Goal: Transaction & Acquisition: Purchase product/service

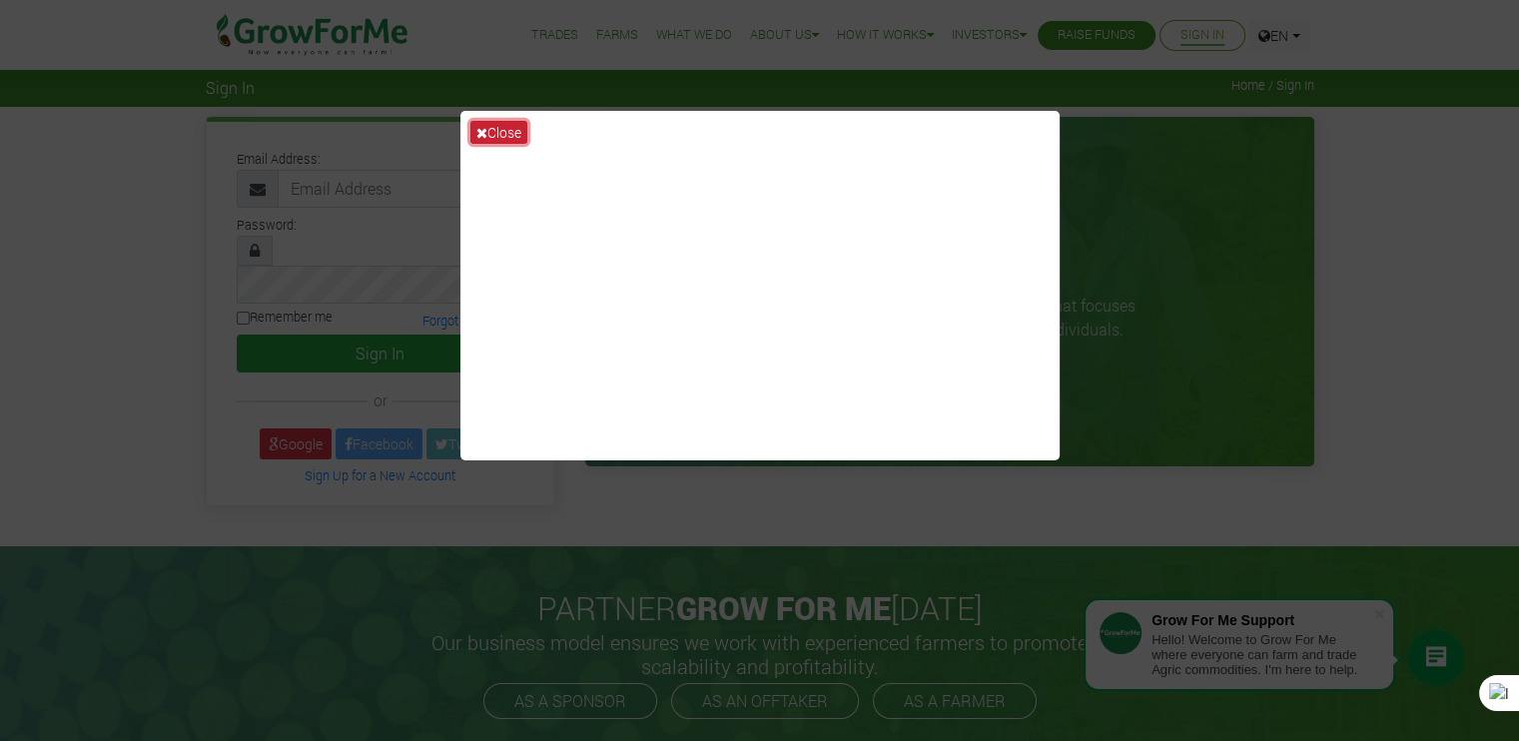
click at [499, 127] on button "Close" at bounding box center [498, 132] width 57 height 23
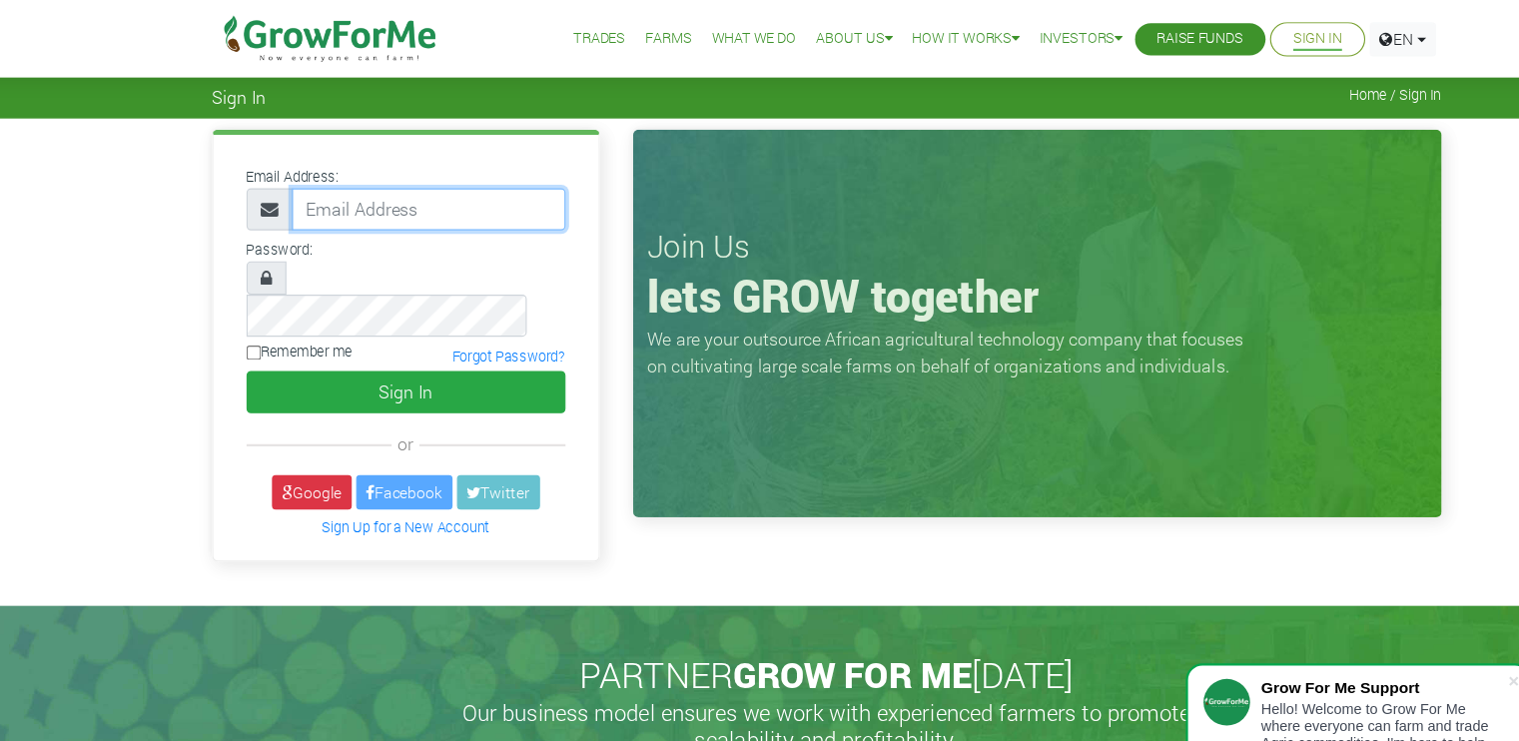
click at [358, 189] on input "email" at bounding box center [401, 189] width 247 height 38
click at [150, 393] on div "Email Address: Password: or" at bounding box center [759, 326] width 1519 height 439
click at [345, 188] on input "email" at bounding box center [401, 189] width 247 height 38
type input "emmanueldonkoh80@gmail.com"
click at [23, 599] on div "PARTNER GROW FOR ME TODAY Our business model ensures we work with experienced f…" at bounding box center [759, 655] width 1519 height 218
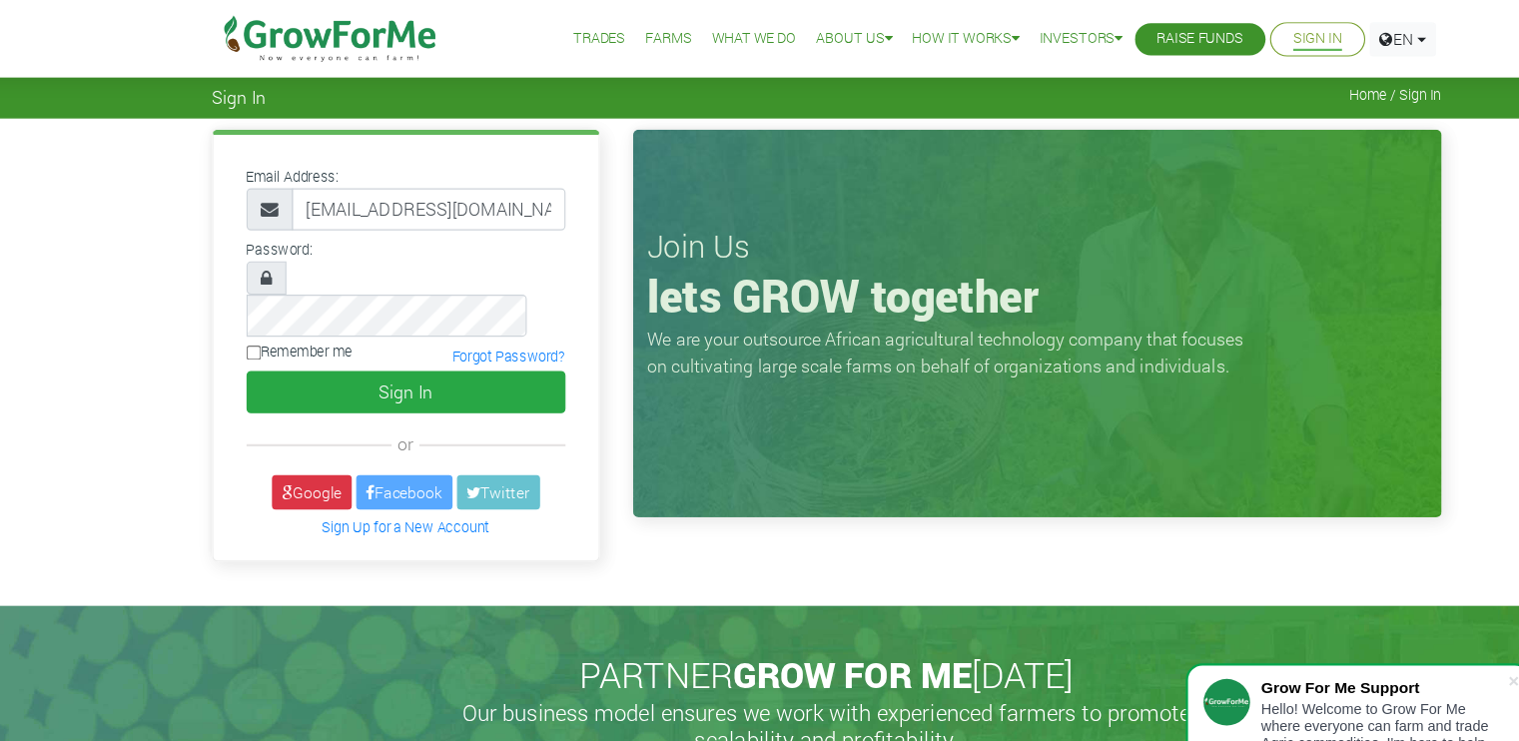
click at [214, 307] on div "Email Address: emmanueldonkoh80@gmail.com Password: Remember me" at bounding box center [381, 314] width 348 height 384
click at [227, 389] on div "or" at bounding box center [381, 401] width 318 height 24
click at [228, 428] on div "Google Facebook Twitter Sign Up for a New Account" at bounding box center [381, 458] width 318 height 61
click at [227, 339] on div "Sign In" at bounding box center [381, 354] width 318 height 38
click at [223, 347] on div "Email Address: emmanueldonkoh80@gmail.com Password: Remember me" at bounding box center [381, 314] width 348 height 384
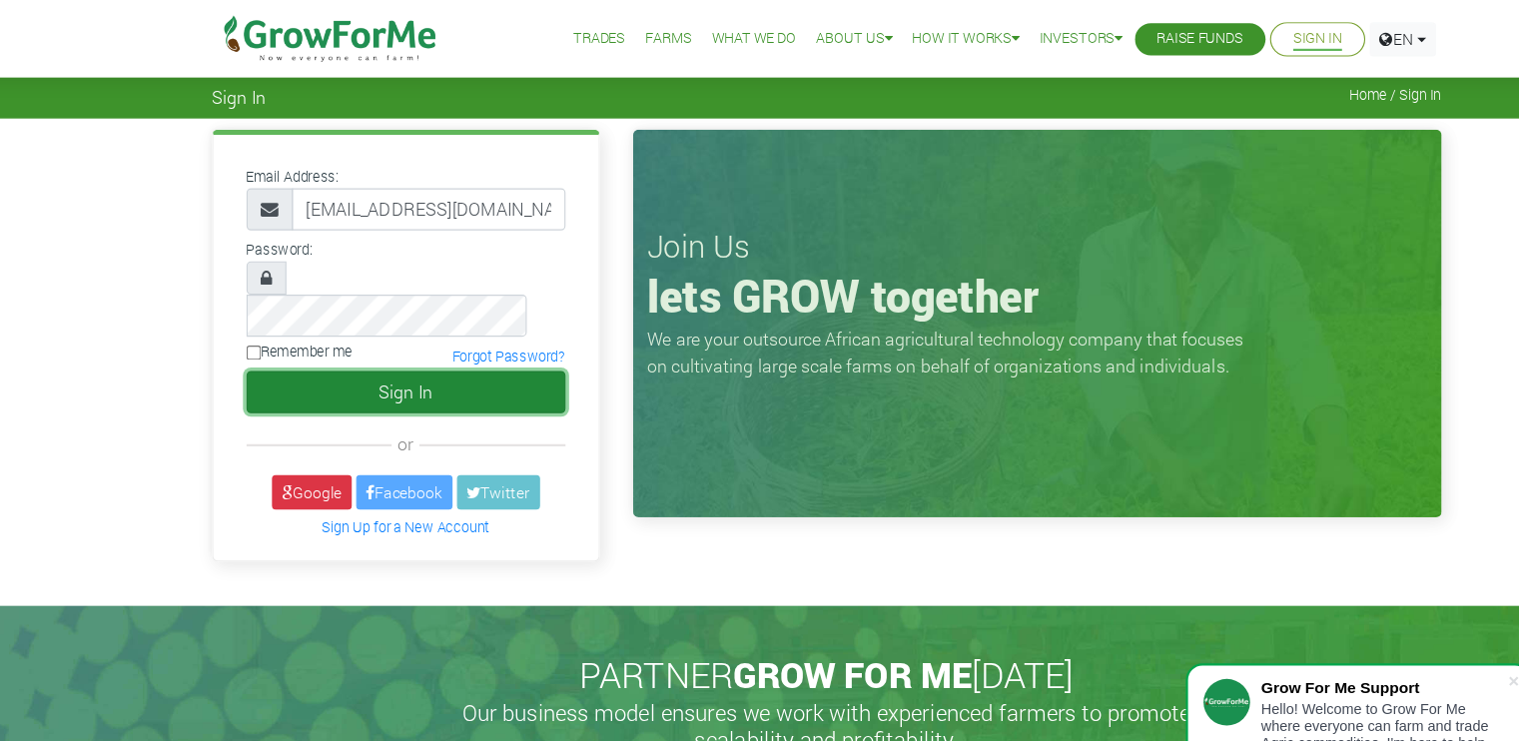
click at [362, 335] on button "Sign In" at bounding box center [381, 354] width 288 height 38
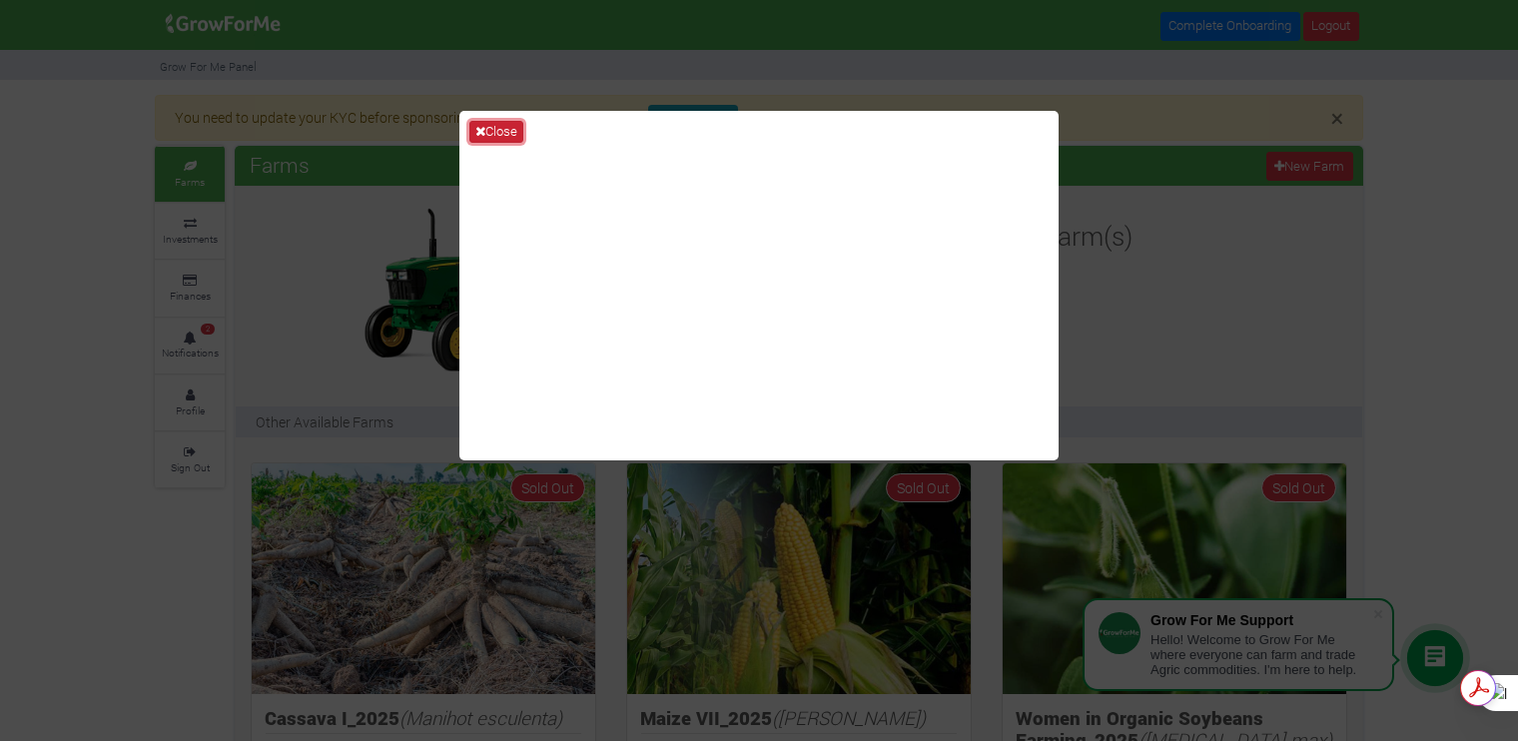
click at [487, 133] on button "Close" at bounding box center [496, 132] width 54 height 22
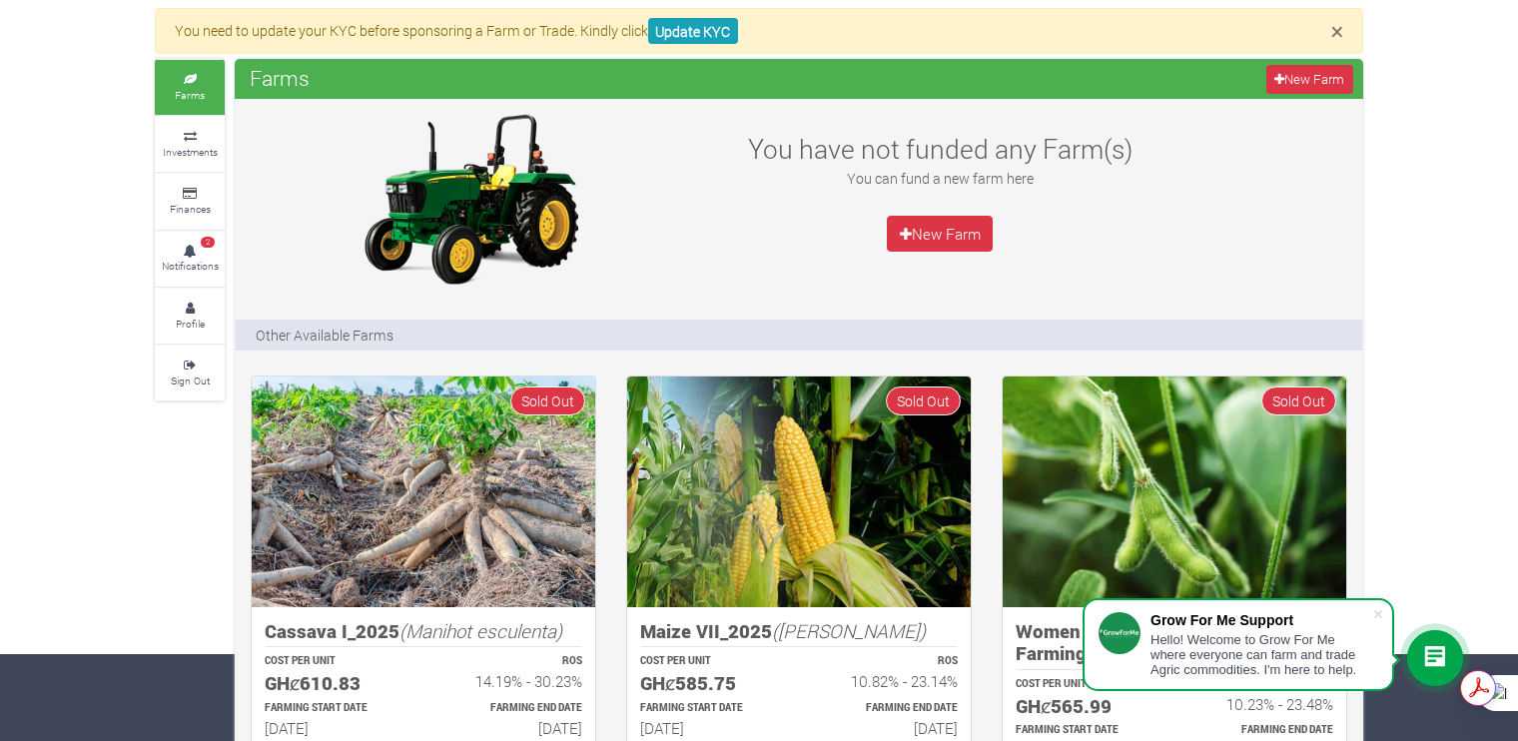
scroll to position [84, 0]
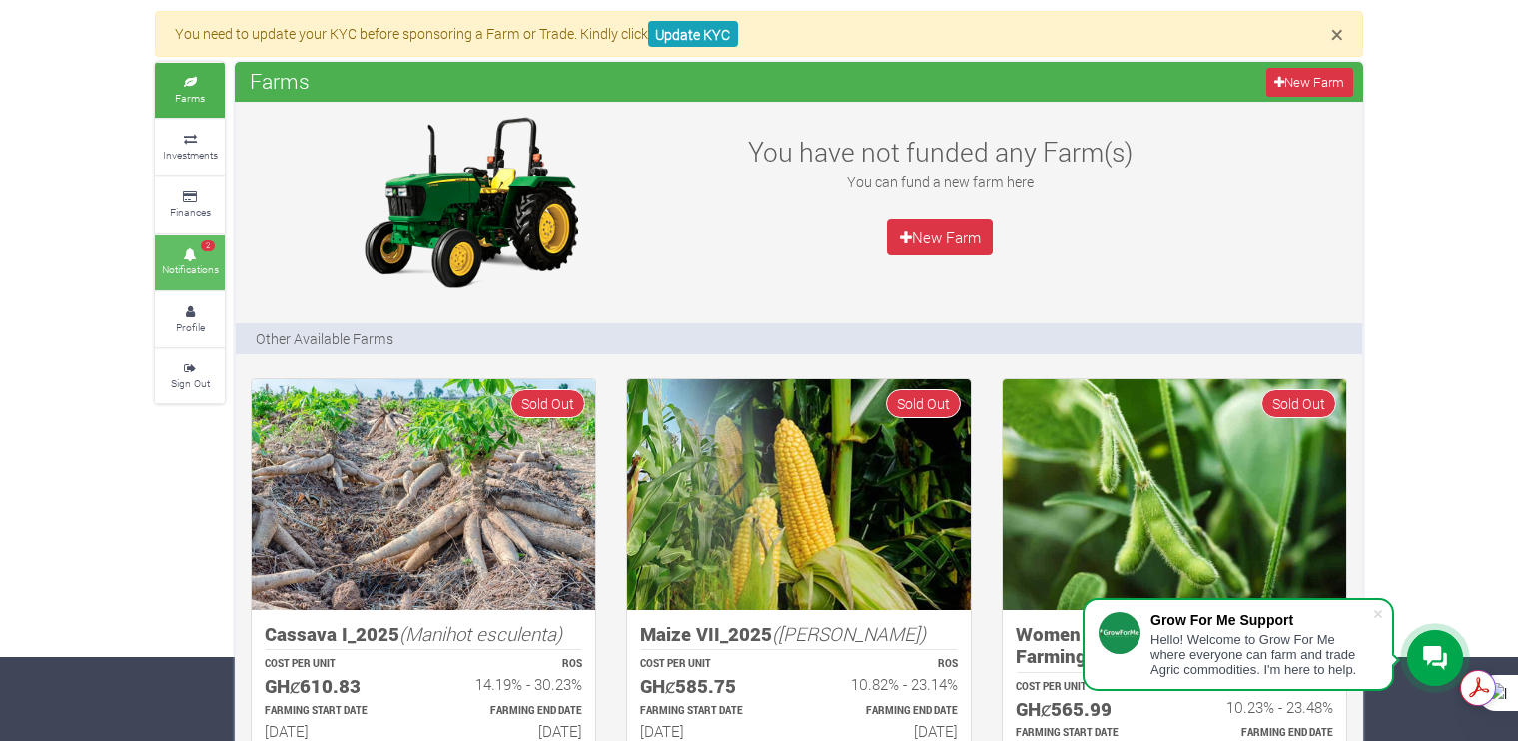
click at [194, 244] on link "2 Notifications" at bounding box center [190, 262] width 70 height 55
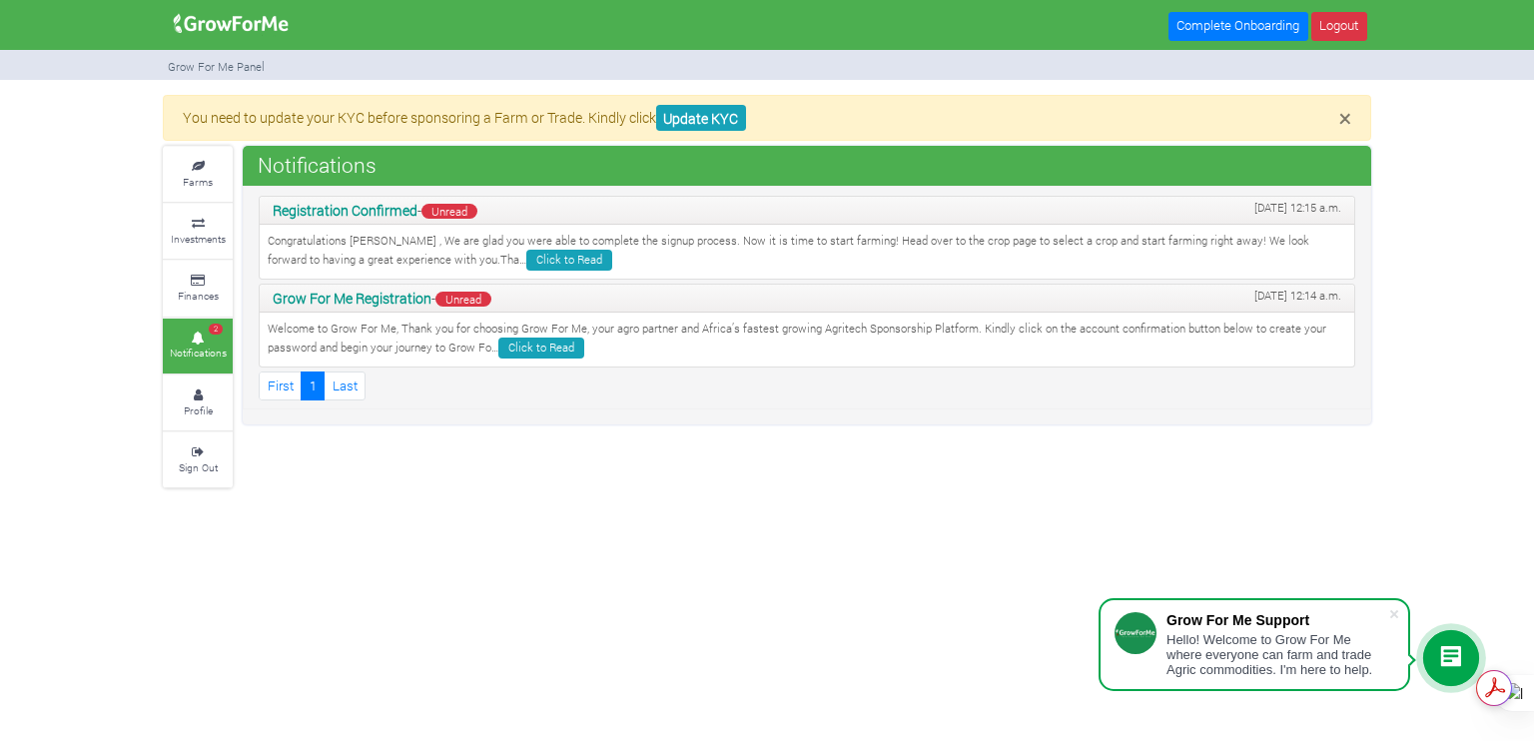
click at [1446, 650] on icon at bounding box center [1451, 658] width 24 height 24
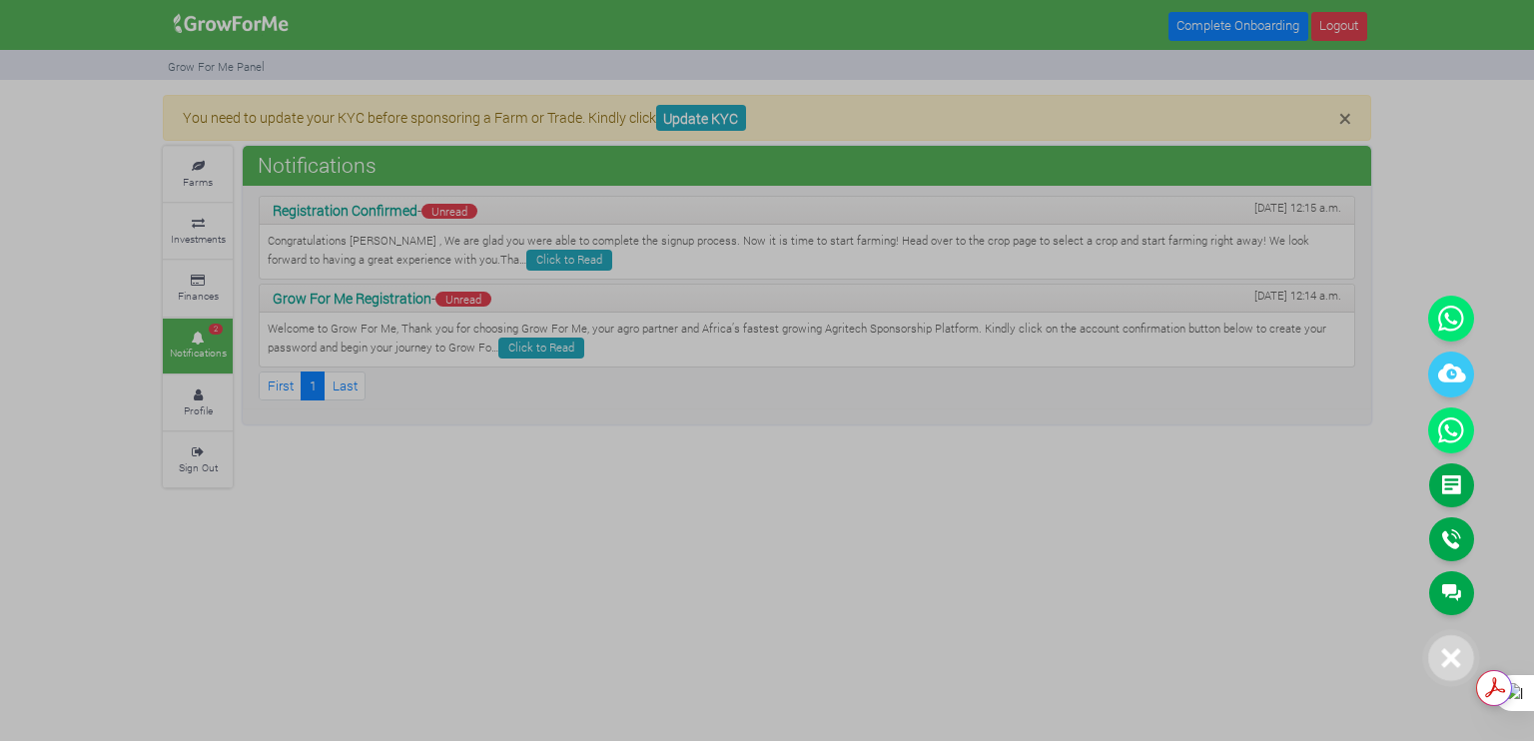
click at [1446, 650] on icon at bounding box center [1451, 658] width 20 height 20
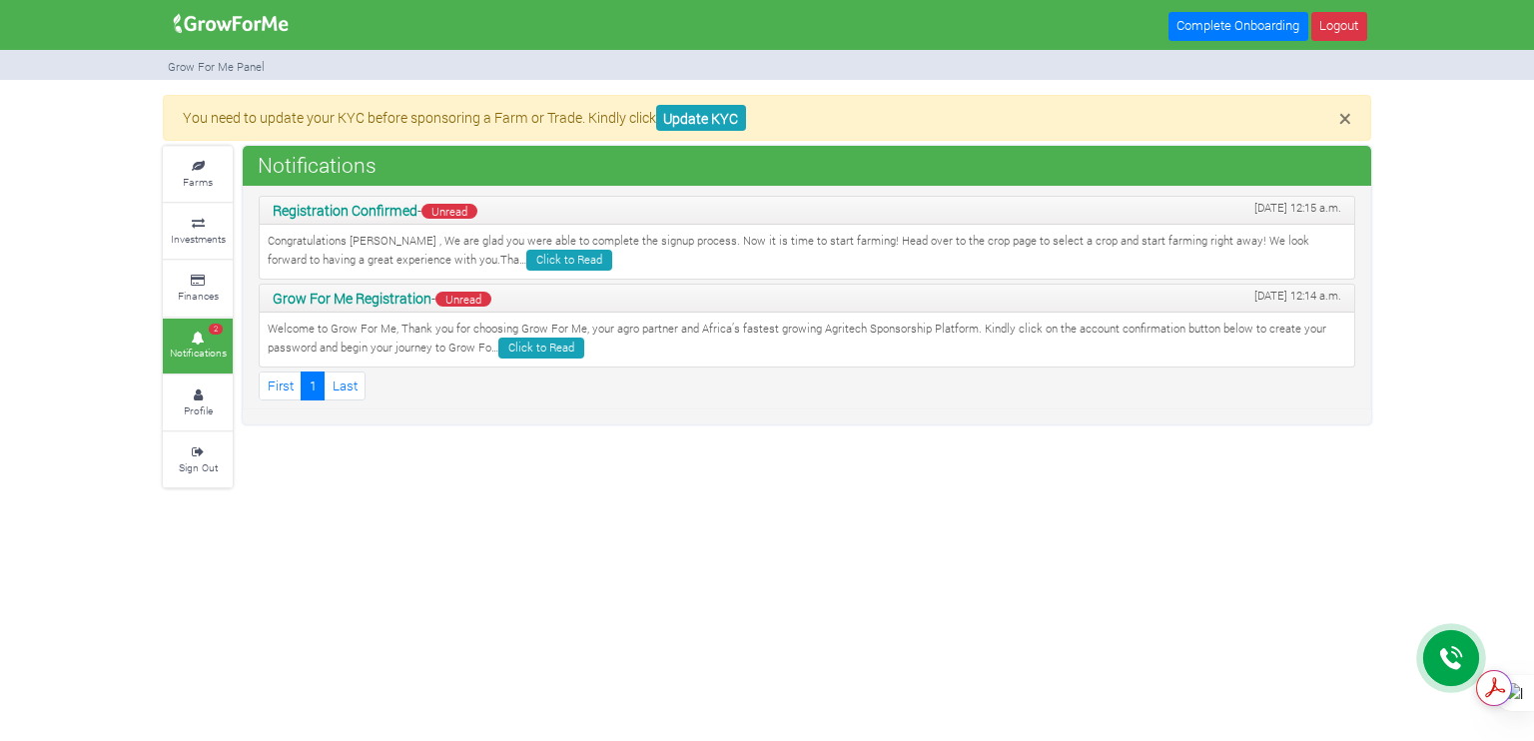
click at [1434, 647] on div at bounding box center [1451, 658] width 56 height 56
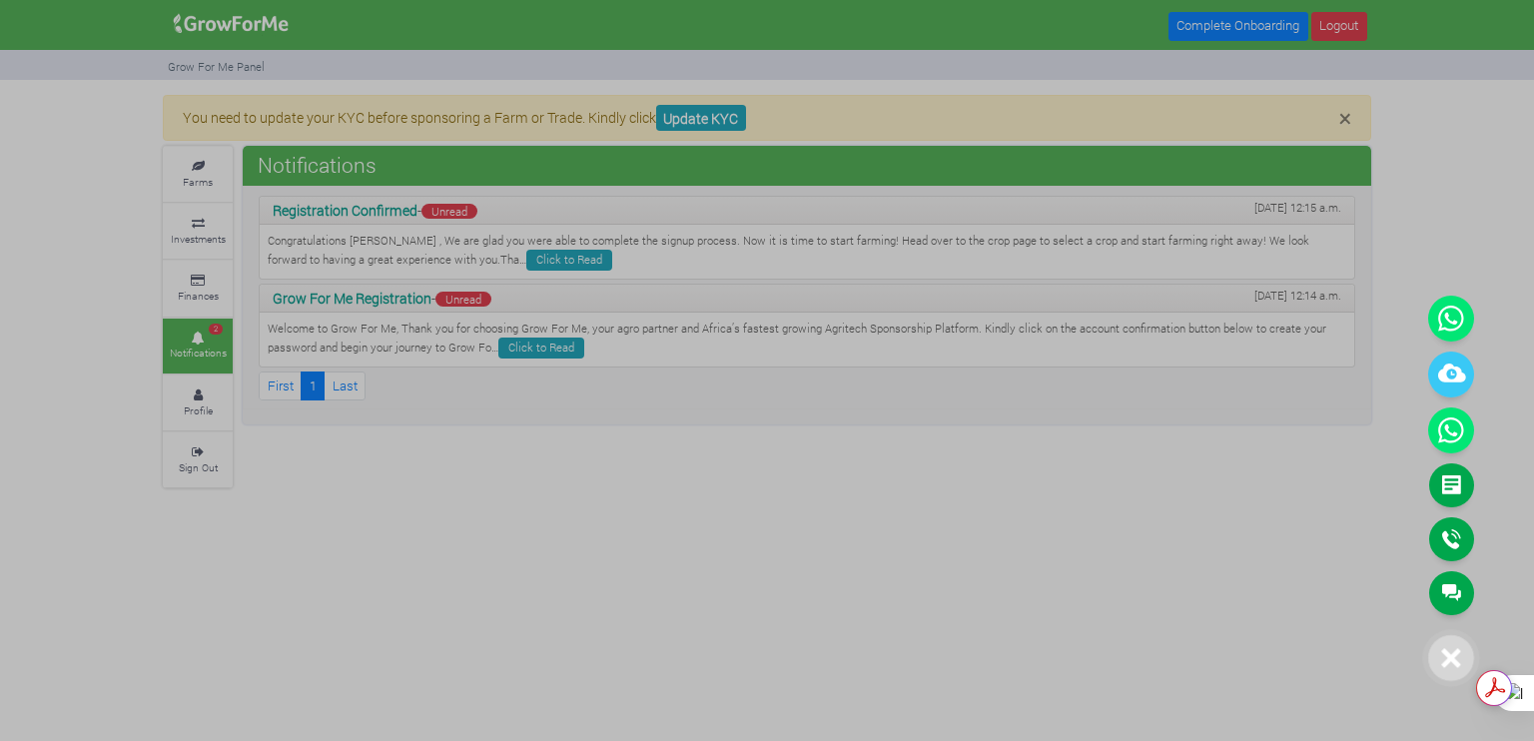
click at [1434, 647] on div at bounding box center [1451, 658] width 46 height 46
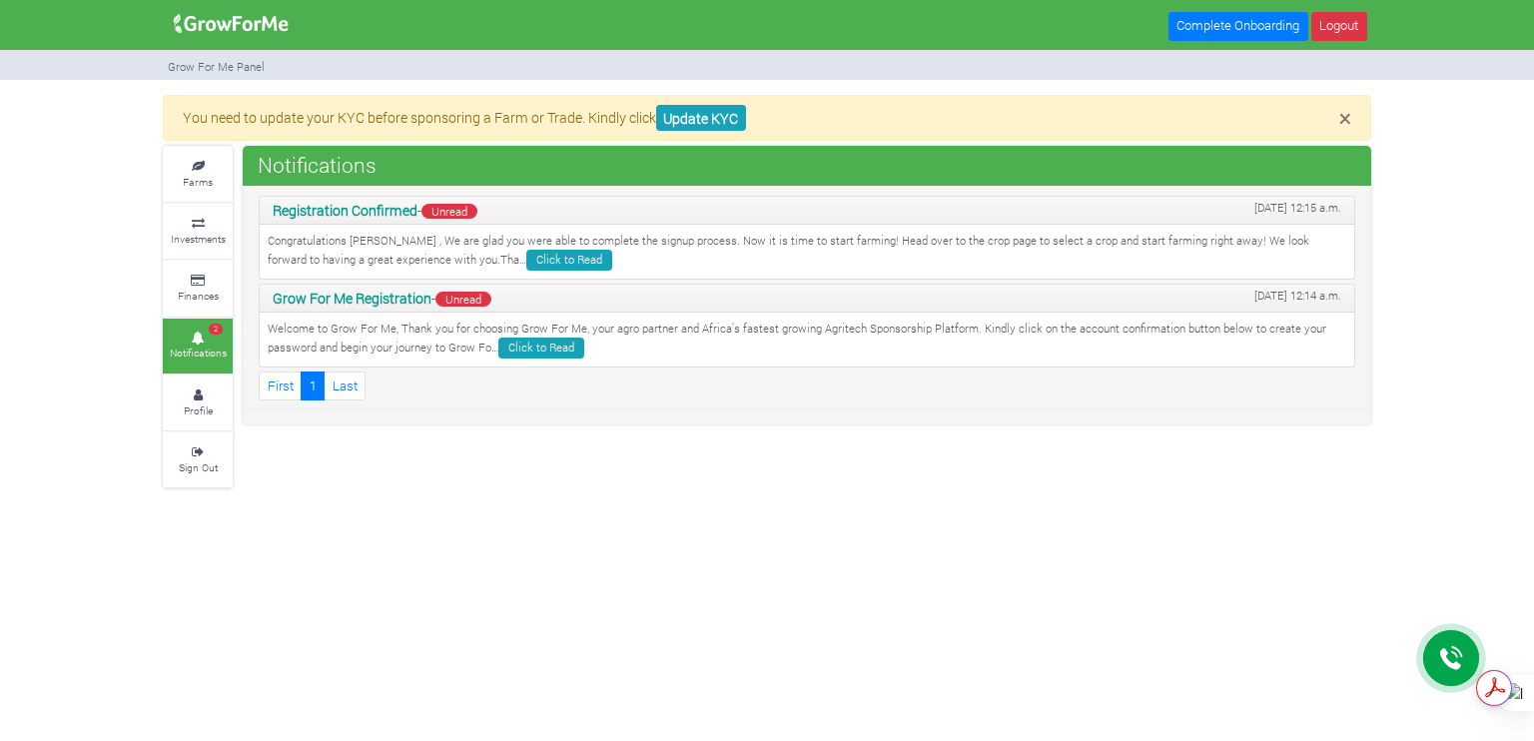
click at [1434, 647] on div at bounding box center [1451, 658] width 56 height 56
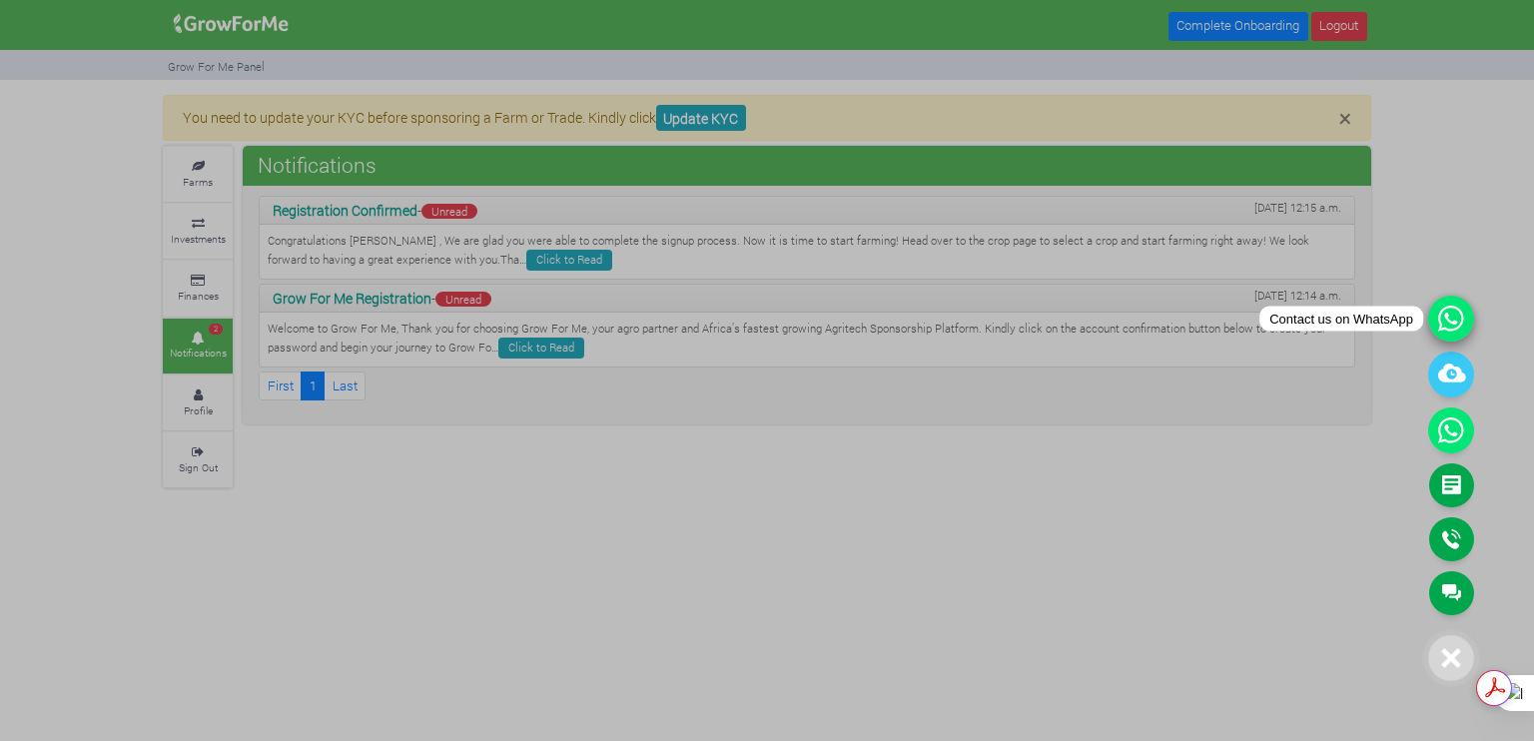
click at [1458, 321] on icon at bounding box center [1451, 319] width 46 height 46
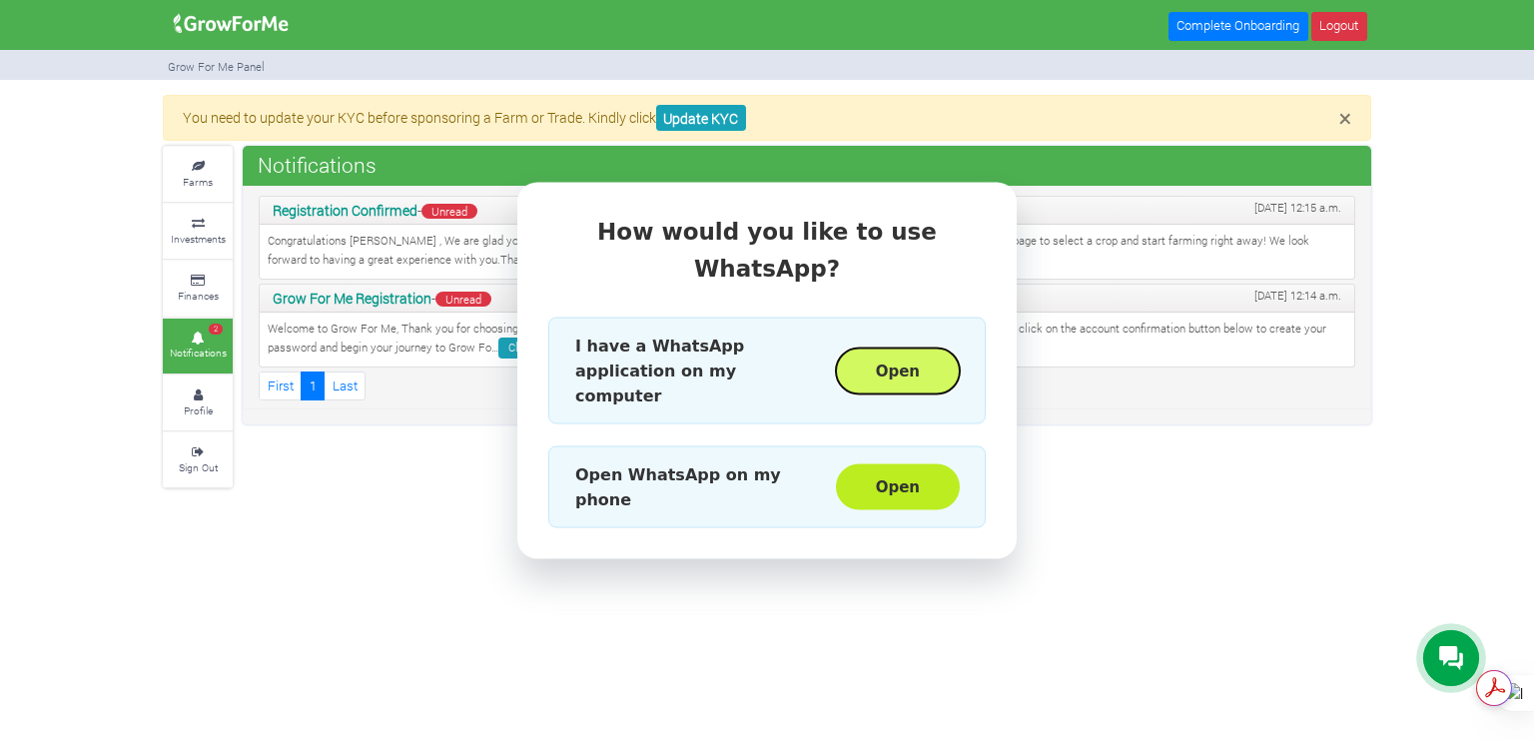
click at [938, 348] on button "Open" at bounding box center [898, 371] width 124 height 46
click at [1254, 115] on div "How would you like to use WhatsApp? I have a WhatsApp application on my compute…" at bounding box center [767, 370] width 1534 height 741
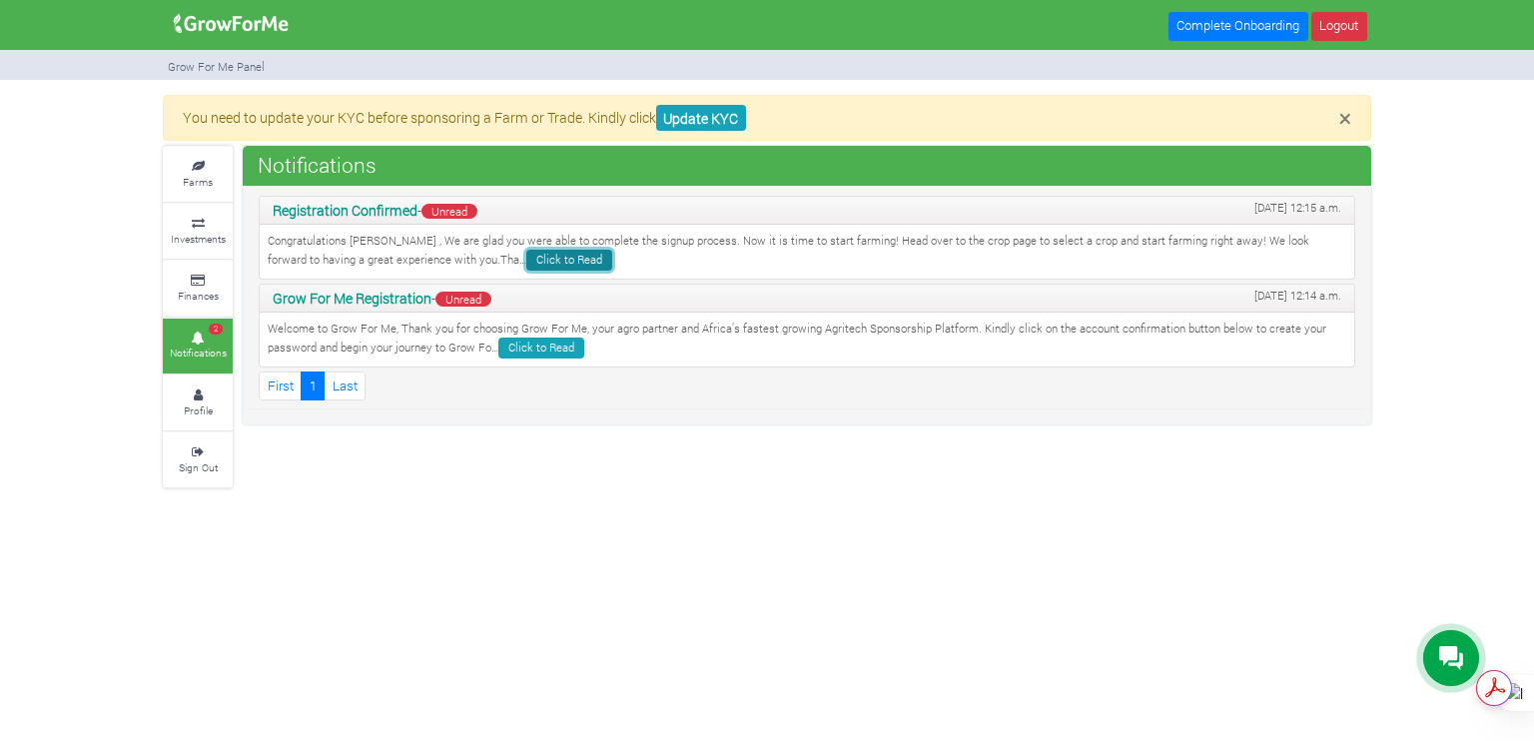
click at [526, 262] on link "Click to Read" at bounding box center [569, 260] width 86 height 21
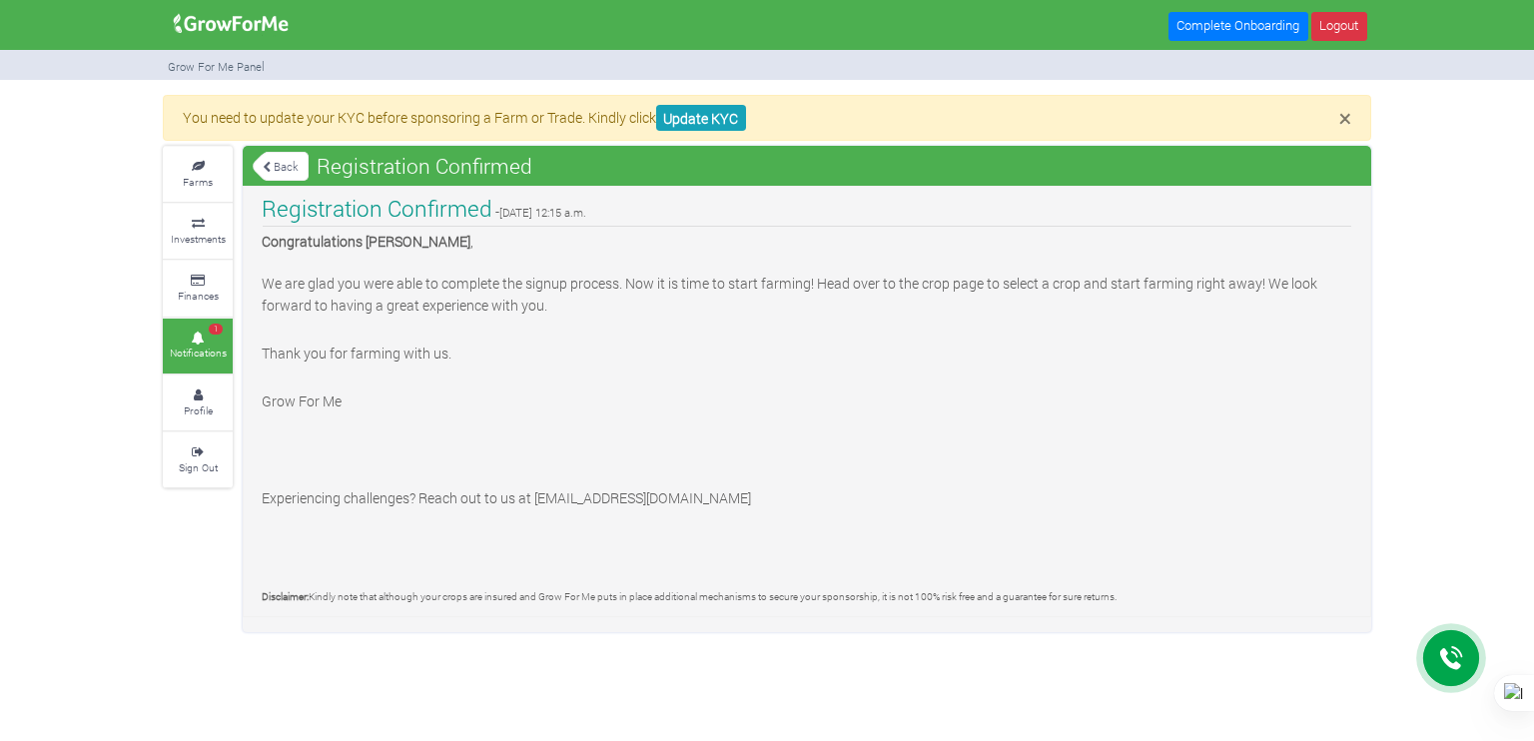
click at [203, 341] on link "1 Notifications" at bounding box center [198, 346] width 70 height 55
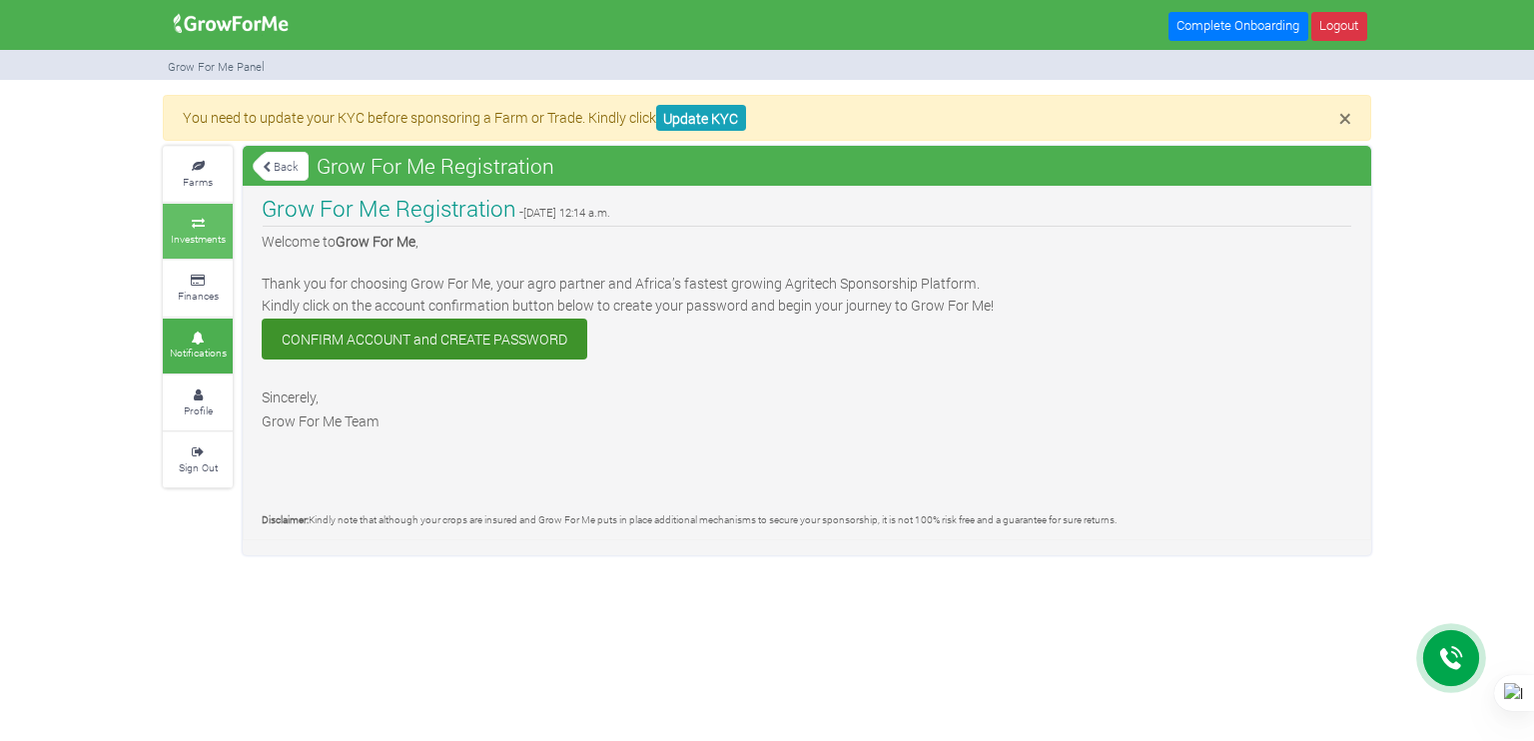
click at [225, 238] on small "Investments" at bounding box center [198, 239] width 55 height 14
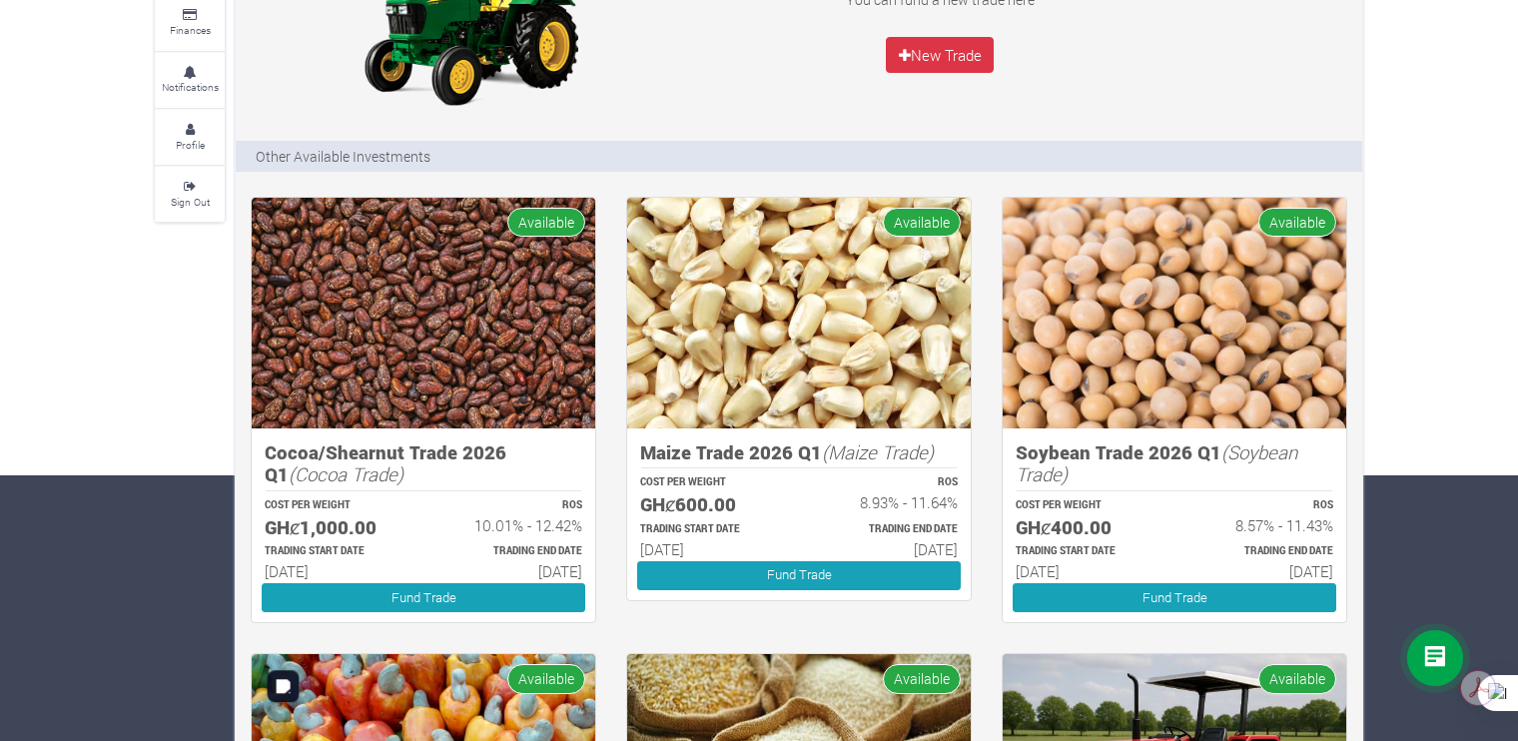
scroll to position [264, 0]
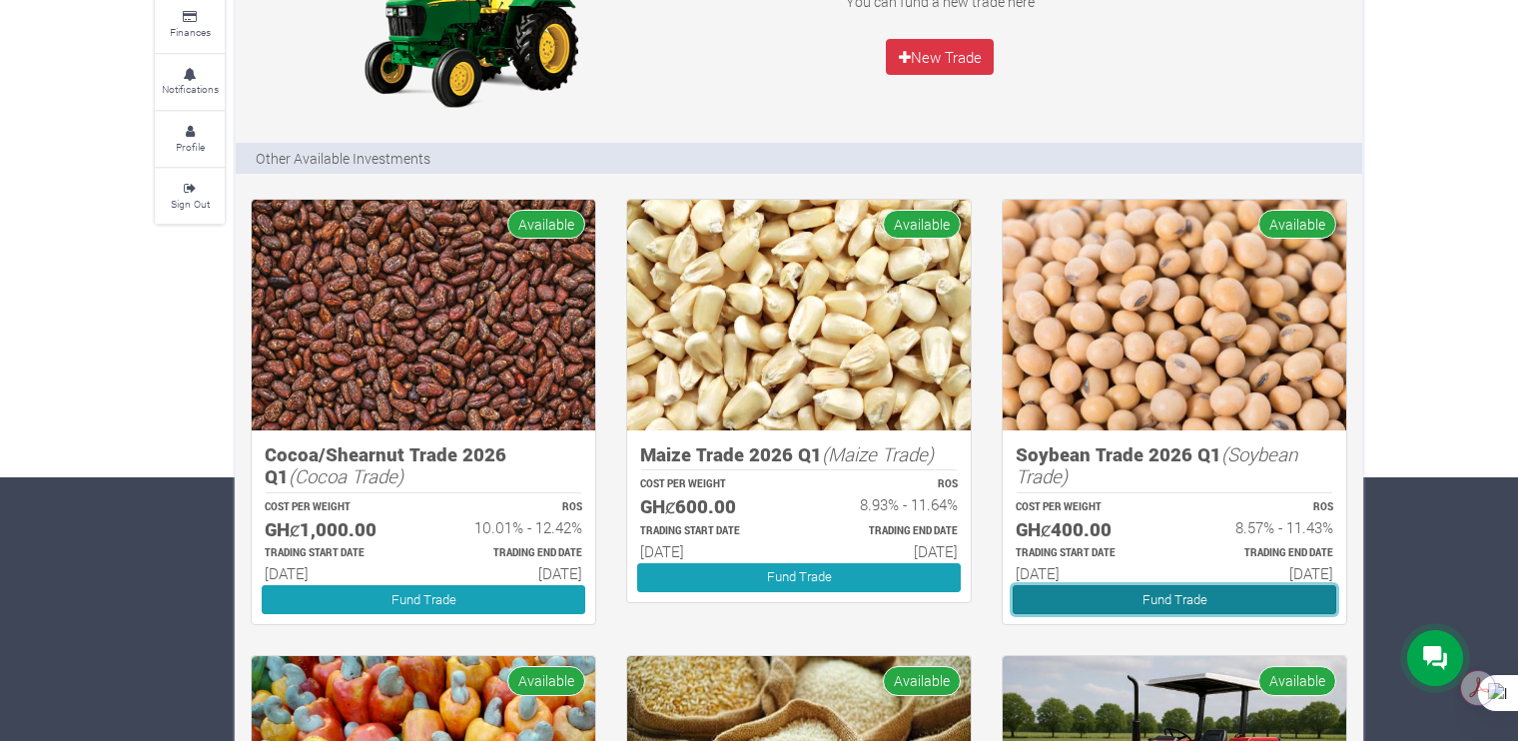
click at [1123, 602] on link "Fund Trade" at bounding box center [1175, 599] width 324 height 29
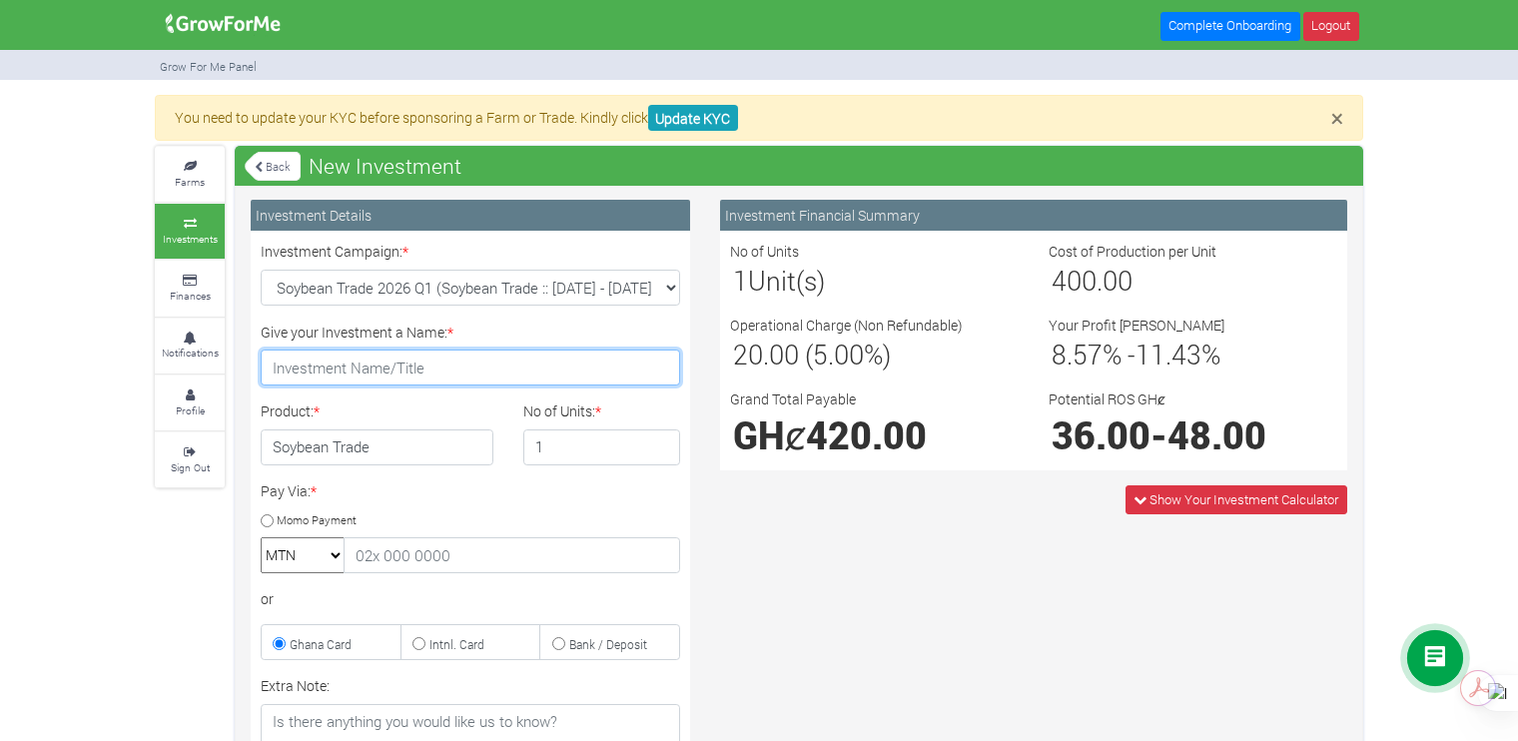
click at [457, 350] on input "Give your Investment a Name: *" at bounding box center [470, 368] width 419 height 36
click at [356, 369] on input "Emmanuel donkoh" at bounding box center [470, 368] width 419 height 36
type input "Emmanuel Donkoh"
click at [269, 517] on input "Momo Payment" at bounding box center [267, 520] width 13 height 13
radio input "true"
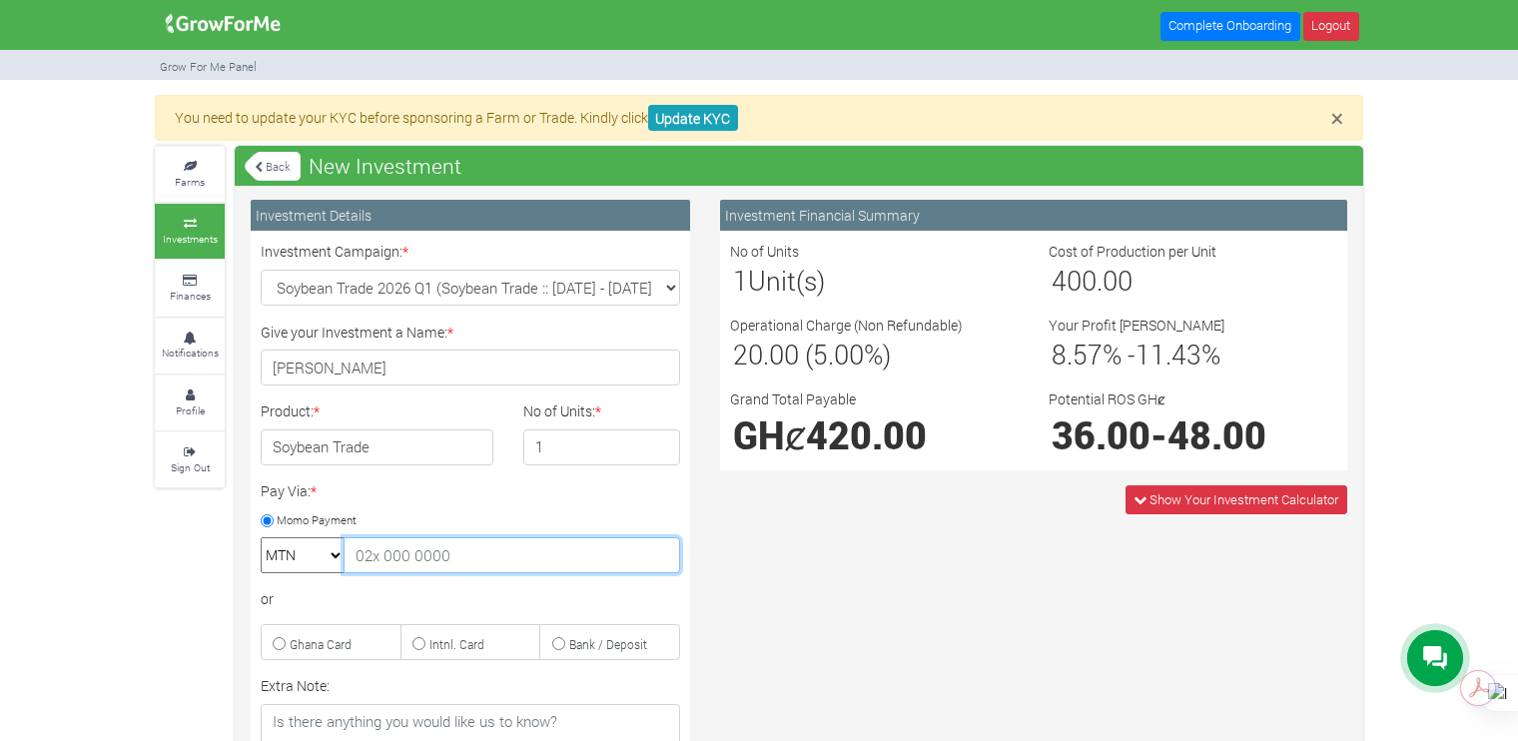
click at [428, 542] on input "text" at bounding box center [512, 555] width 337 height 36
type input "0241940926"
click at [409, 582] on div "Pay Via: * Momo Payment MTN Telecel Airtel Tigo 0241940926 or Ghana Card" at bounding box center [470, 570] width 449 height 180
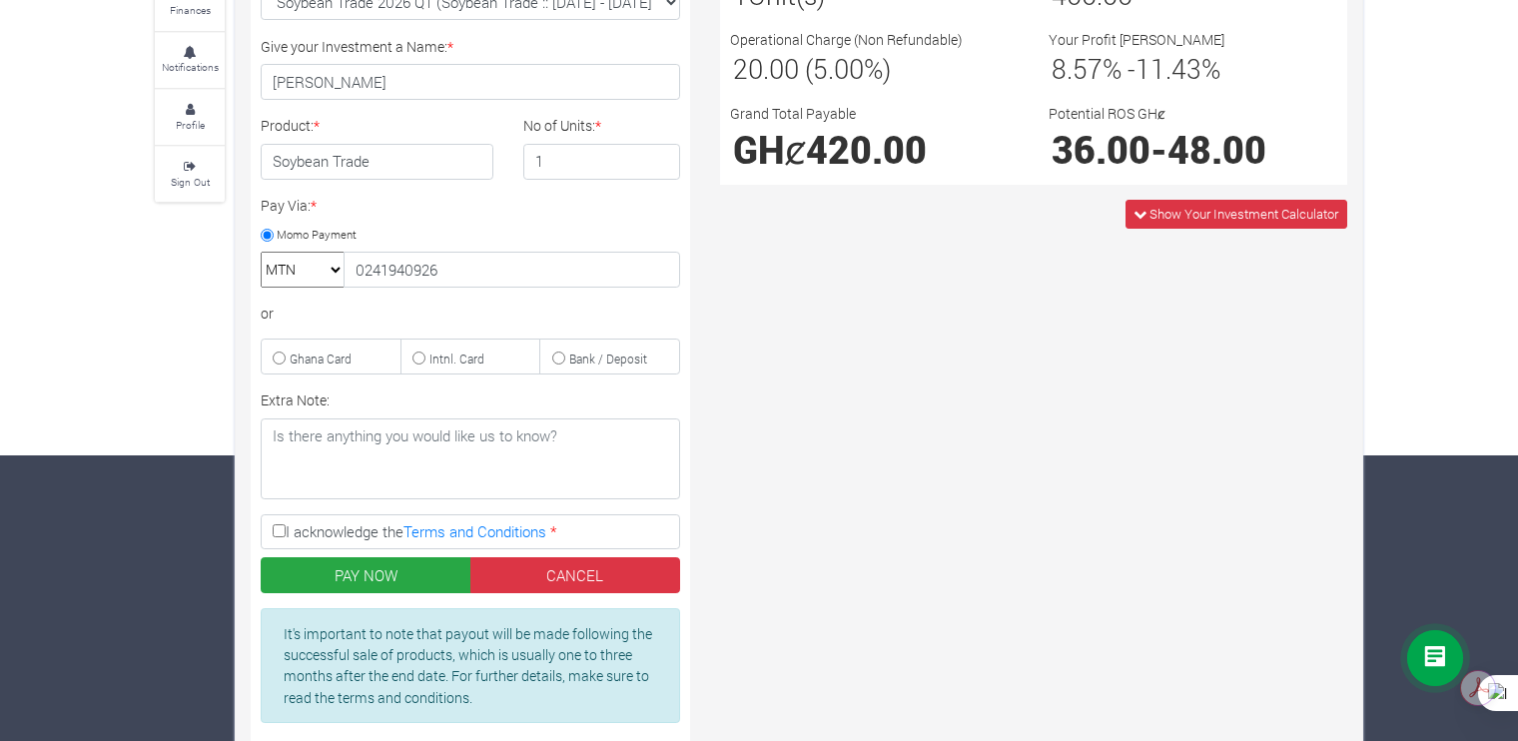
scroll to position [288, 0]
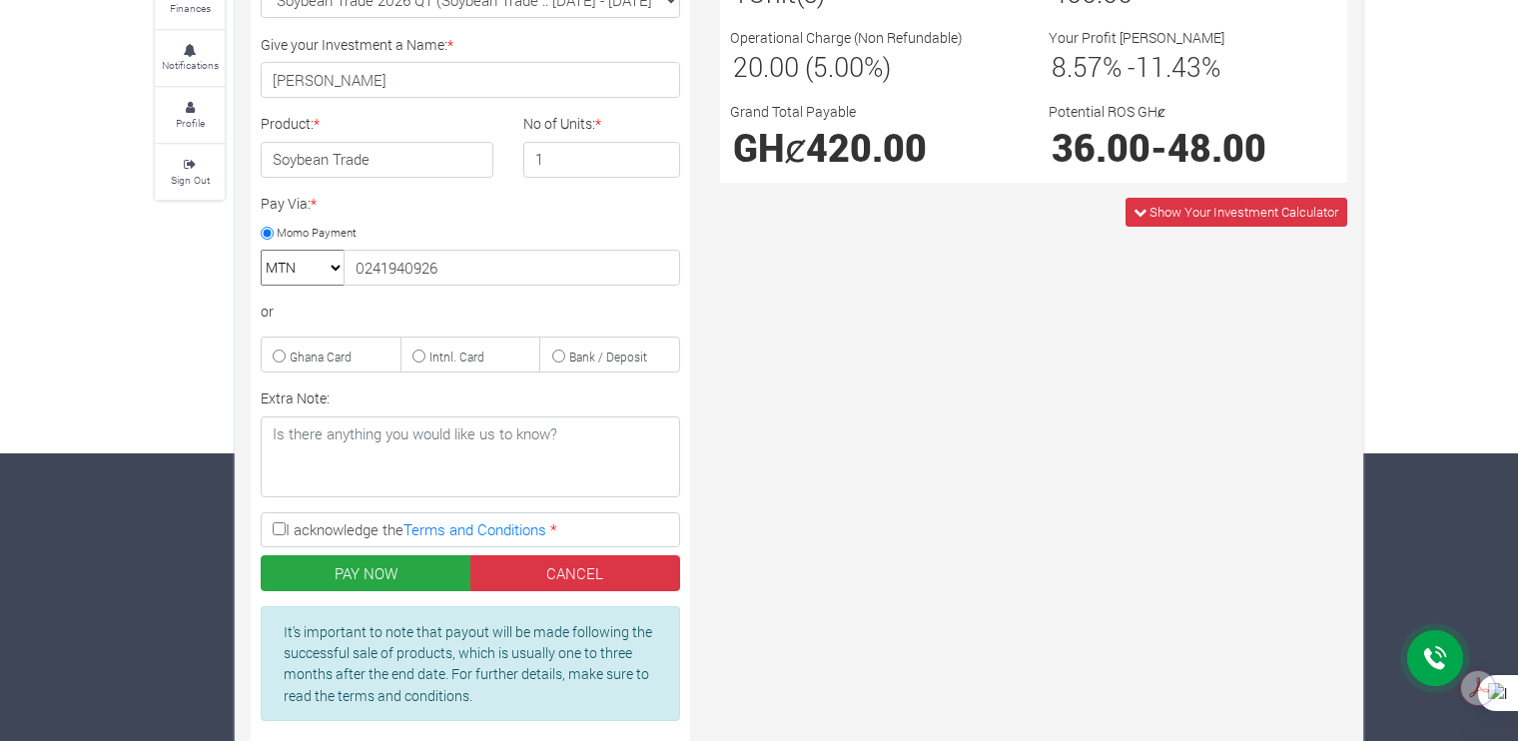
click at [280, 526] on input "I acknowledge the Terms and Conditions *" at bounding box center [279, 528] width 13 height 13
checkbox input "true"
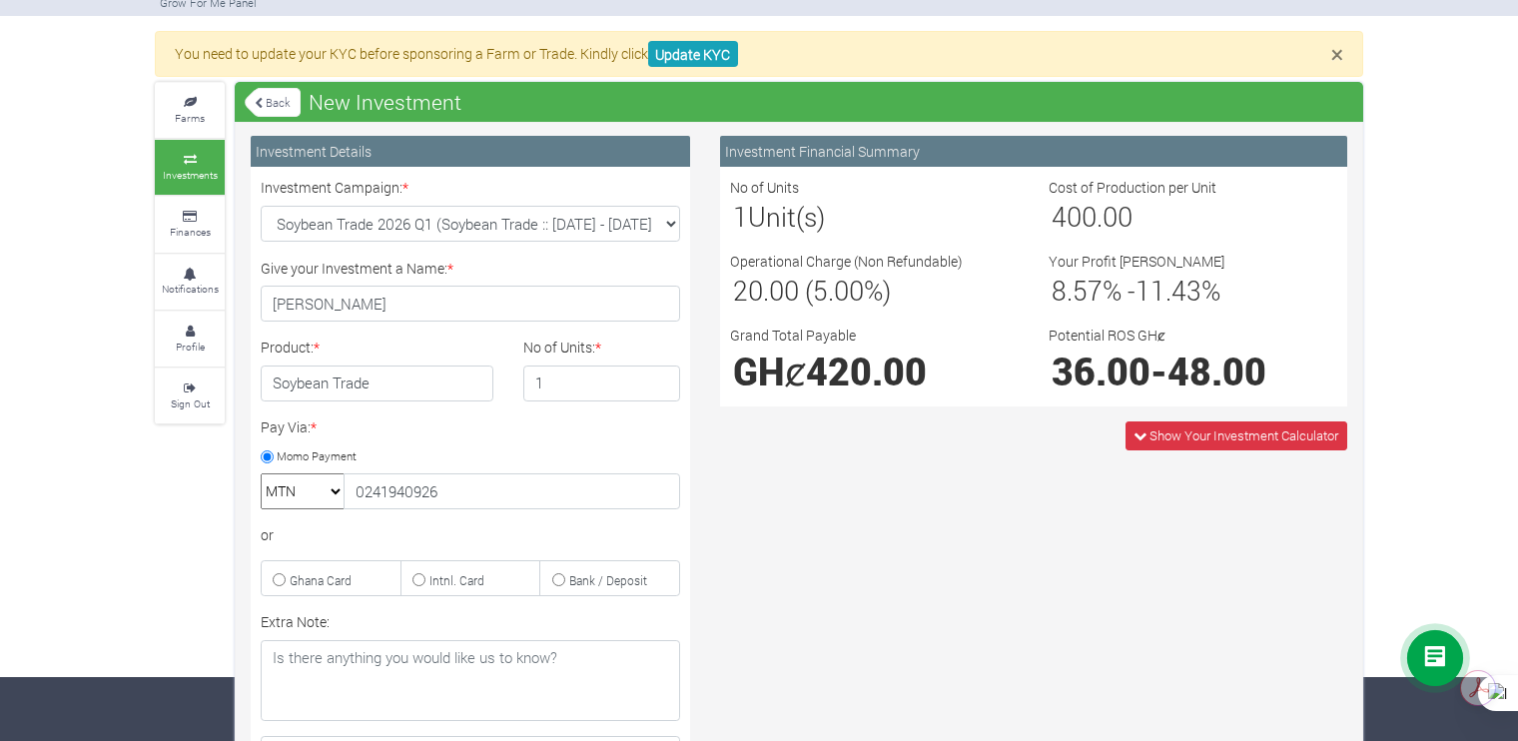
scroll to position [0, 0]
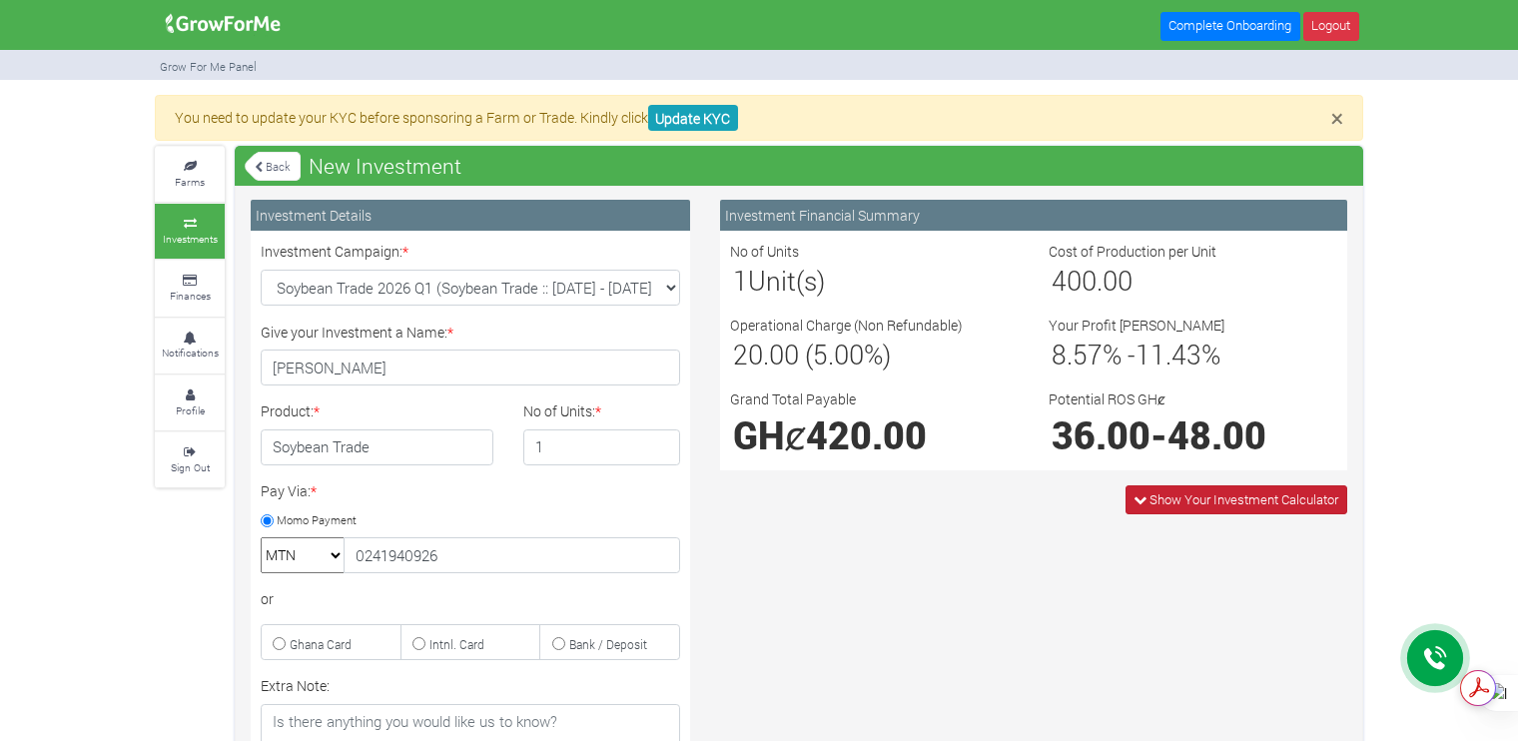
click at [1235, 494] on span "Show Your Investment Calculator" at bounding box center [1244, 499] width 189 height 18
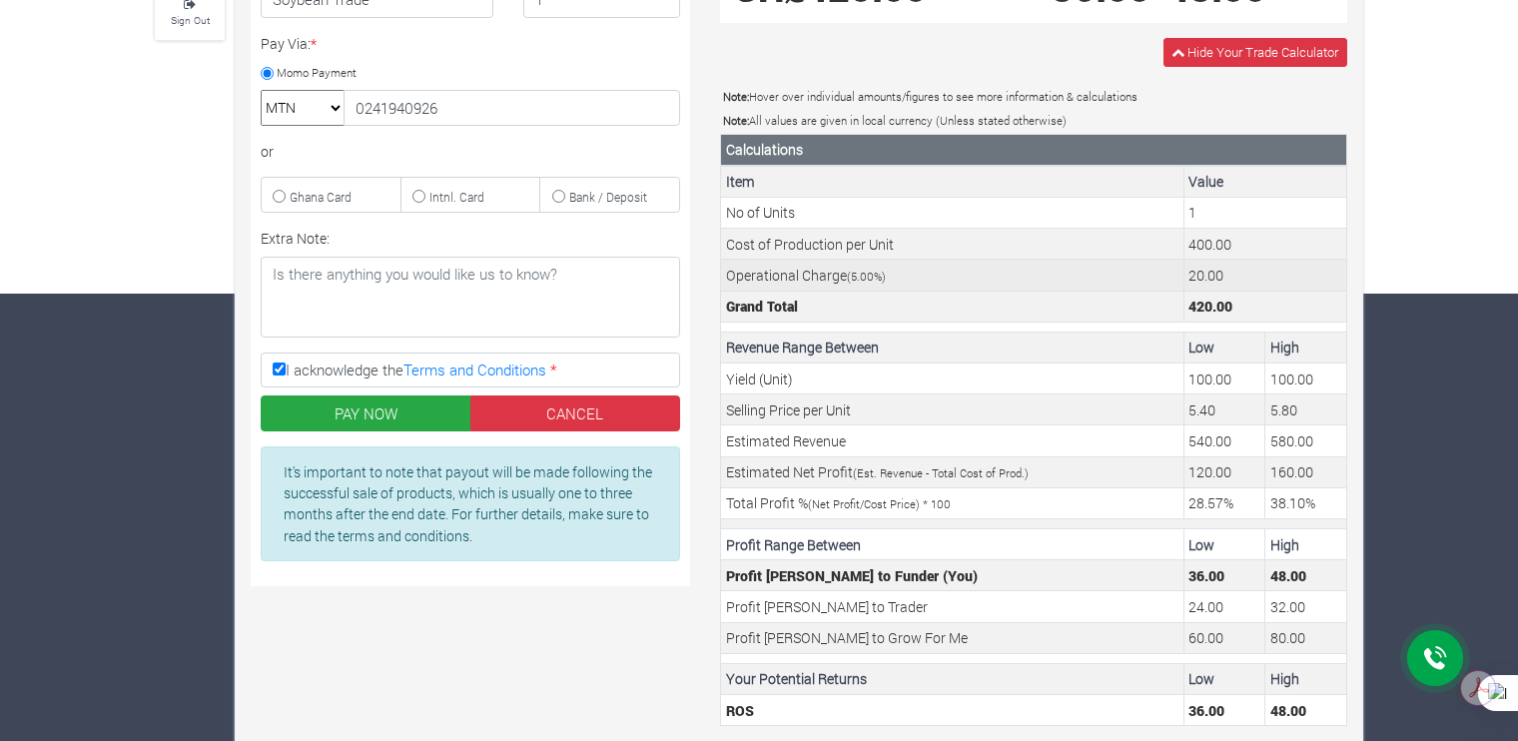
scroll to position [495, 0]
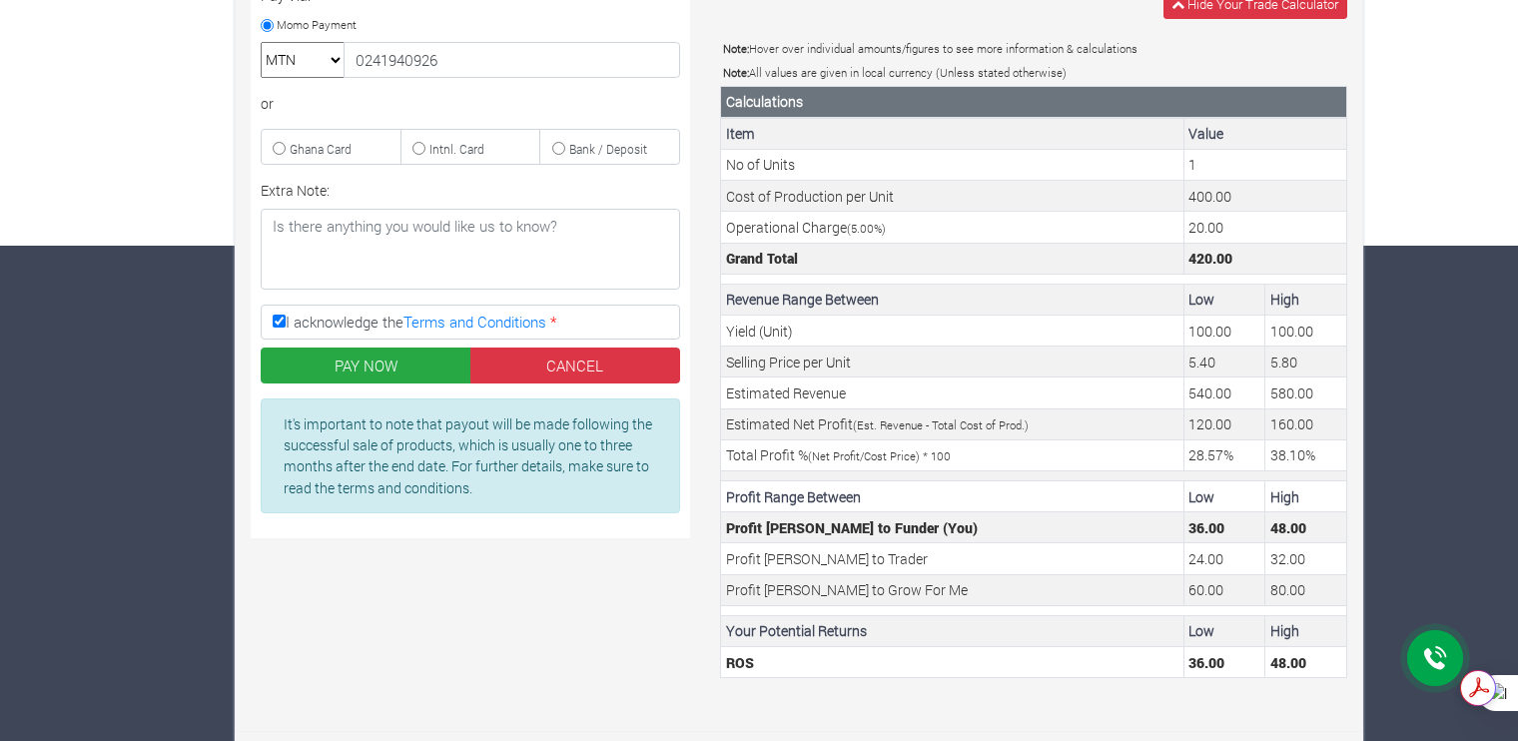
click at [1161, 707] on form "Investment Details Investment Campaign: * Soybean Trade 2026 Q1 (Soybean Trade …" at bounding box center [799, 206] width 1097 height 1015
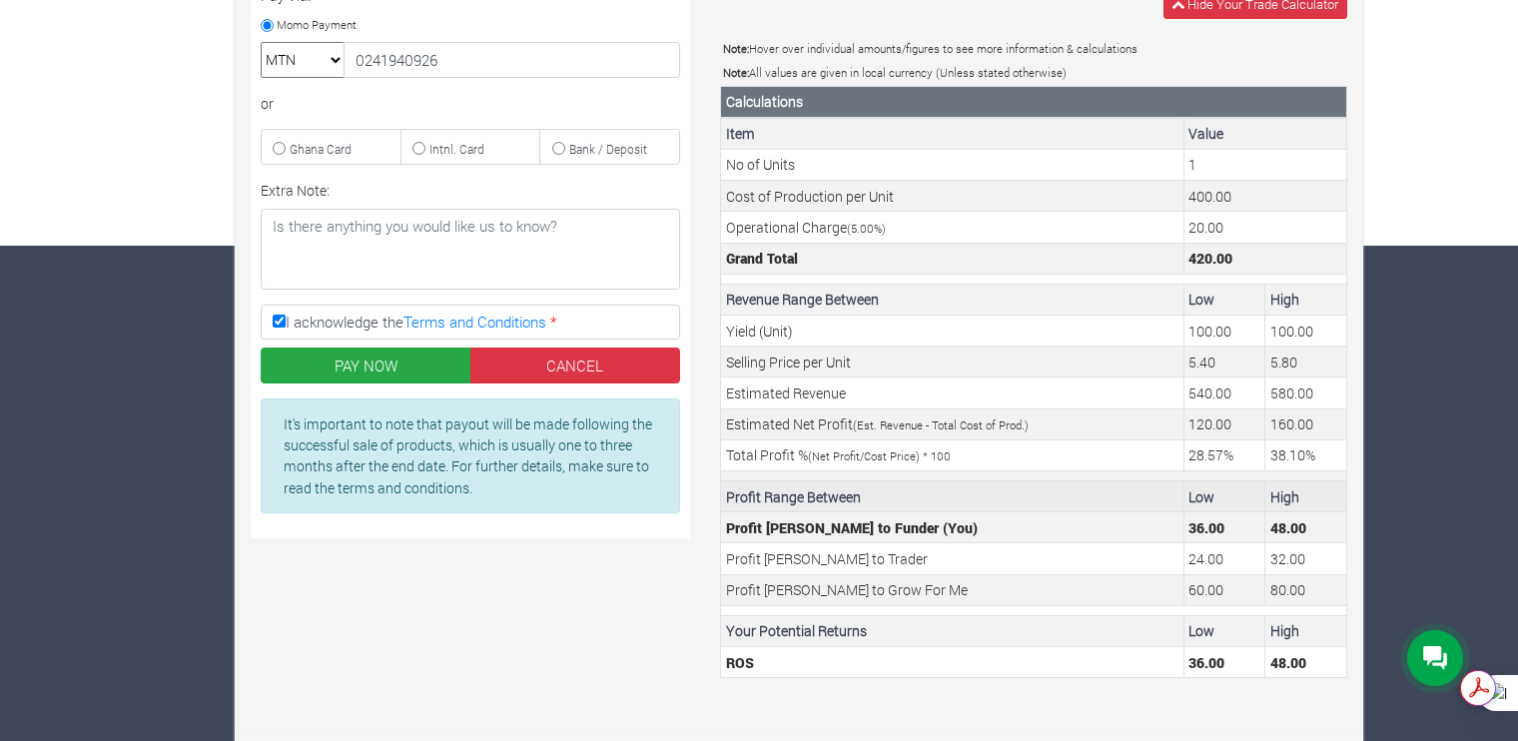
click at [1241, 493] on td "Low" at bounding box center [1225, 496] width 82 height 31
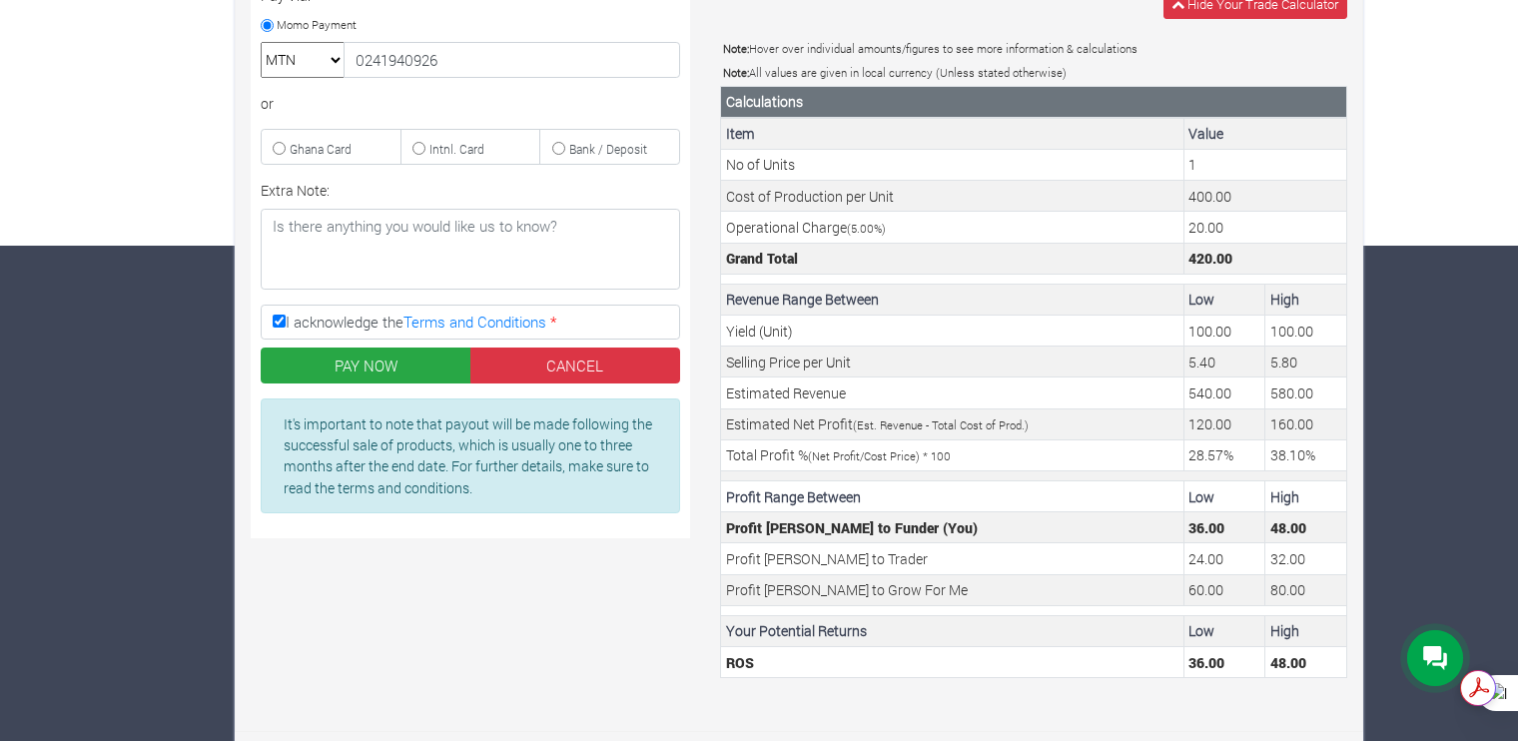
click at [1419, 198] on div "× You need to update your KYC before sponsoring a Farm or Trade. Kindly click U…" at bounding box center [759, 173] width 1518 height 1148
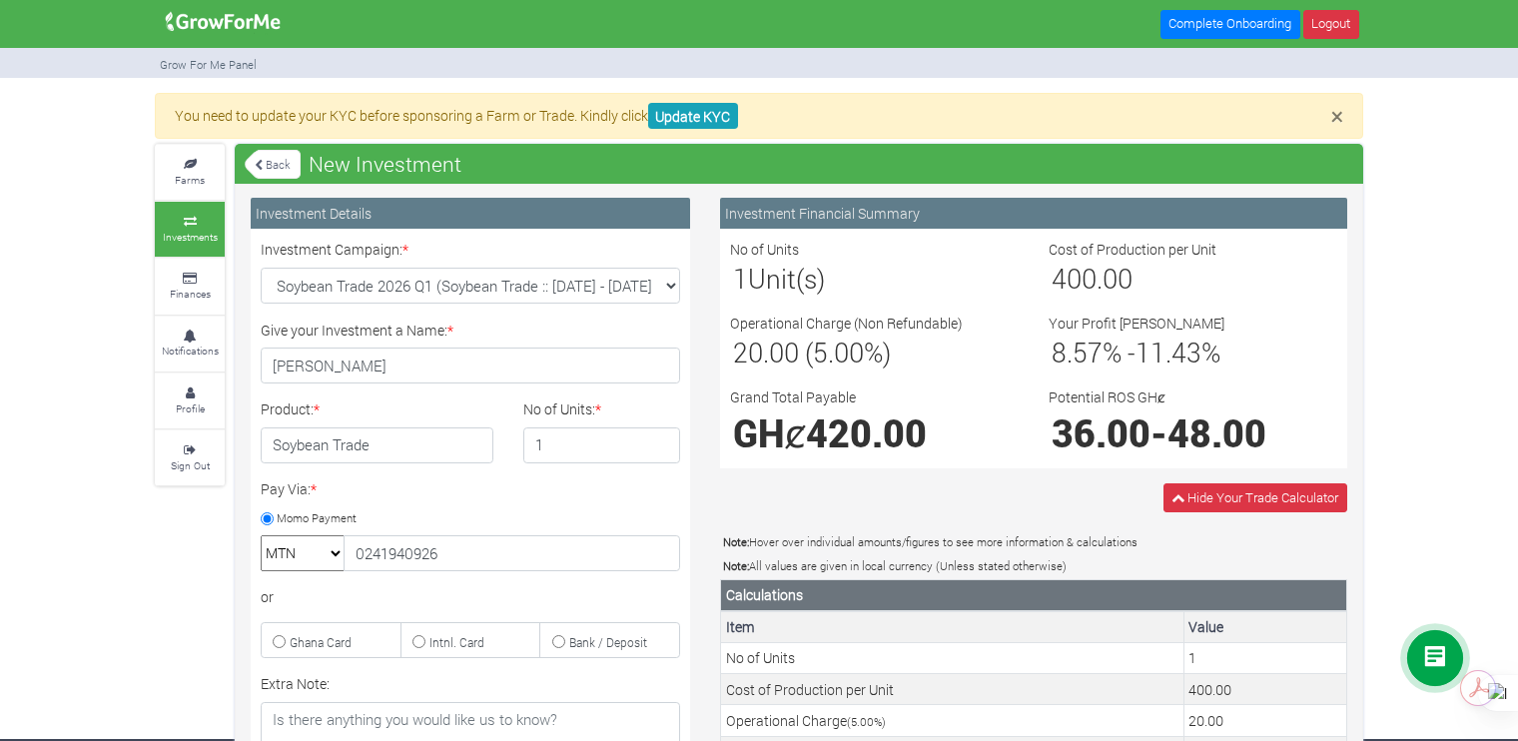
scroll to position [0, 0]
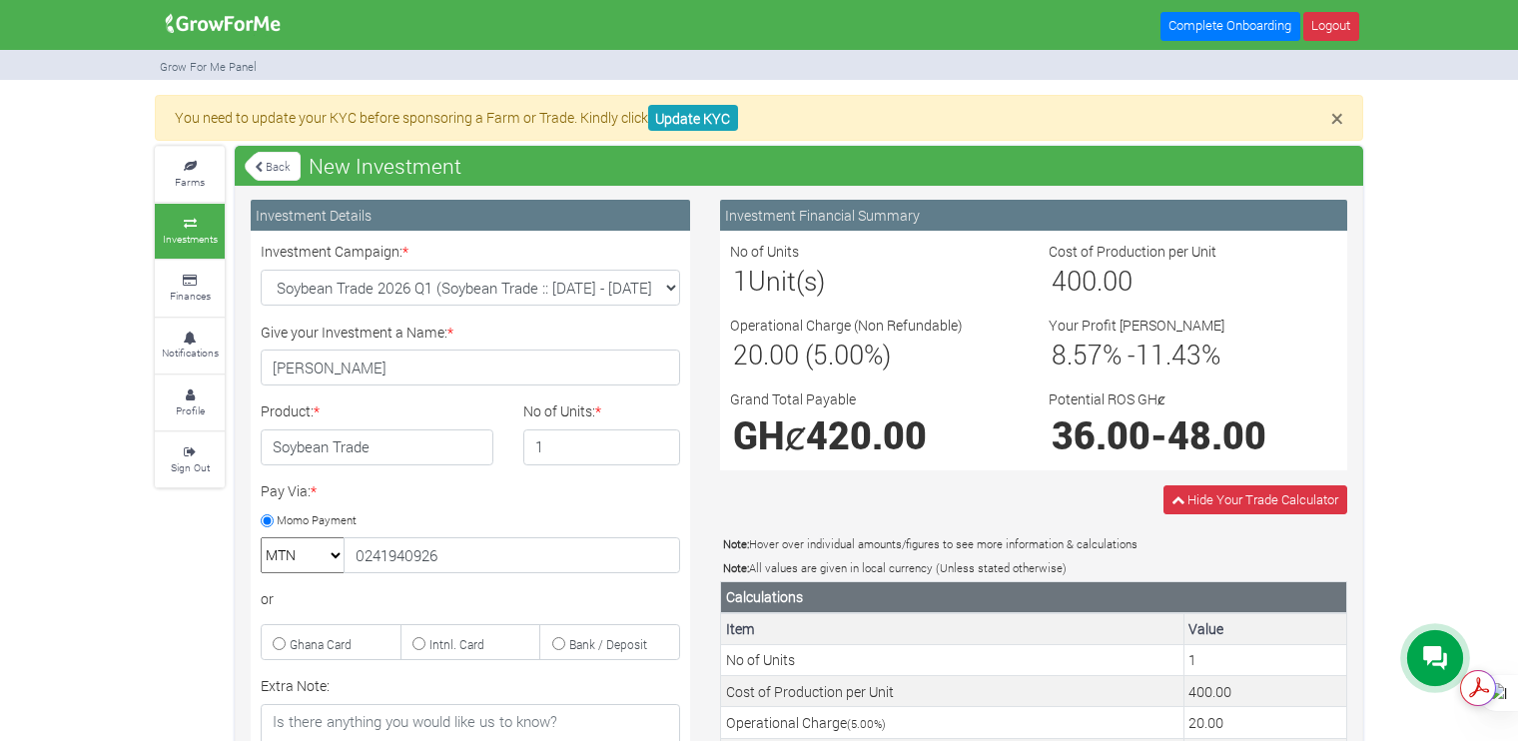
click at [578, 325] on div "Give your Investment a Name: * Emmanuel Donkoh" at bounding box center [470, 354] width 449 height 65
click at [664, 440] on input "2" at bounding box center [602, 447] width 158 height 36
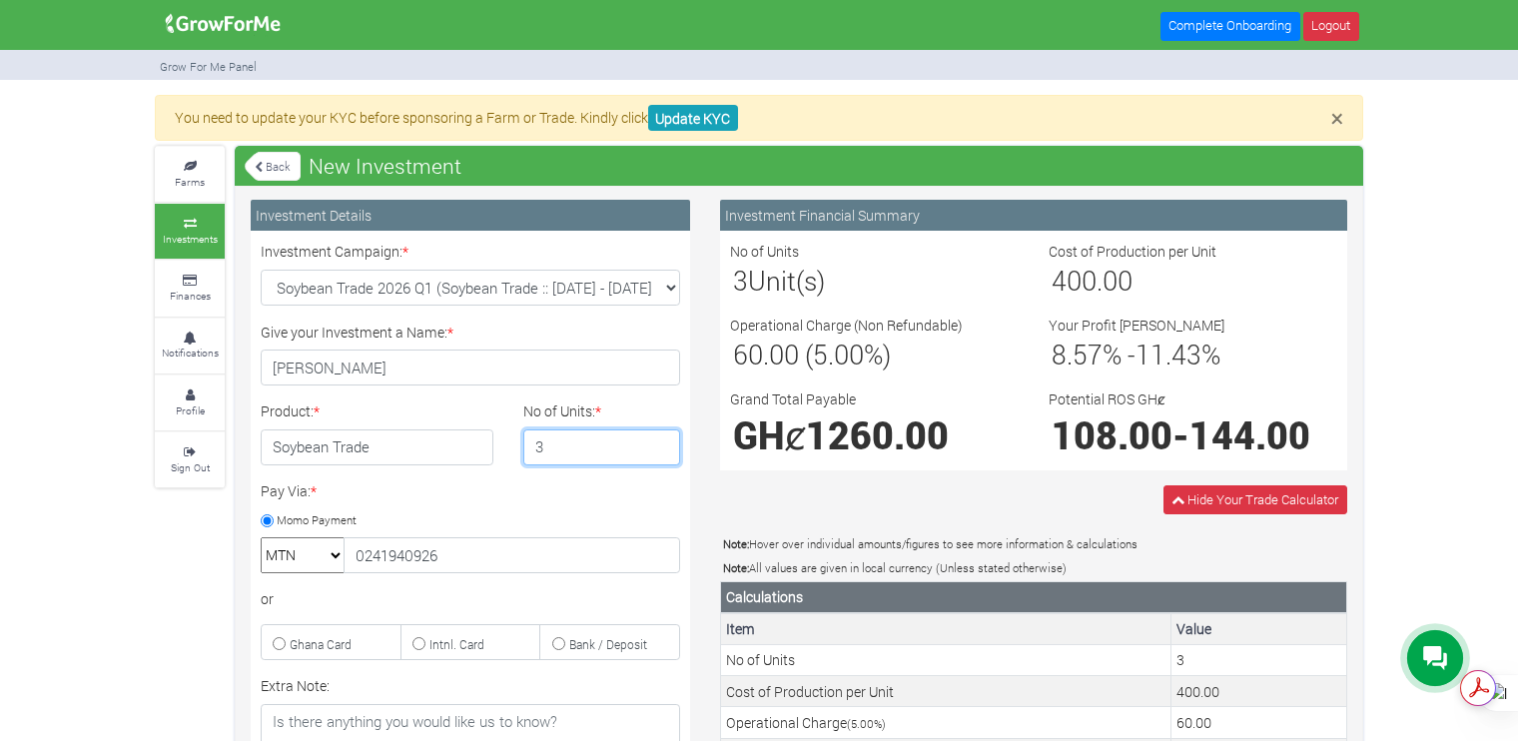
click at [664, 440] on input "3" at bounding box center [602, 447] width 158 height 36
click at [664, 440] on input "4" at bounding box center [602, 447] width 158 height 36
click at [664, 440] on input "5" at bounding box center [602, 447] width 158 height 36
click at [662, 453] on input "4" at bounding box center [602, 447] width 158 height 36
click at [662, 453] on input "3" at bounding box center [602, 447] width 158 height 36
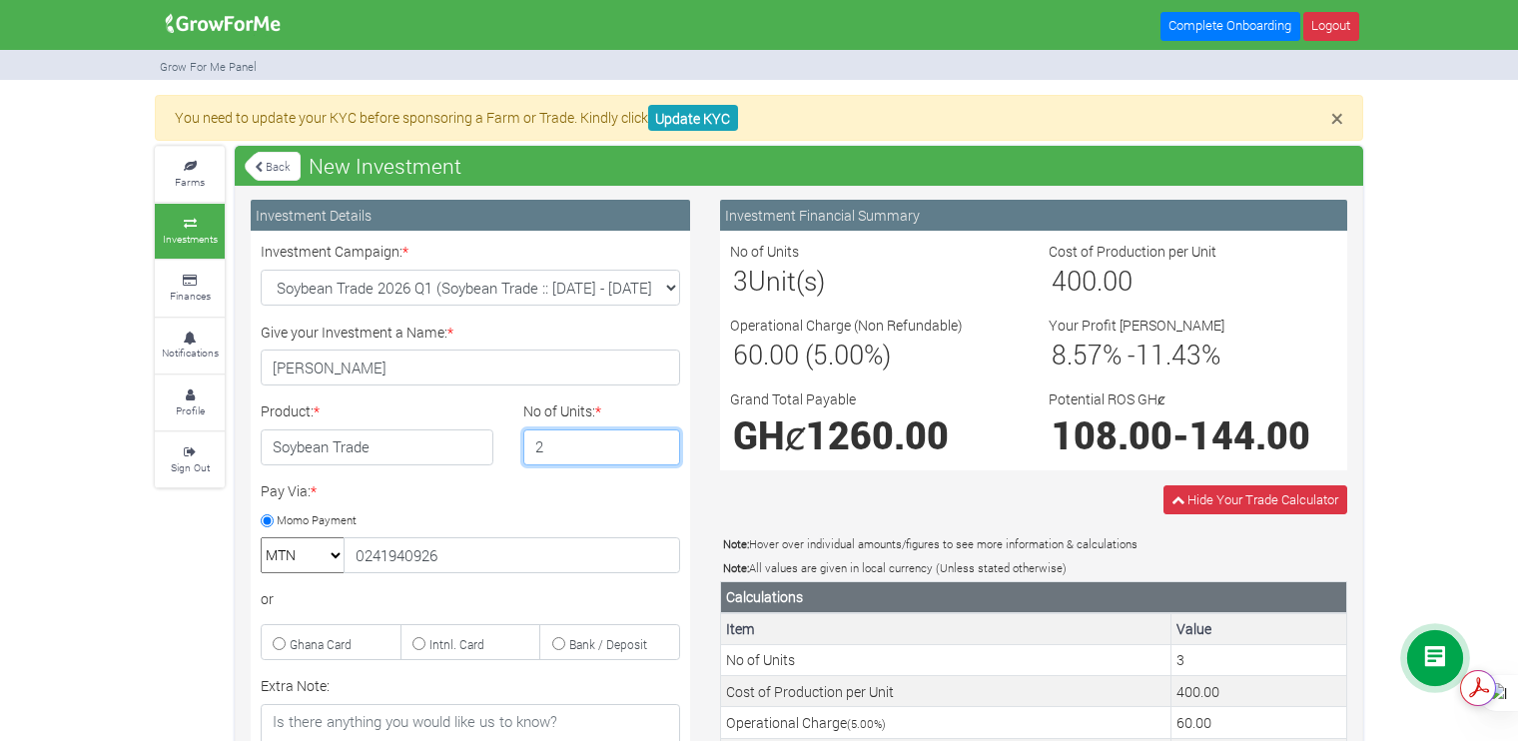
click at [662, 453] on input "2" at bounding box center [602, 447] width 158 height 36
type input "1"
click at [662, 453] on input "1" at bounding box center [602, 447] width 158 height 36
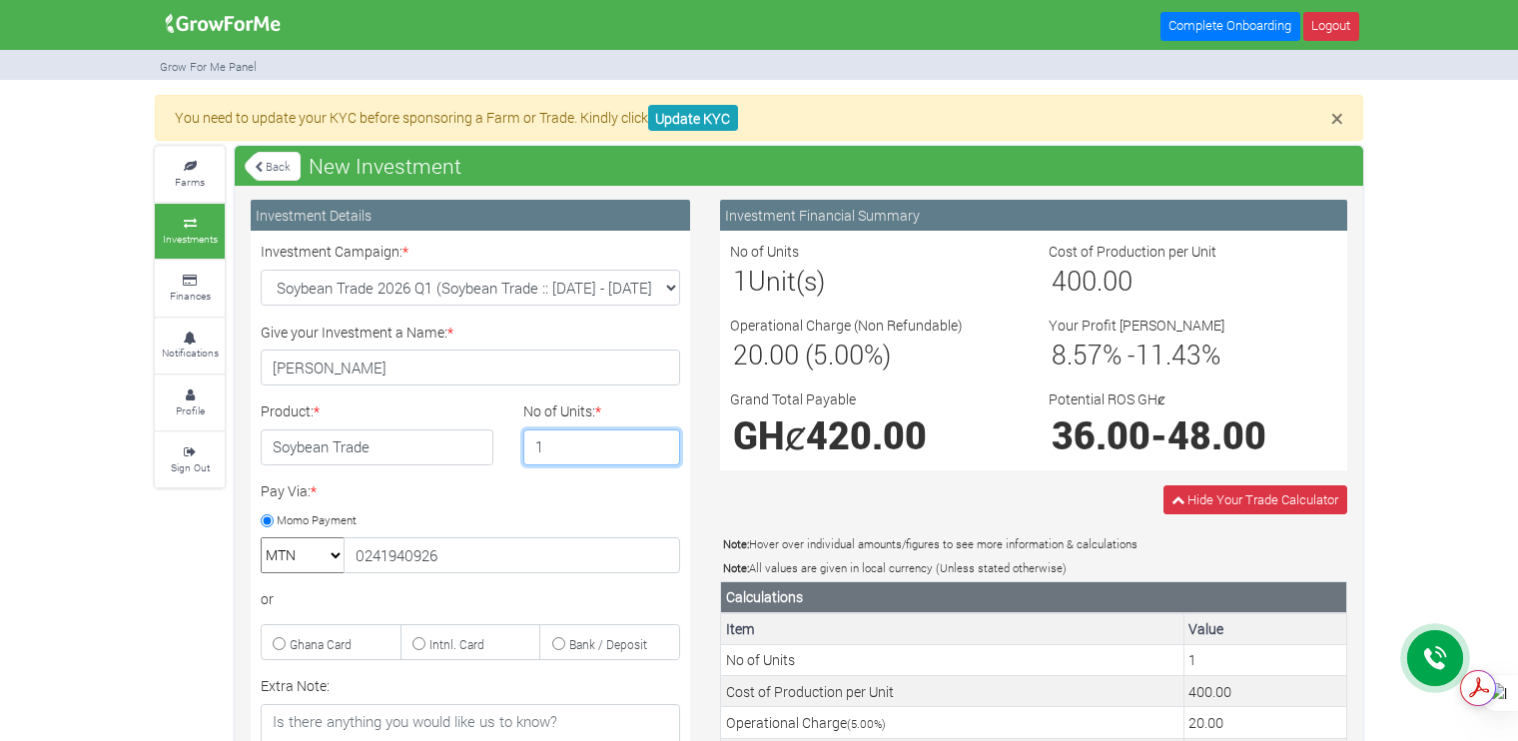
click at [662, 453] on input "1" at bounding box center [602, 447] width 158 height 36
click at [635, 489] on div "Pay Via: * Momo Payment MTN Telecel Airtel Tigo 0241940926 or Ghana Card" at bounding box center [470, 570] width 449 height 180
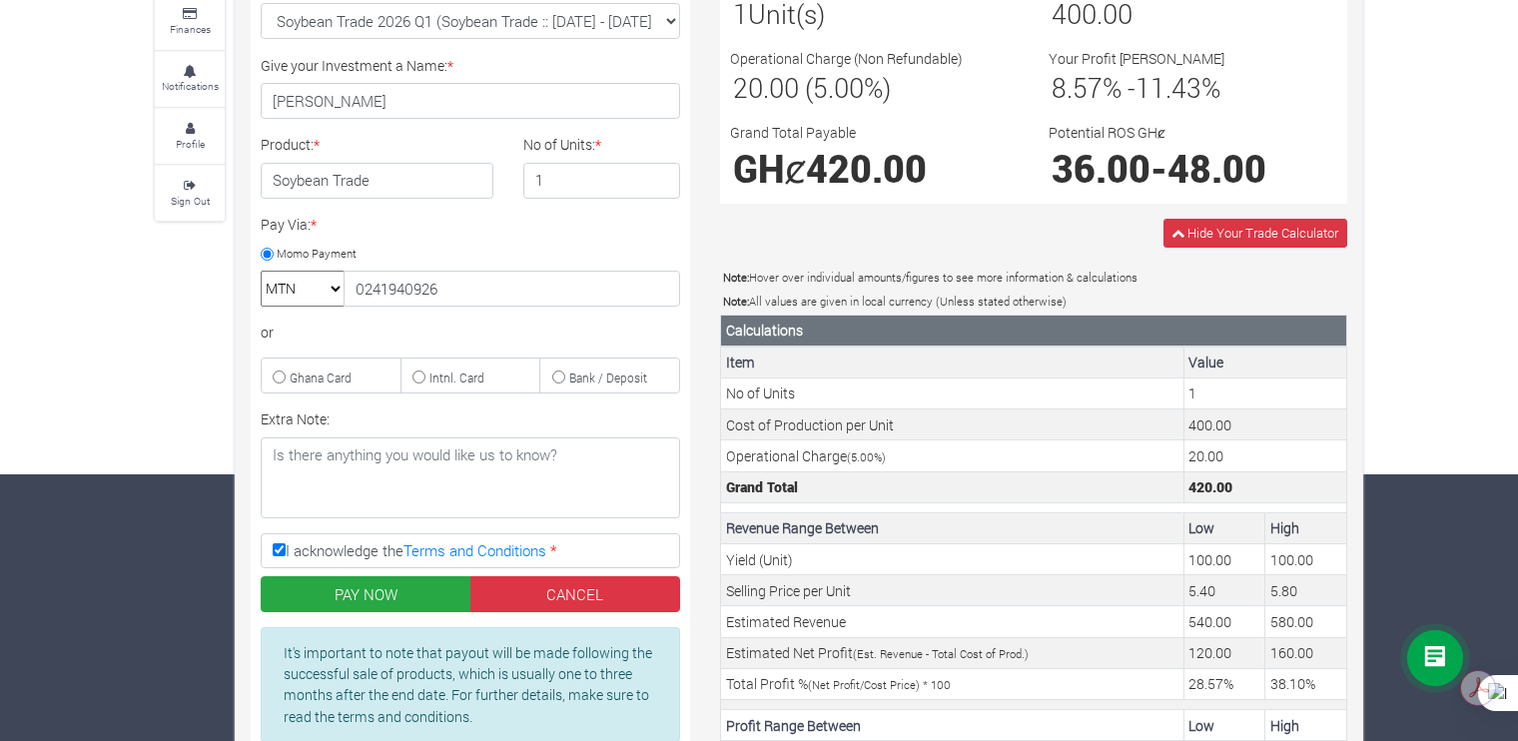
scroll to position [495, 0]
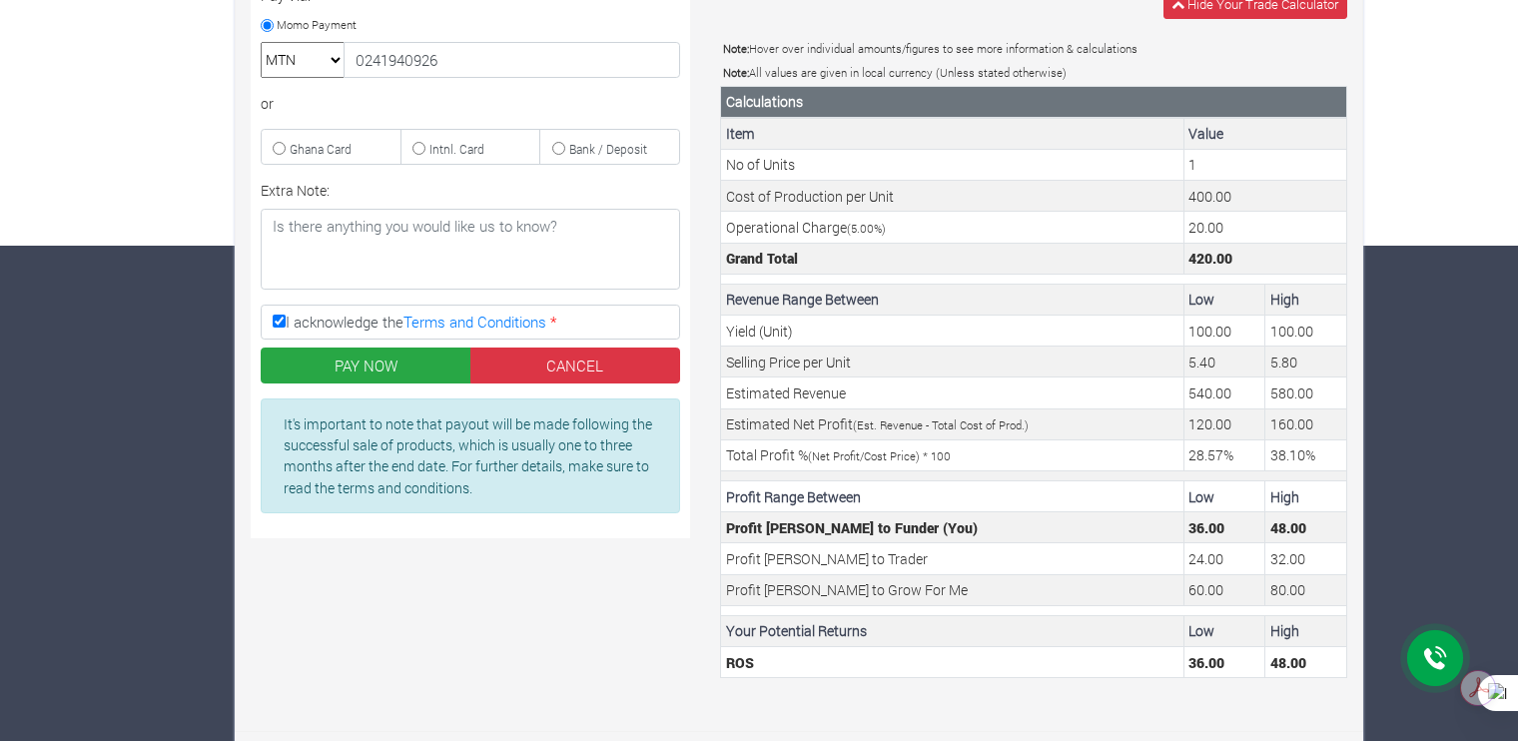
click at [593, 462] on p "It's important to note that payout will be made following the successful sale o…" at bounding box center [471, 456] width 374 height 85
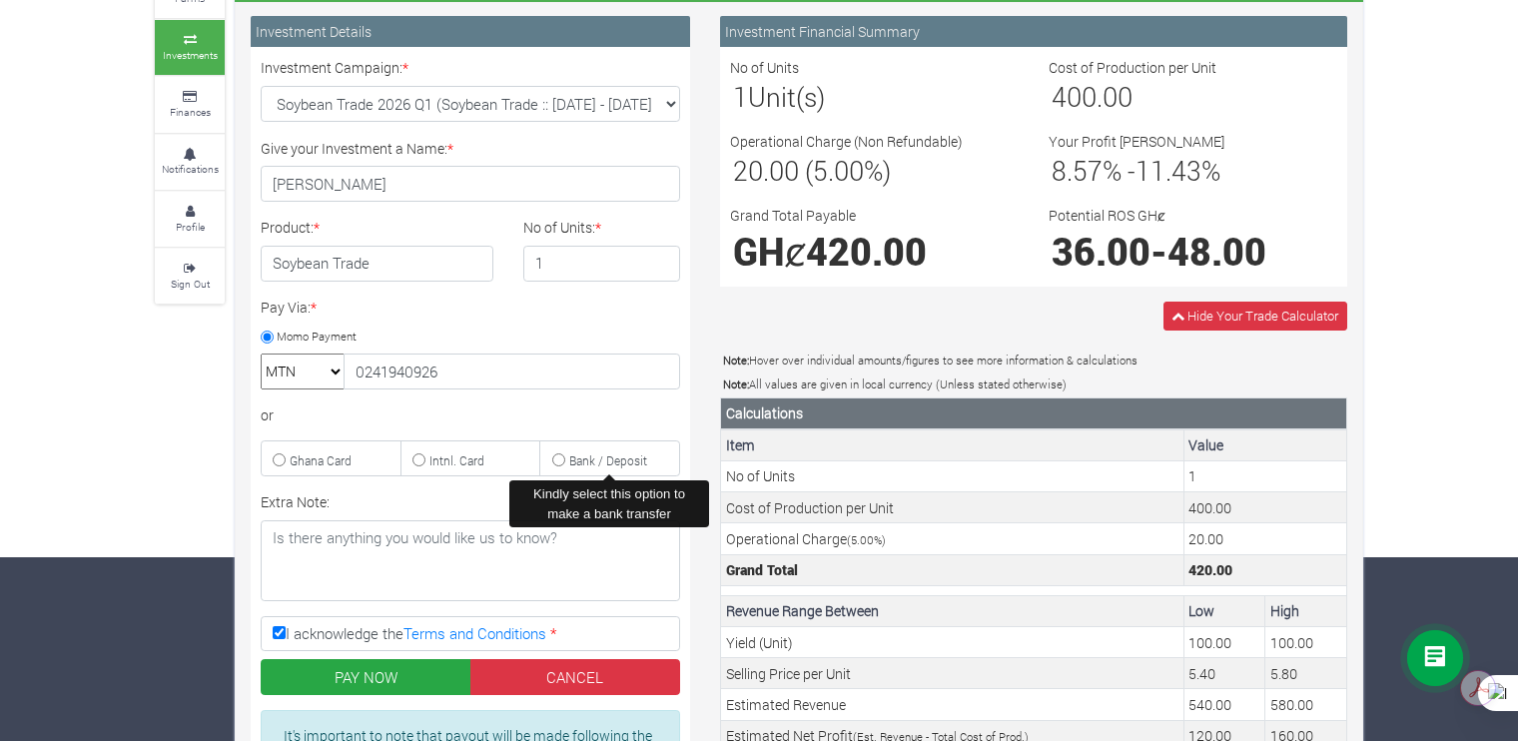
scroll to position [0, 0]
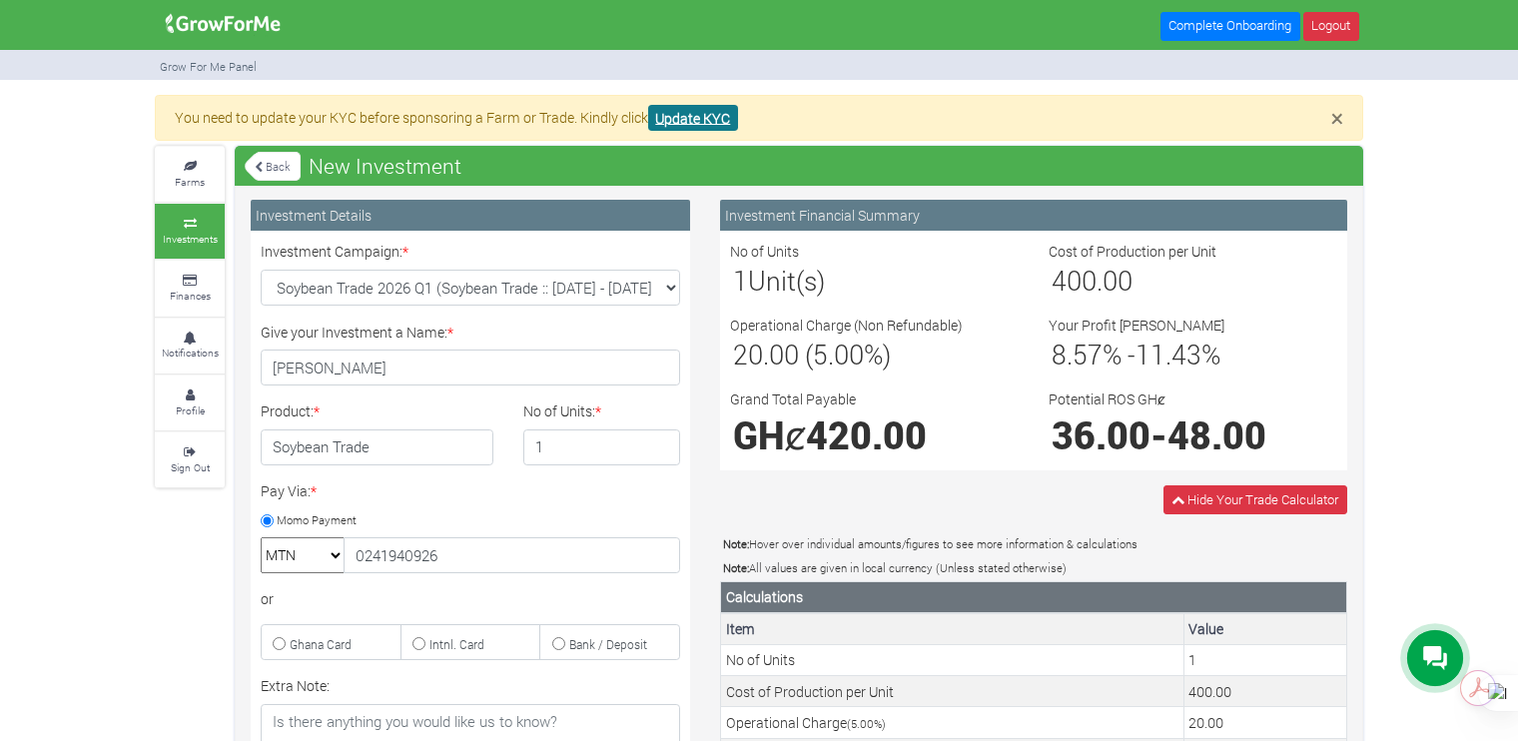
click at [674, 119] on link "Update KYC" at bounding box center [693, 118] width 90 height 27
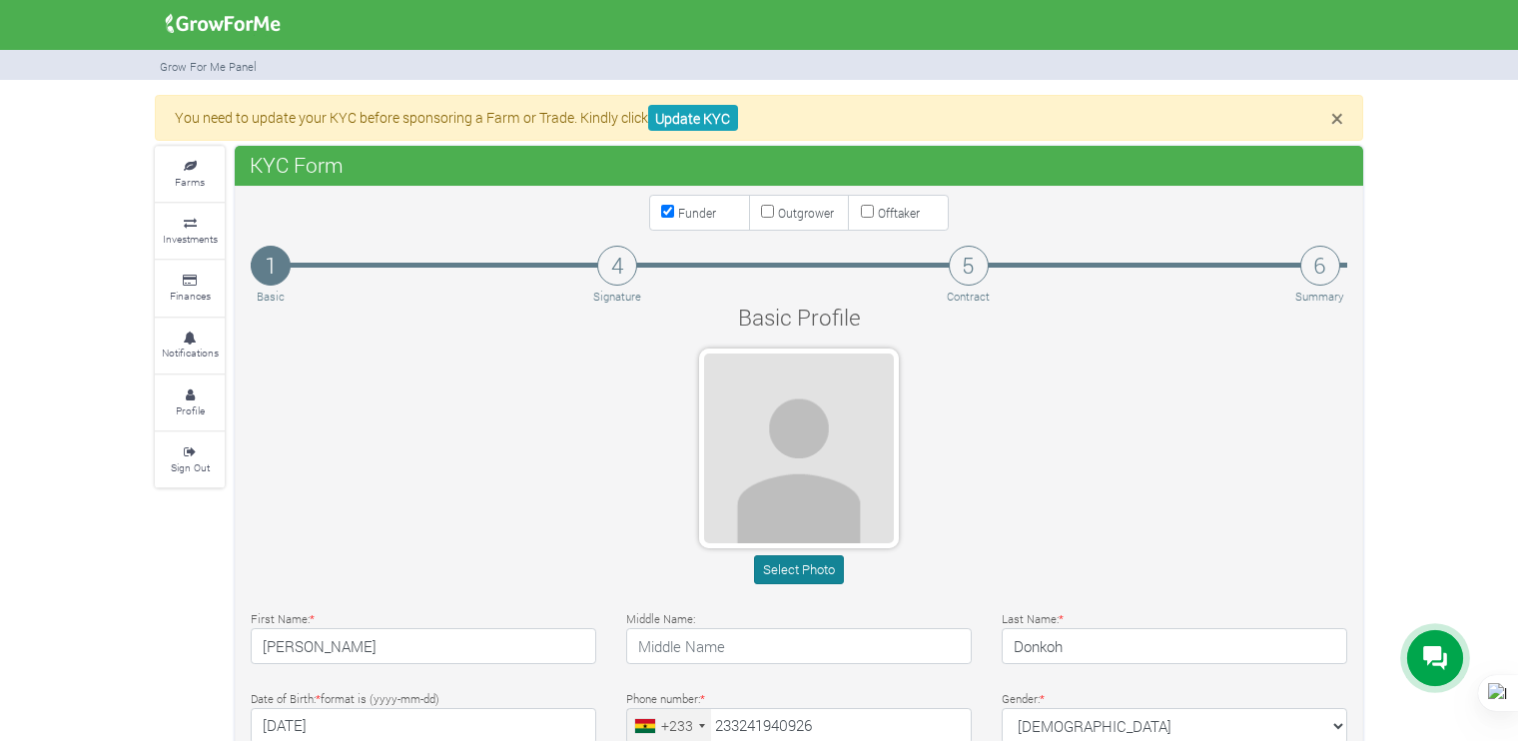
click at [786, 573] on button "Select Photo" at bounding box center [798, 569] width 89 height 29
type input "24 194 0926"
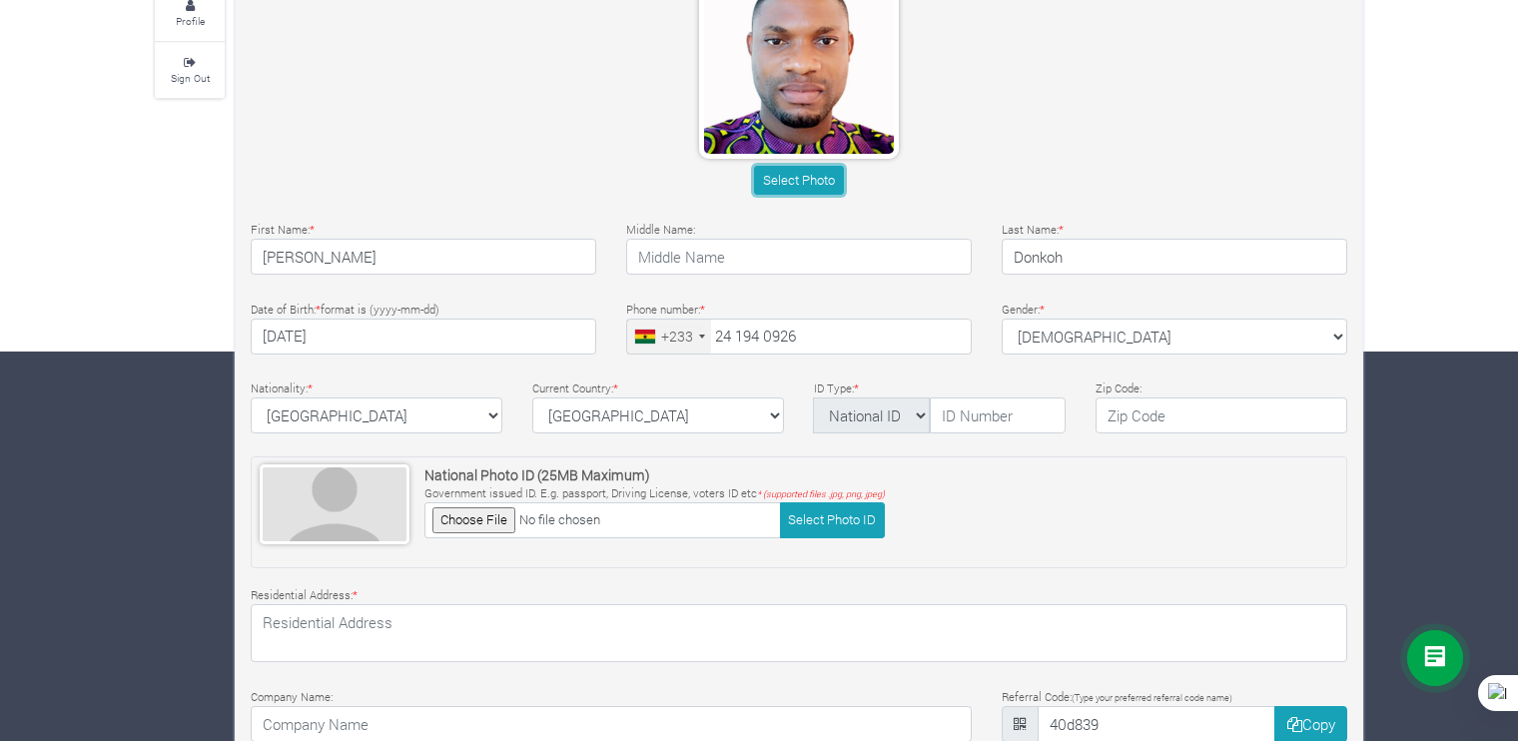
scroll to position [392, 0]
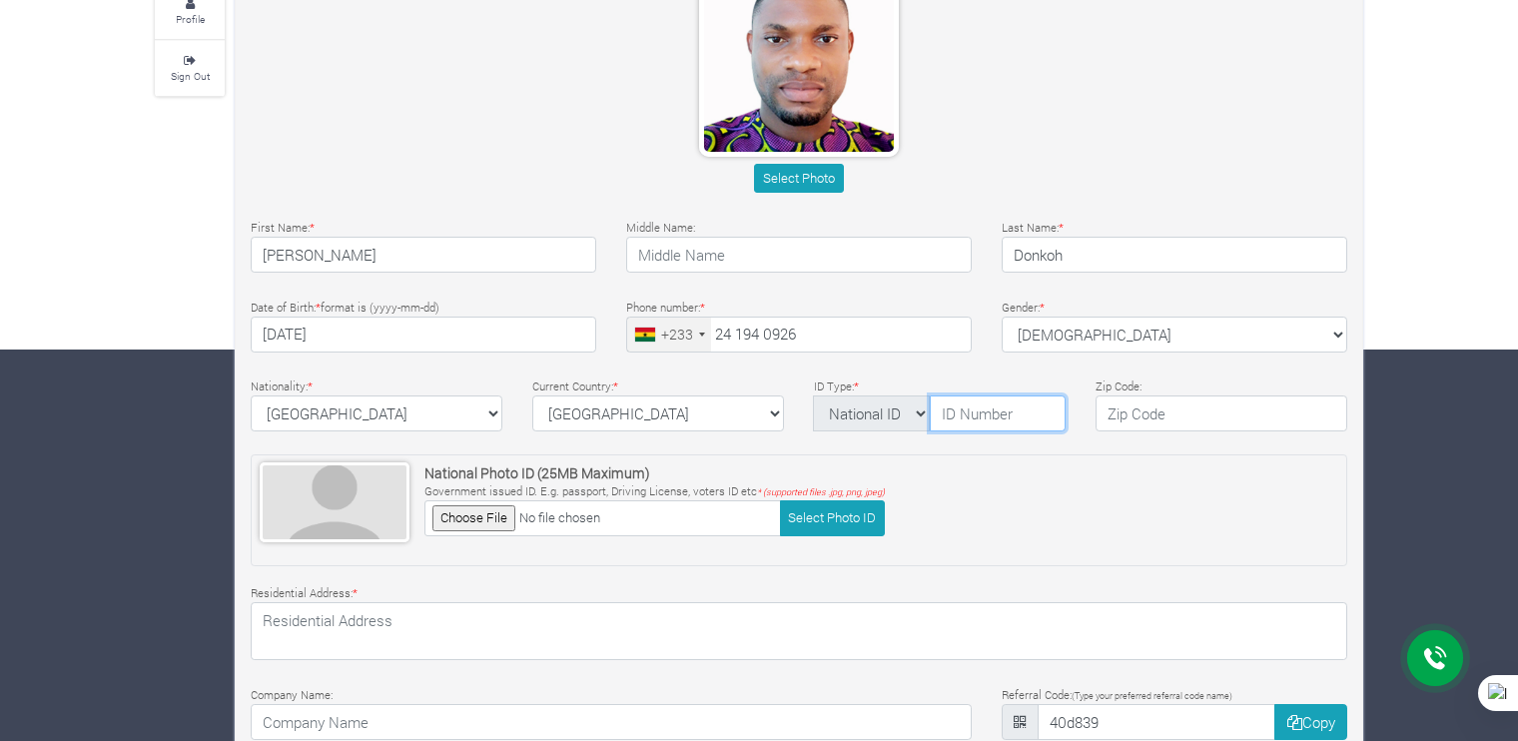
click at [971, 401] on input "text" at bounding box center [998, 414] width 136 height 36
type input "GHA-719802948-2"
click at [1110, 471] on div "National Photo ID (25MB Maximum) Government issued ID. E.g. passport, Driving L…" at bounding box center [799, 510] width 1097 height 112
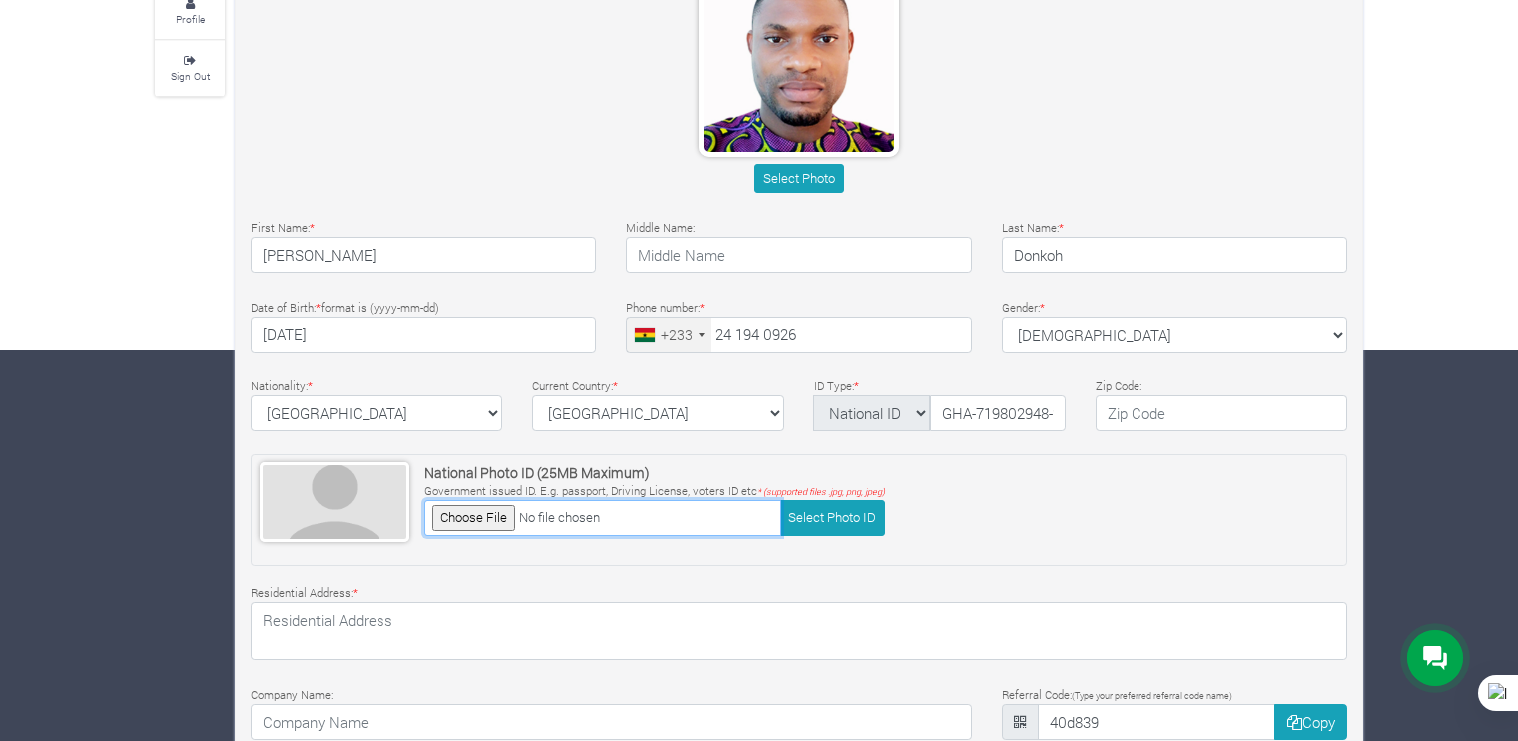
click at [480, 503] on input "file" at bounding box center [602, 517] width 357 height 35
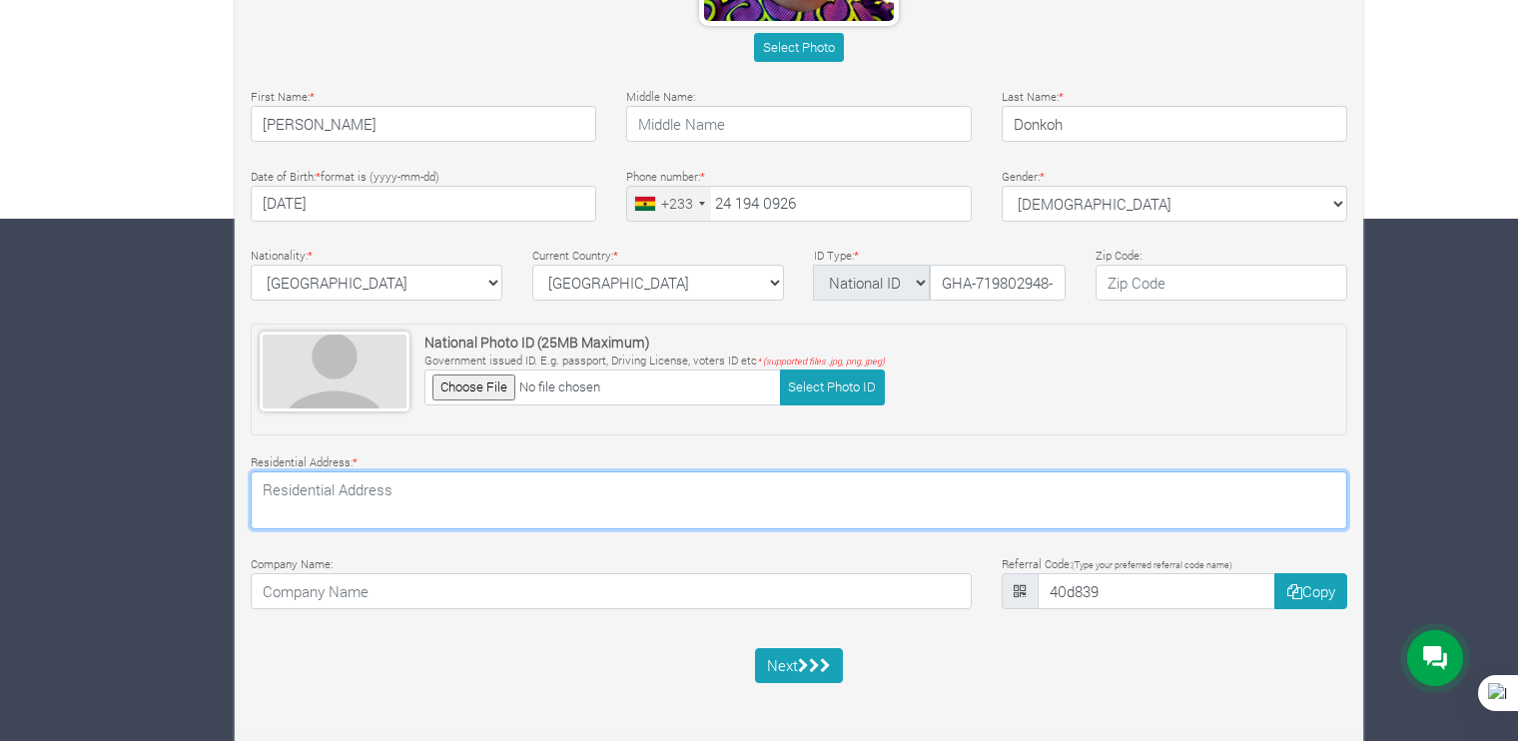
click at [690, 522] on textarea at bounding box center [799, 500] width 1097 height 58
type textarea "Ebenezer Methodist Church, Box1267 Sunyani Penkwase"
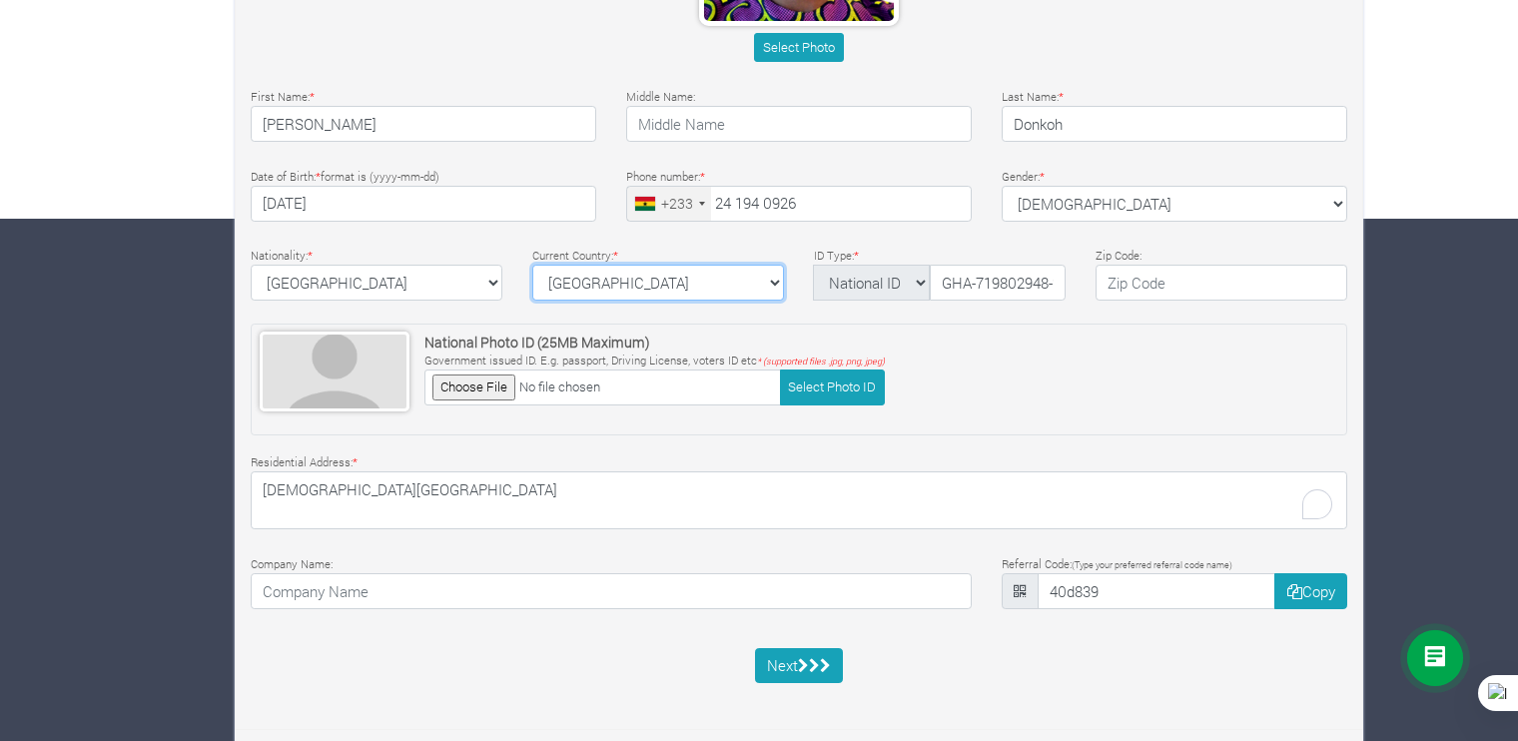
select select "Ghana"
click at [1302, 582] on button "Copy" at bounding box center [1310, 591] width 73 height 36
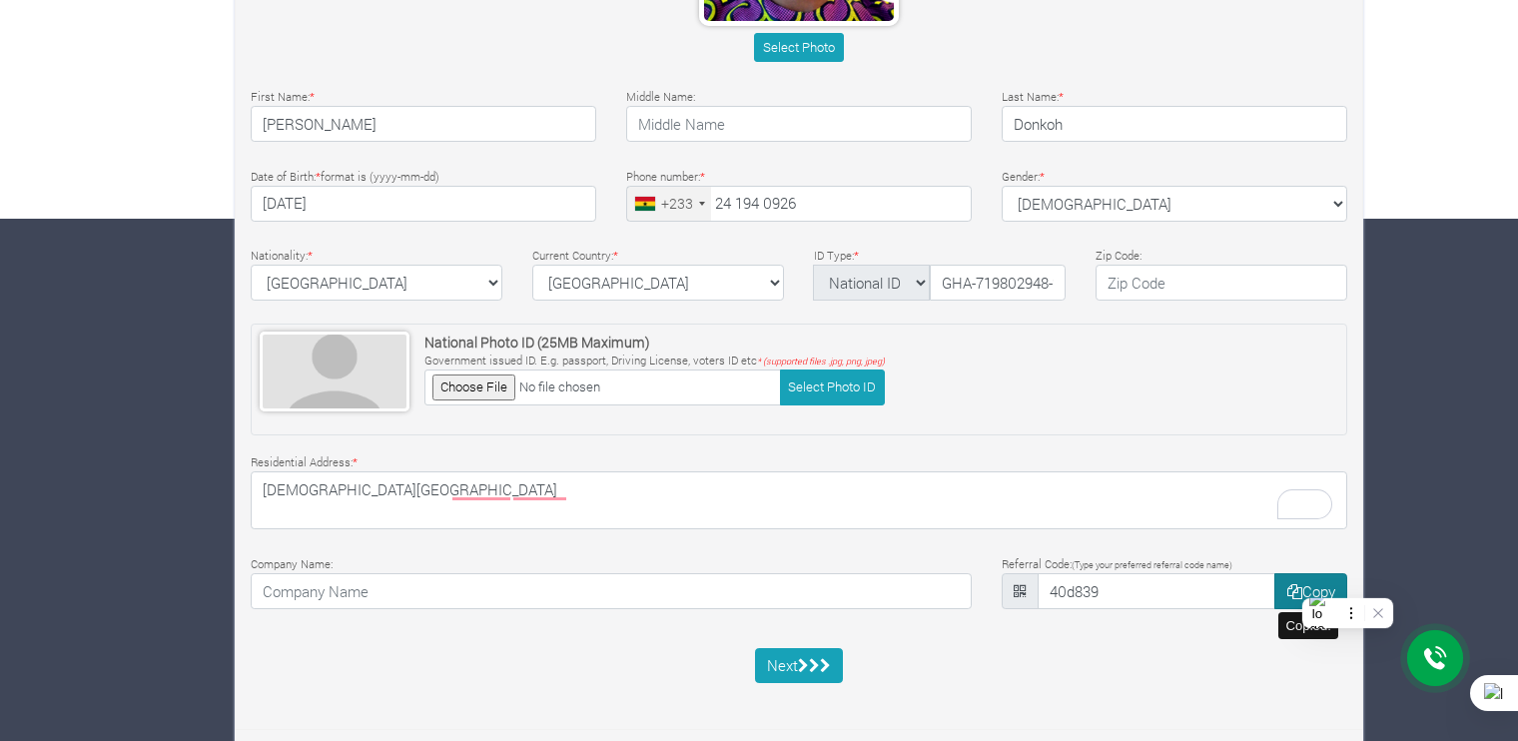
scroll to position [24, 0]
click at [820, 652] on button "Next" at bounding box center [799, 666] width 89 height 36
click at [802, 456] on div "Residential Address: * Ebenezer Methodist Church, Box1267 Sunyani Penkwase" at bounding box center [799, 490] width 1127 height 80
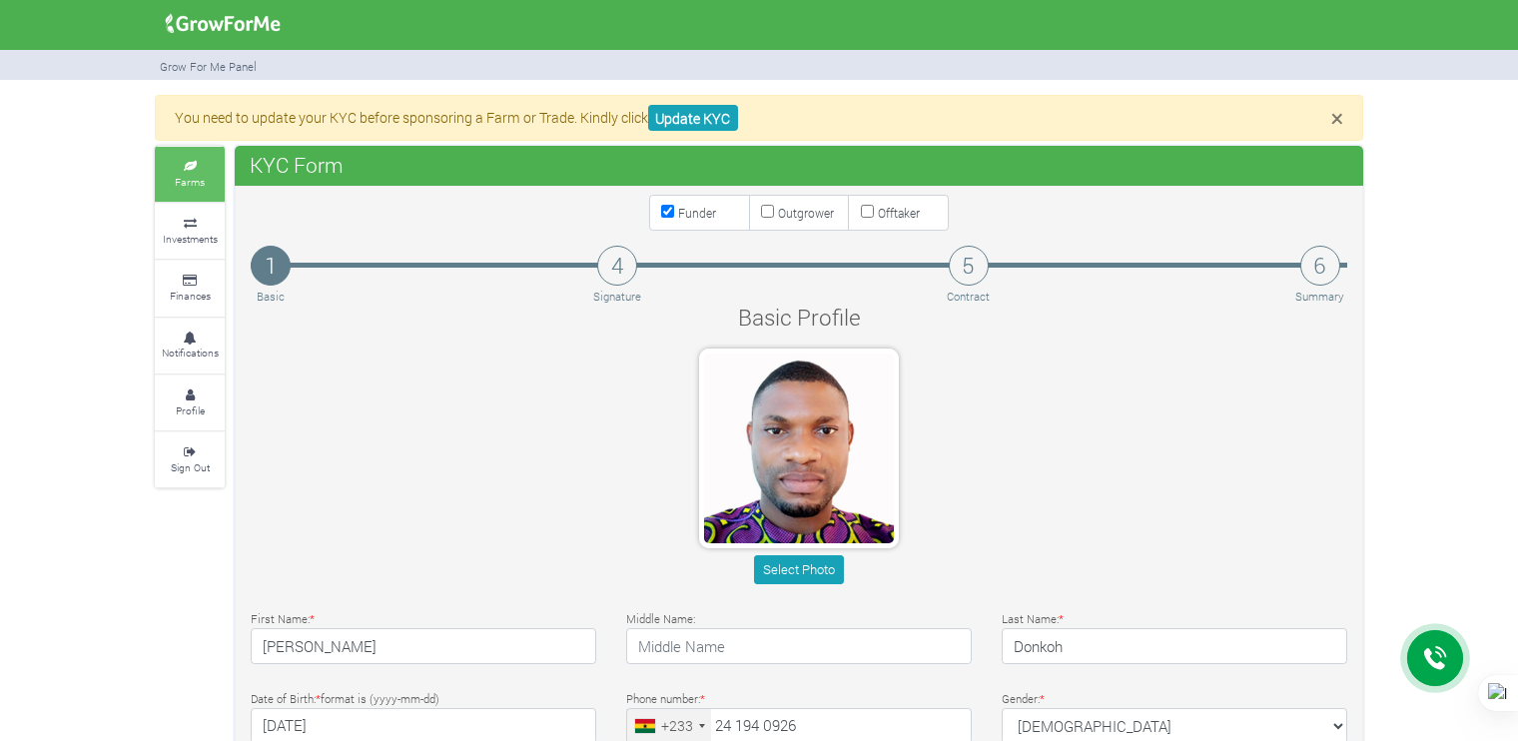
click at [186, 184] on small "Farms" at bounding box center [190, 182] width 30 height 14
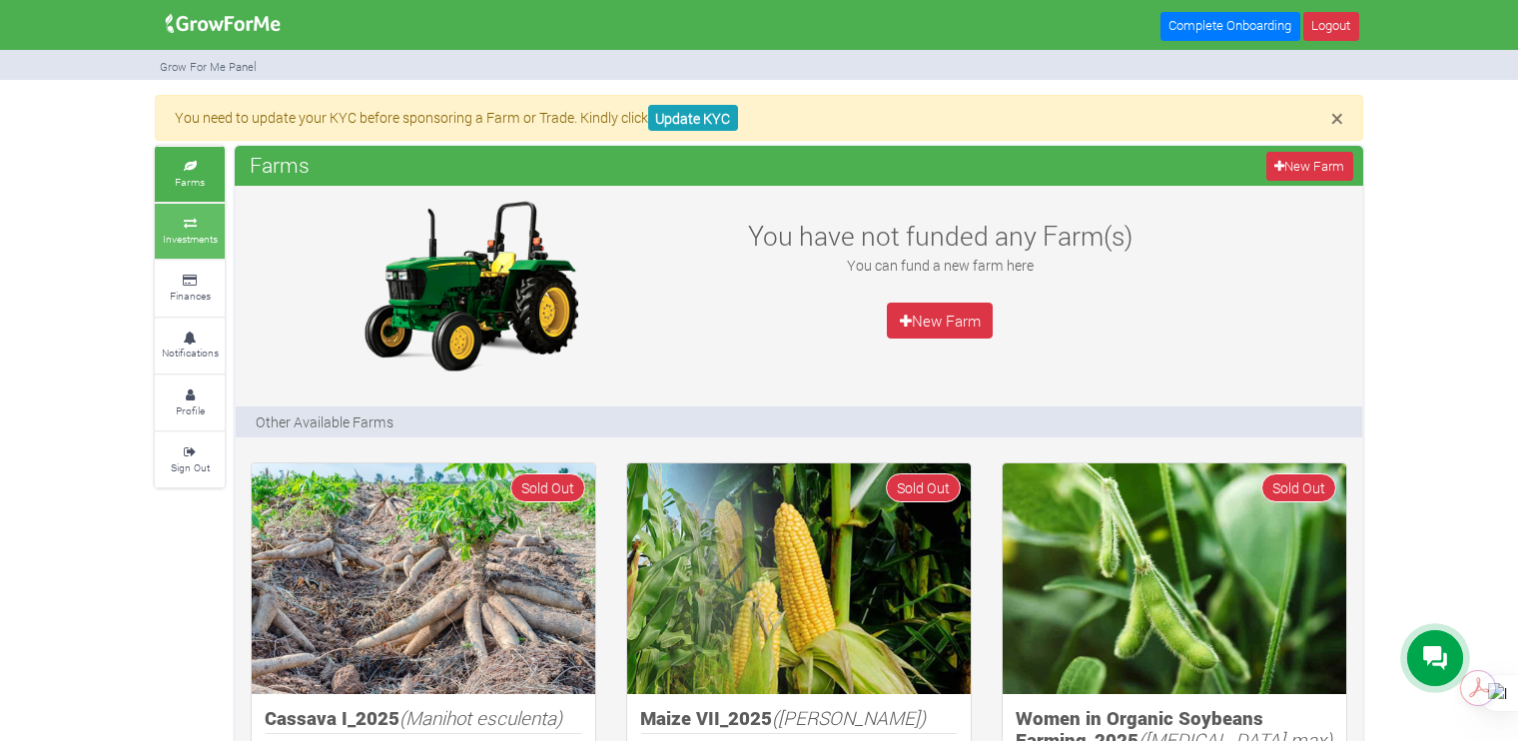
click at [187, 236] on small "Investments" at bounding box center [190, 239] width 55 height 14
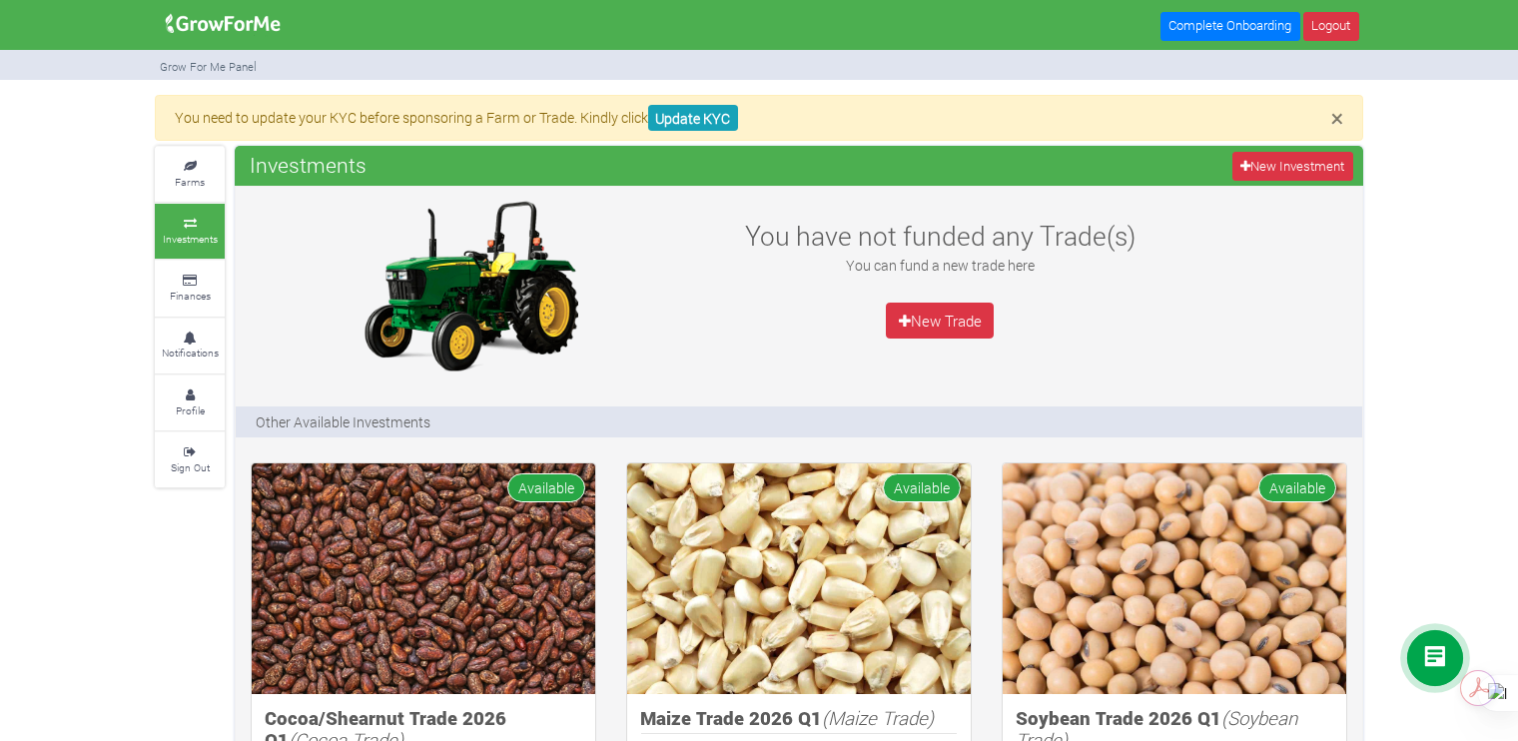
scroll to position [76, 0]
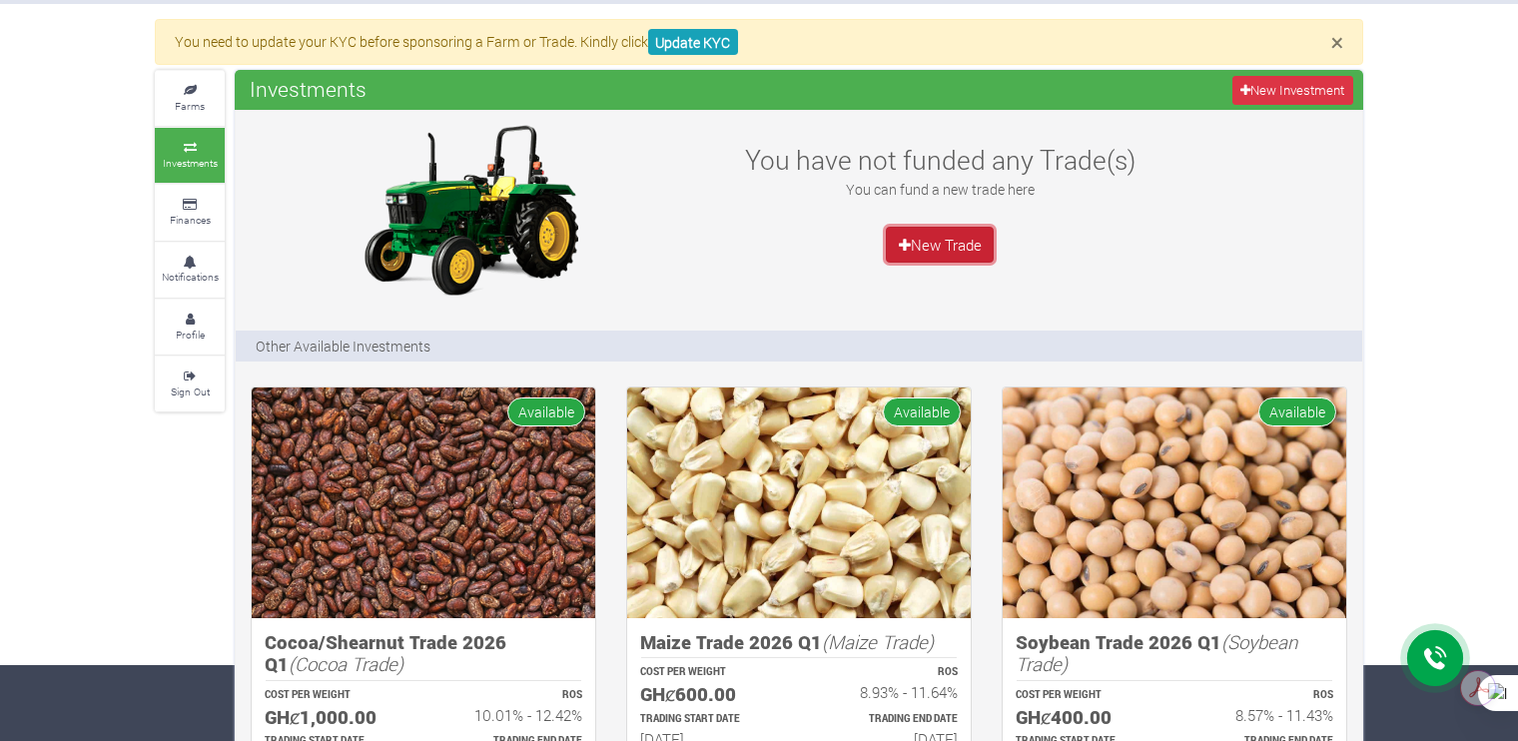
click at [971, 230] on link "New Trade" at bounding box center [940, 245] width 108 height 36
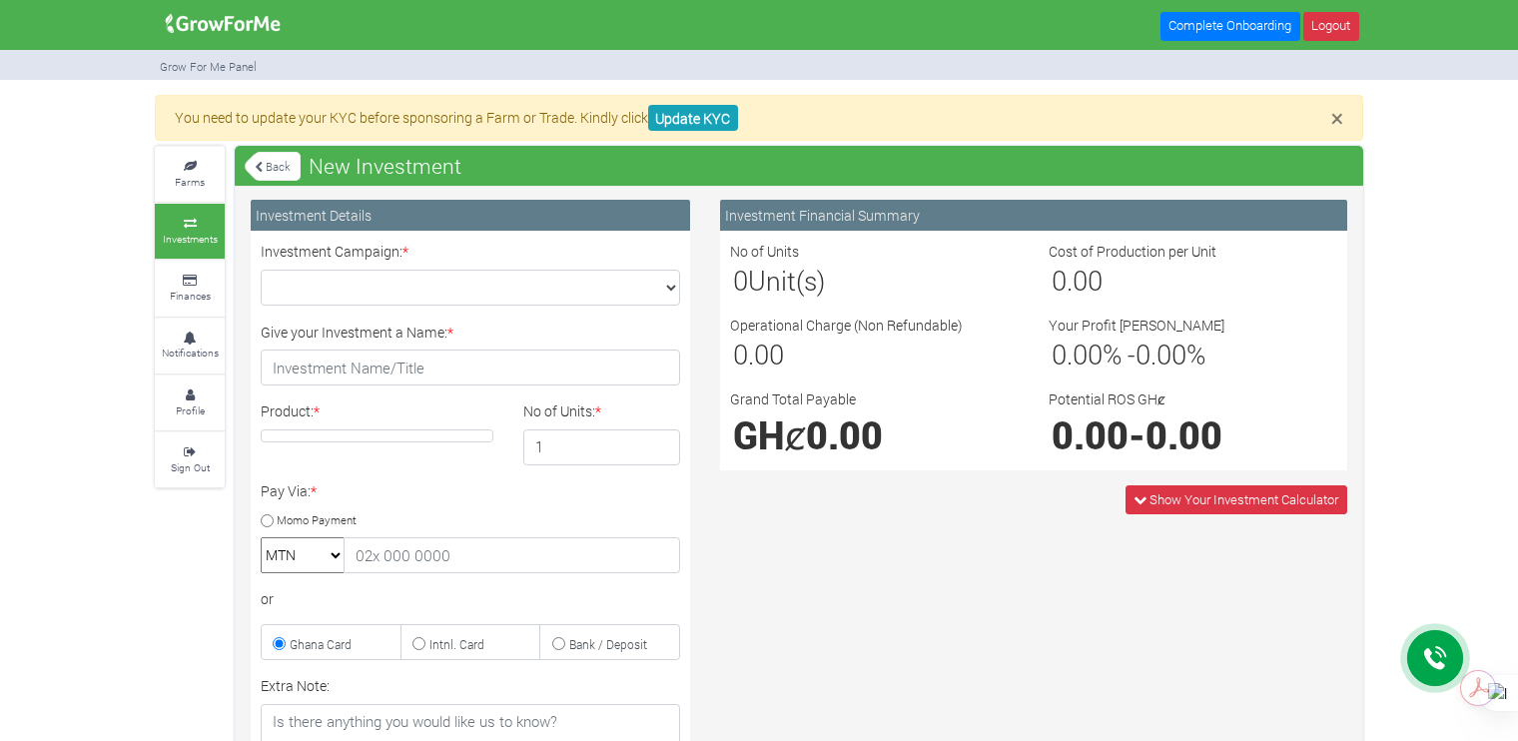
click at [266, 175] on link "Back" at bounding box center [273, 166] width 56 height 33
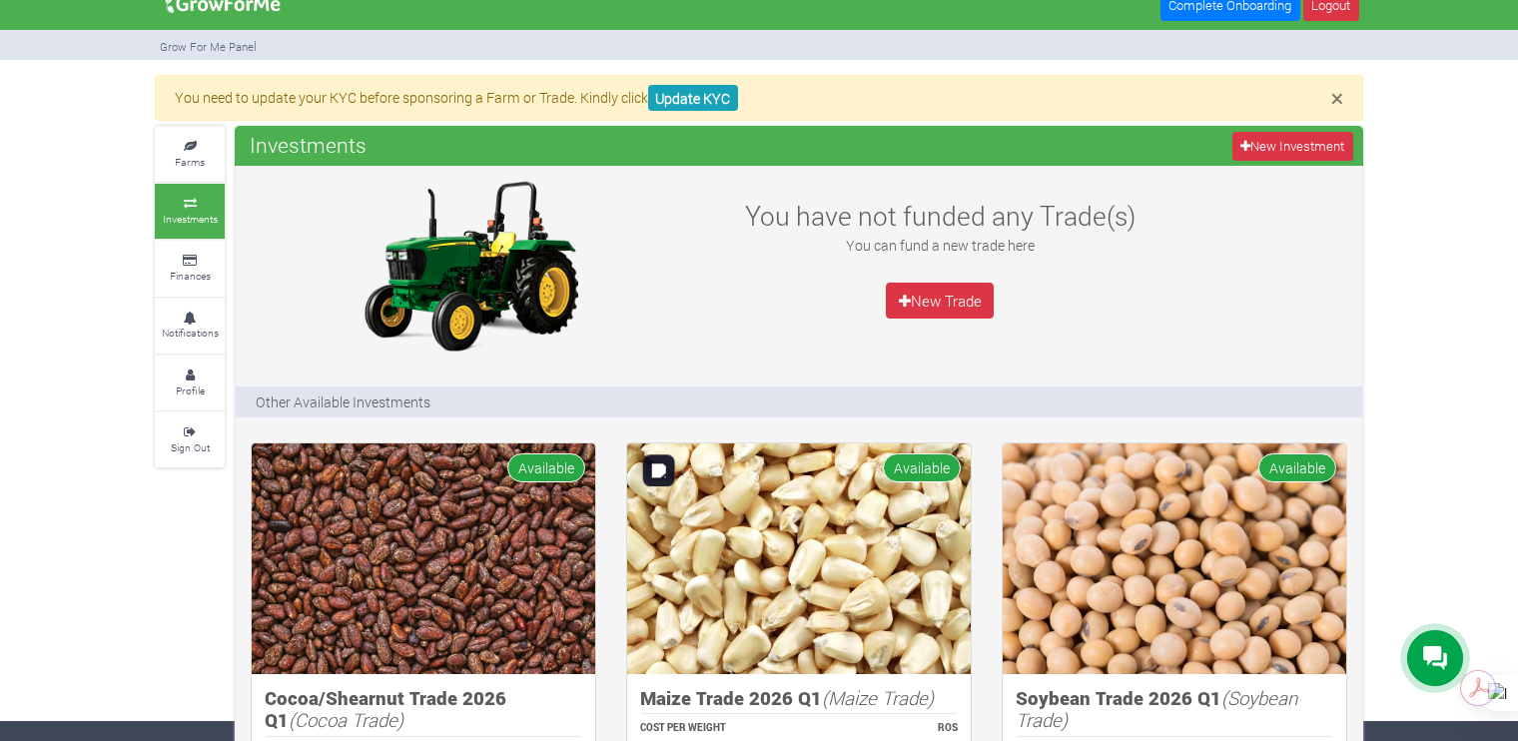
scroll to position [20, 0]
click at [723, 549] on img at bounding box center [799, 558] width 344 height 231
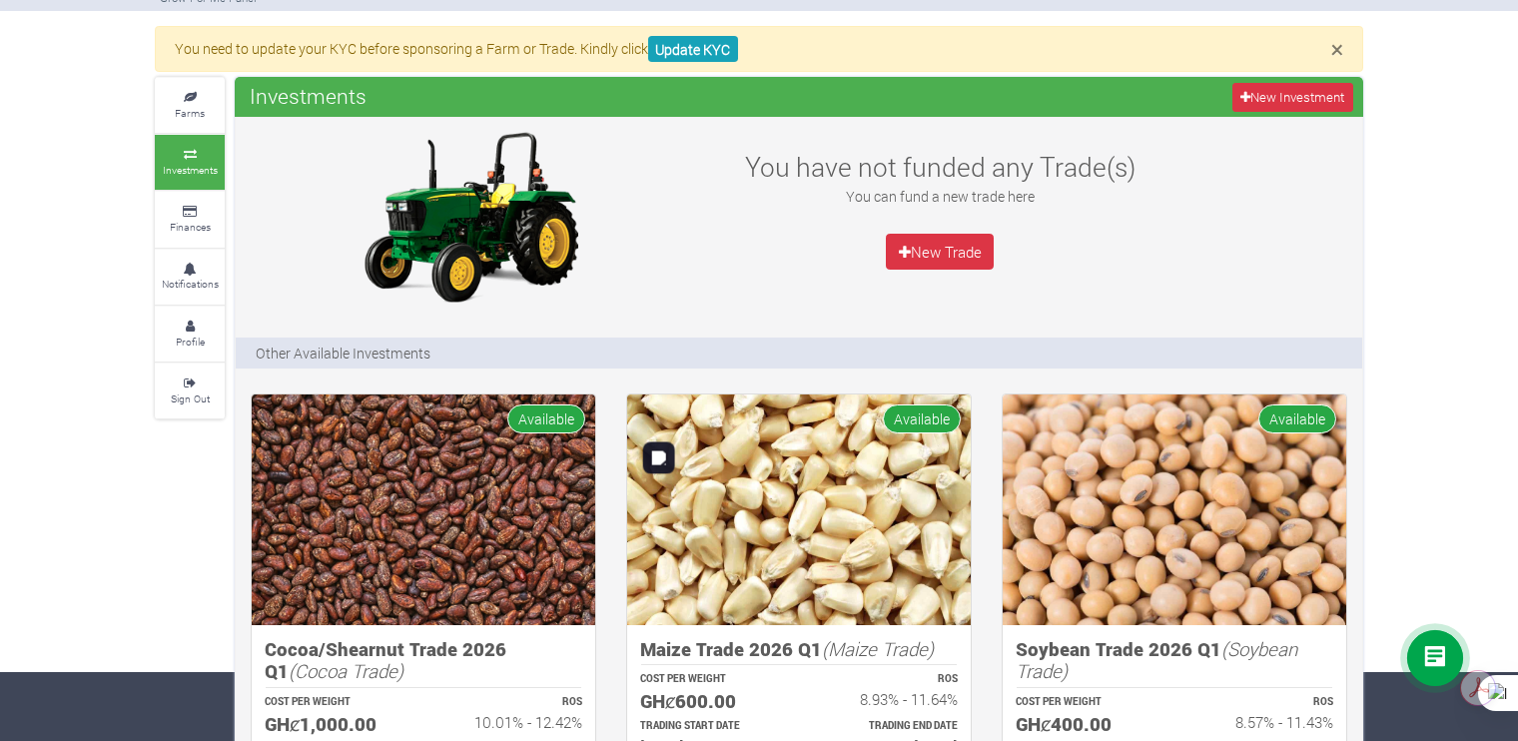
scroll to position [0, 0]
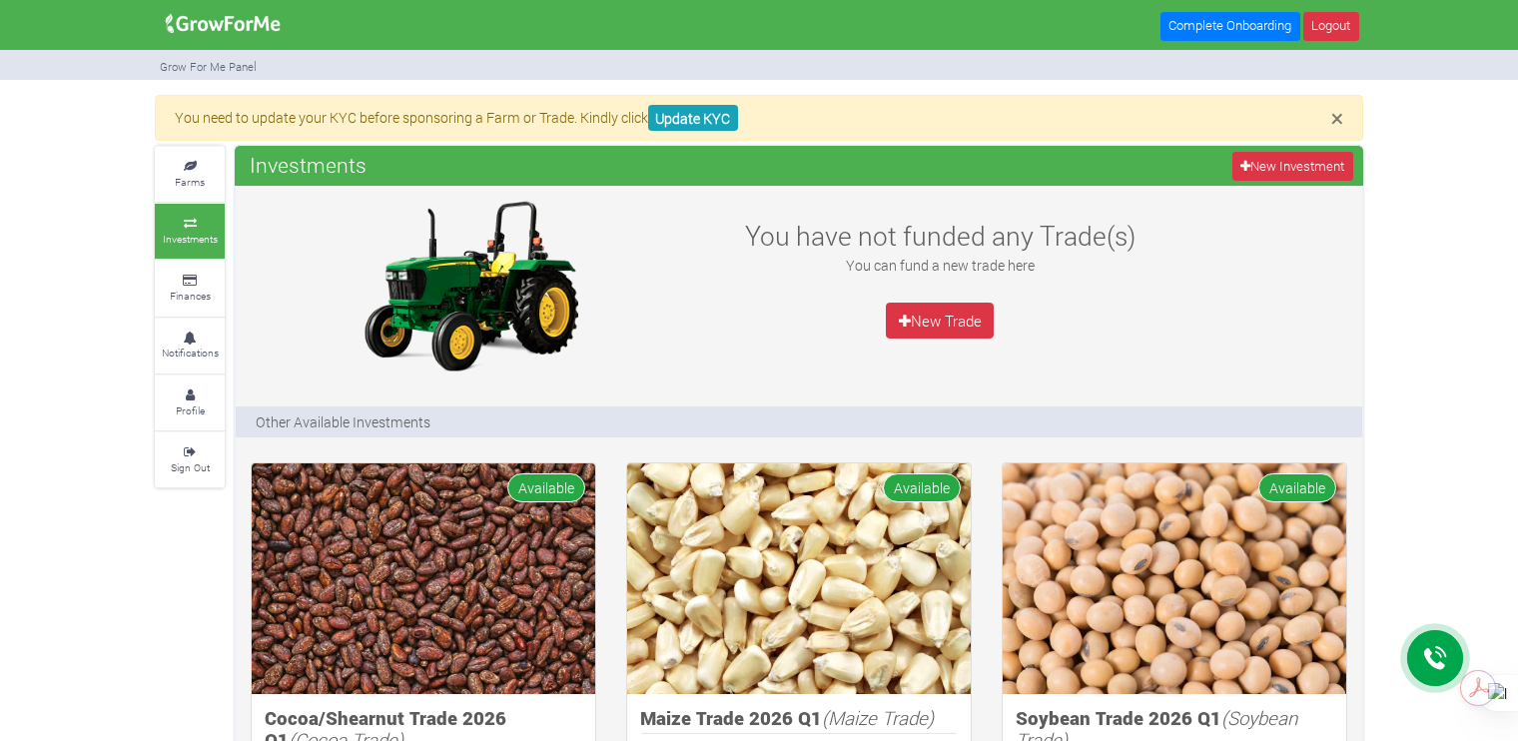
click at [1112, 361] on div "You have not funded any Trade(s) You can fund a new trade here New Trade" at bounding box center [939, 286] width 469 height 180
click at [1287, 160] on link "New Investment" at bounding box center [1293, 166] width 121 height 29
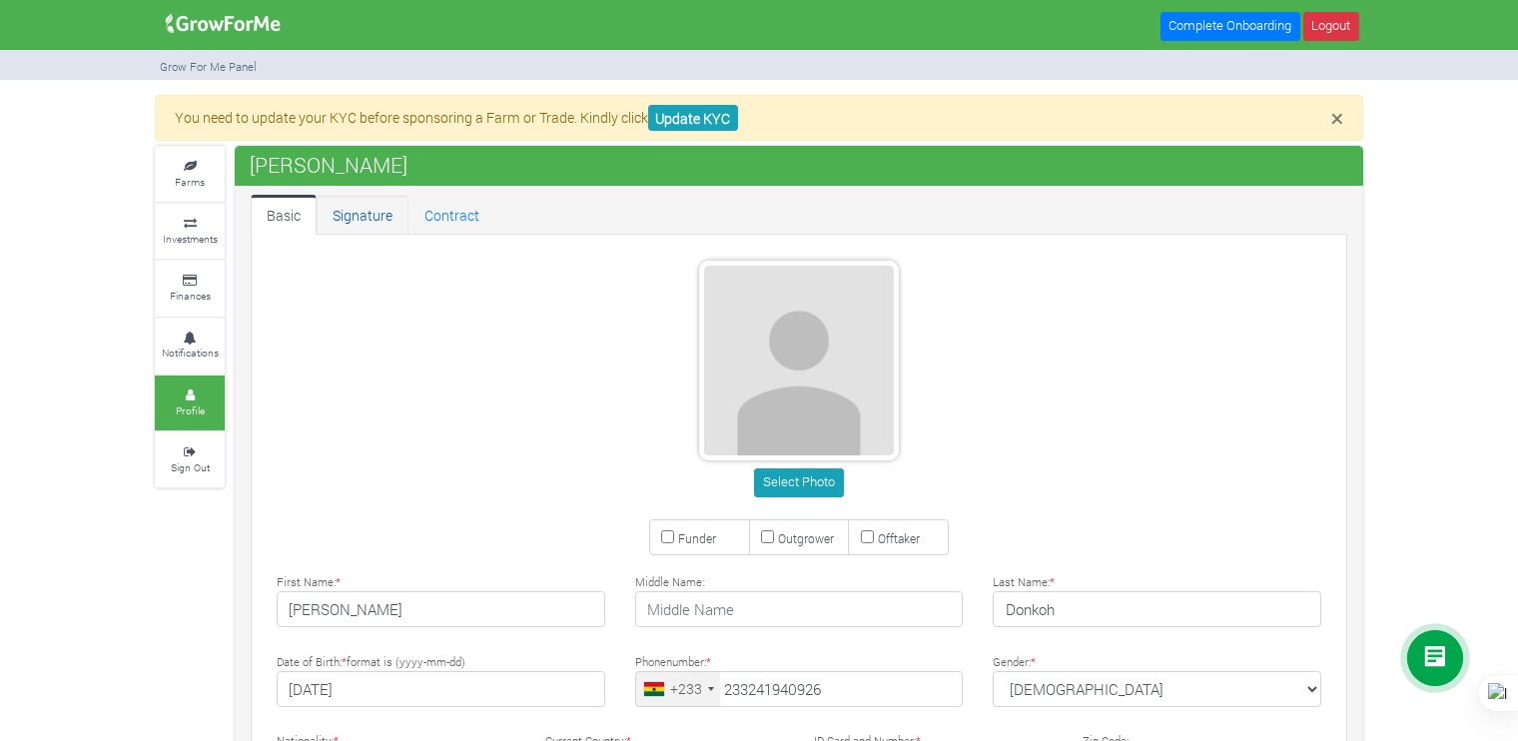
type input "24 194 0926"
click at [355, 210] on link "Signature" at bounding box center [363, 215] width 92 height 40
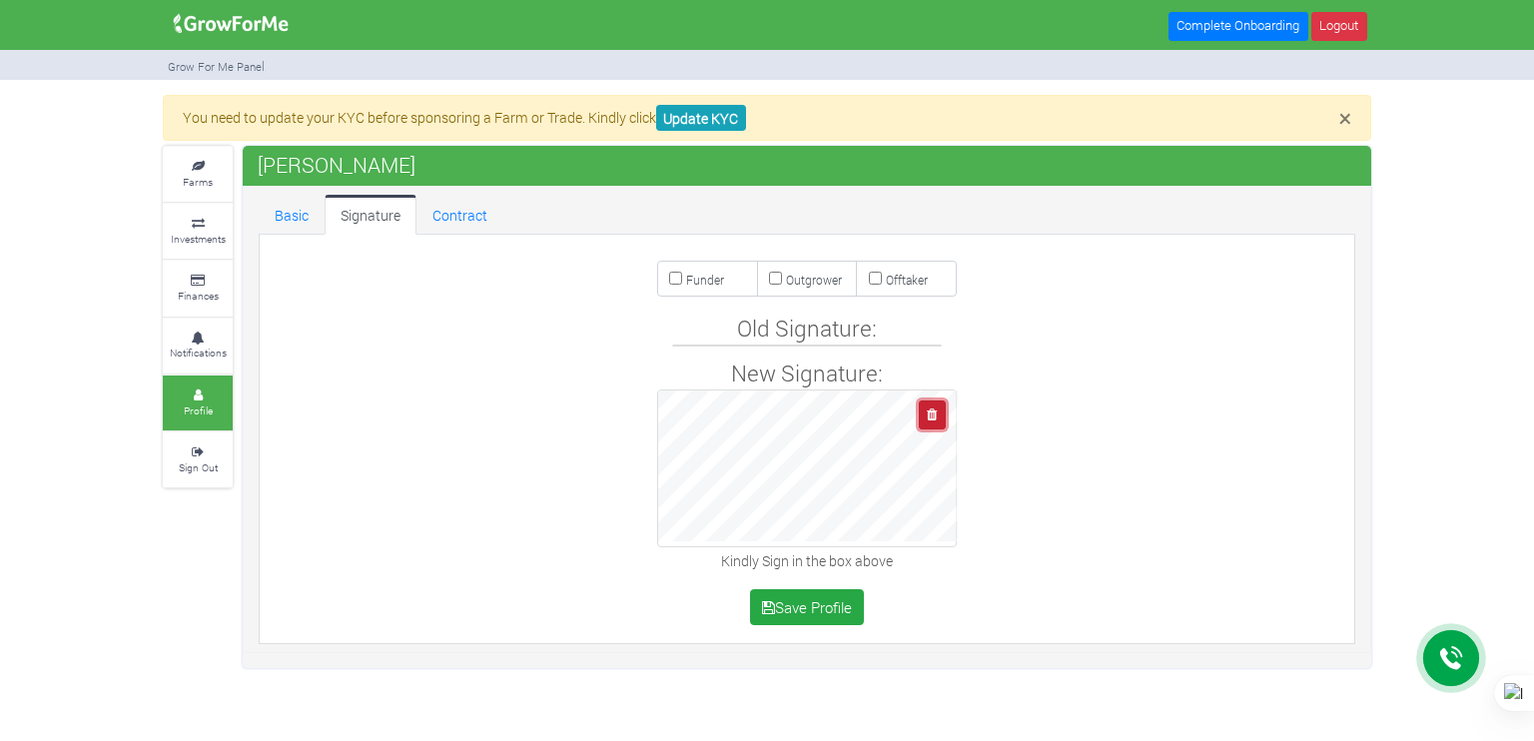
click at [931, 414] on icon "button" at bounding box center [932, 415] width 10 height 13
click at [940, 412] on button "button" at bounding box center [932, 415] width 27 height 29
click at [459, 226] on link "Contract" at bounding box center [460, 215] width 87 height 40
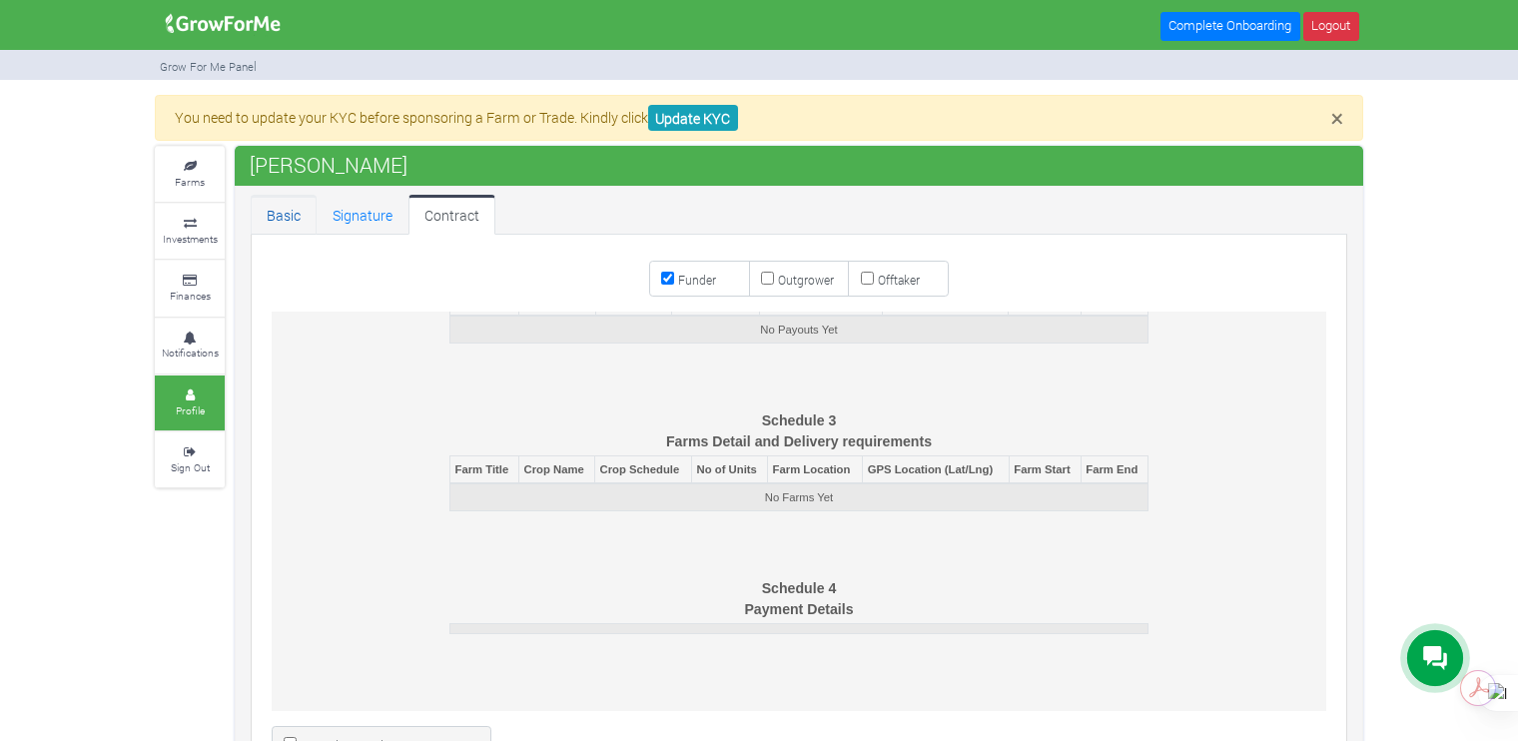
click at [285, 200] on link "Basic" at bounding box center [284, 215] width 66 height 40
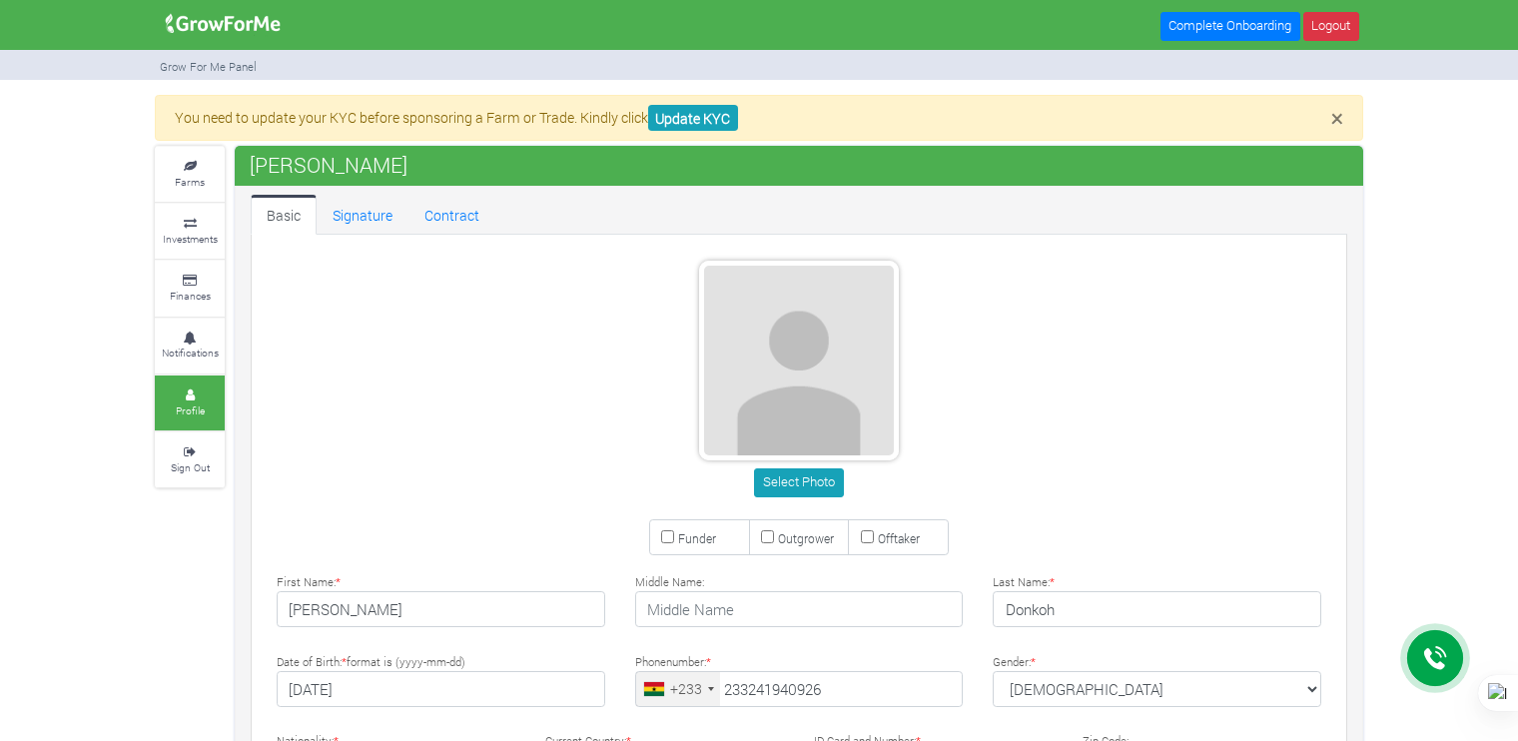
type input "24 194 0926"
click at [188, 309] on link "Finances" at bounding box center [190, 288] width 70 height 55
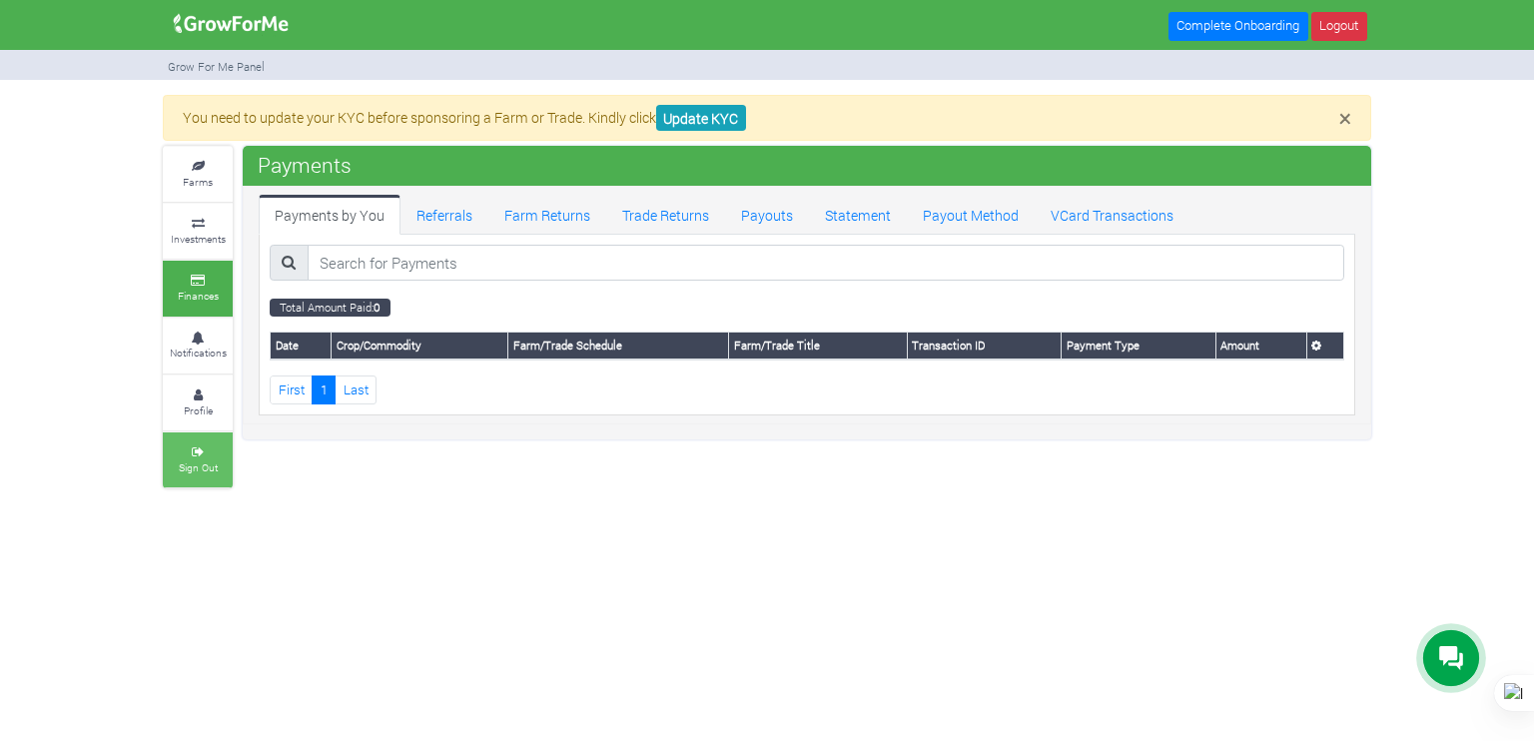
click at [184, 460] on small "Sign Out" at bounding box center [198, 467] width 39 height 14
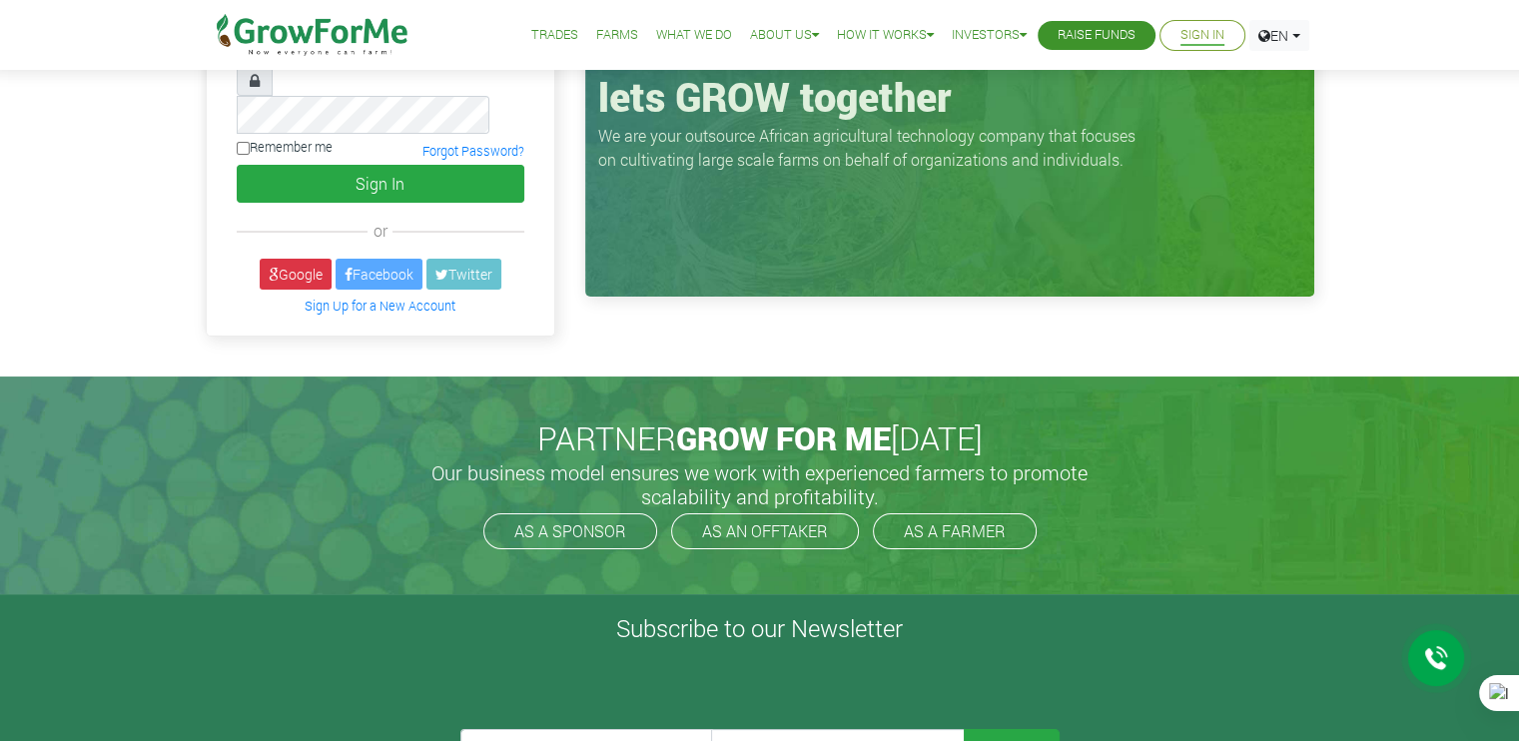
scroll to position [168, 0]
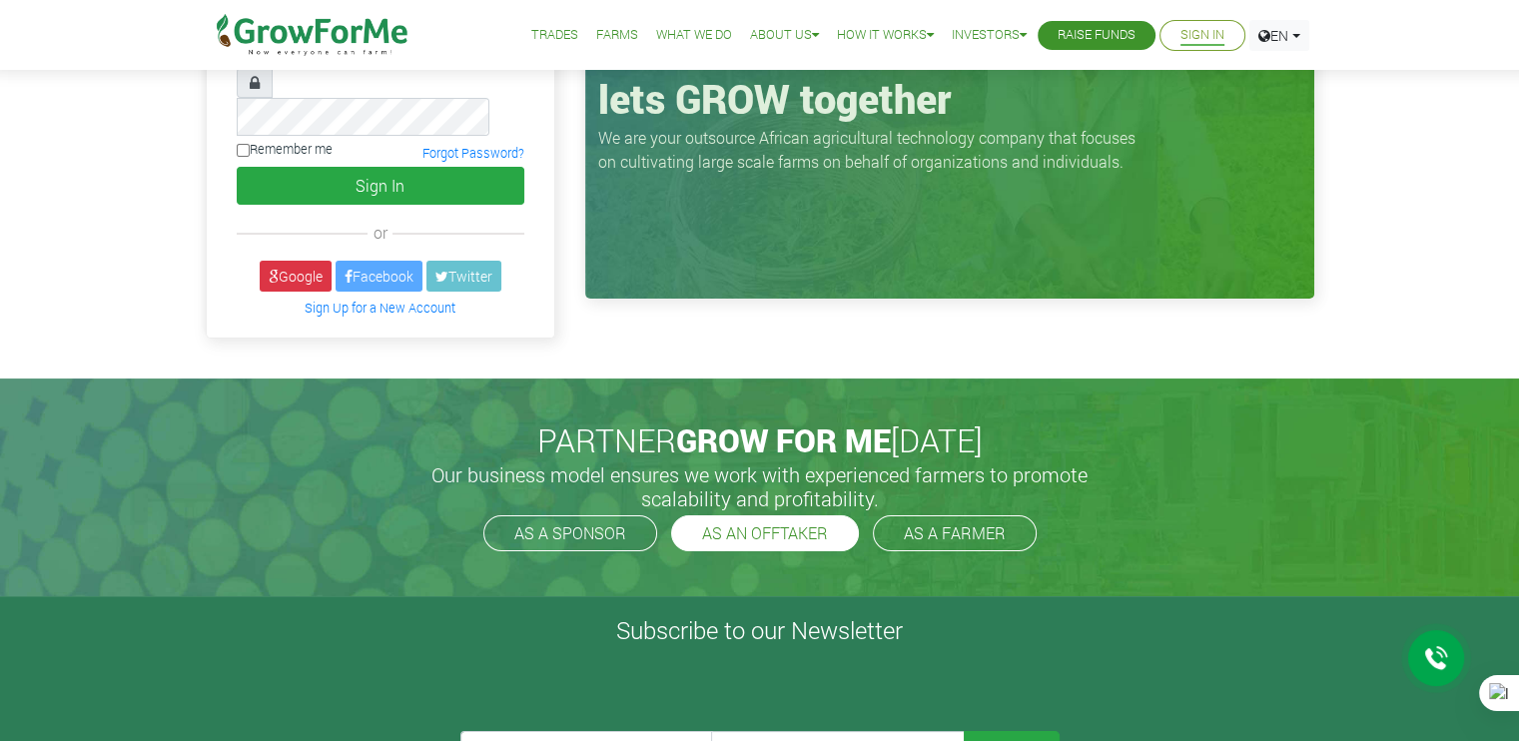
click at [737, 515] on link "AS AN OFFTAKER" at bounding box center [765, 533] width 188 height 36
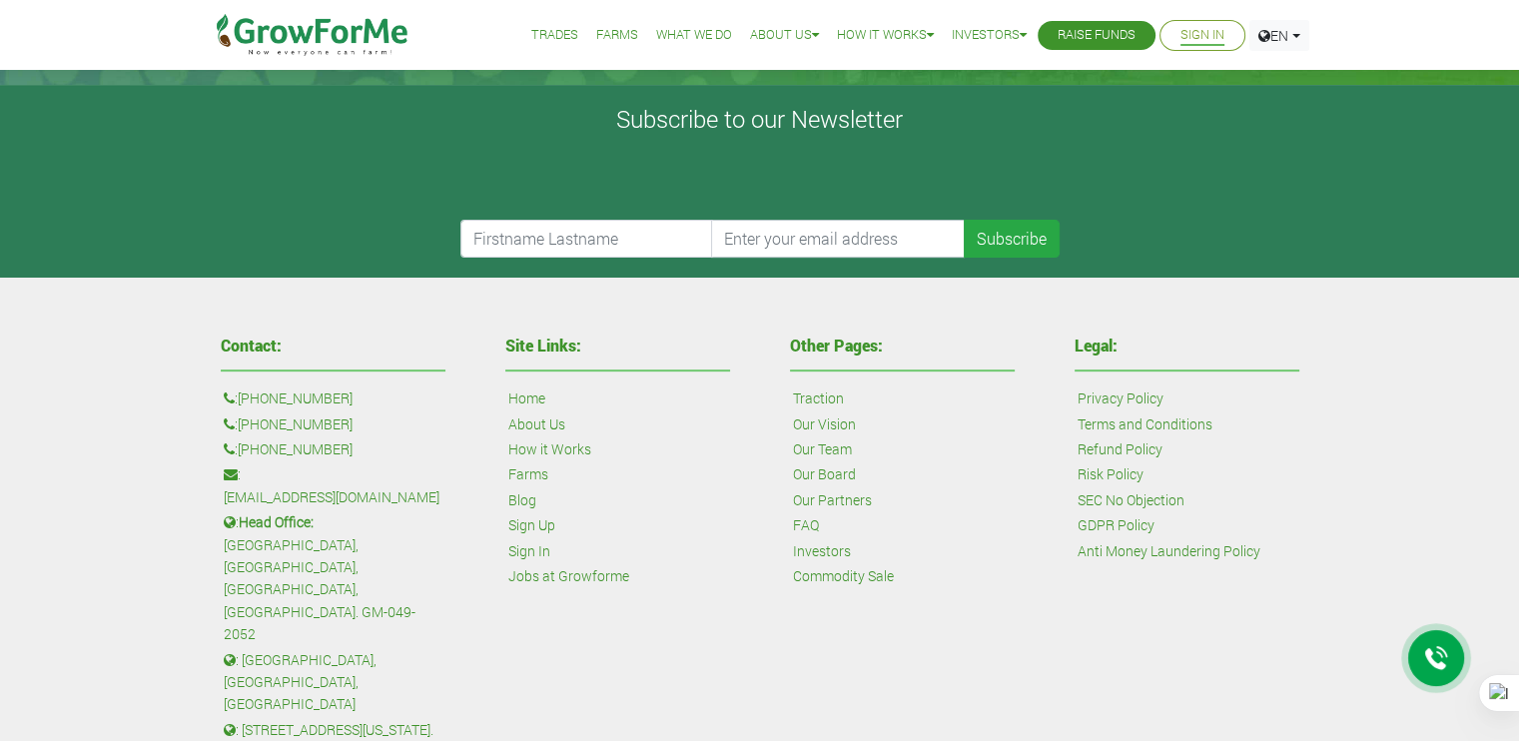
scroll to position [681, 0]
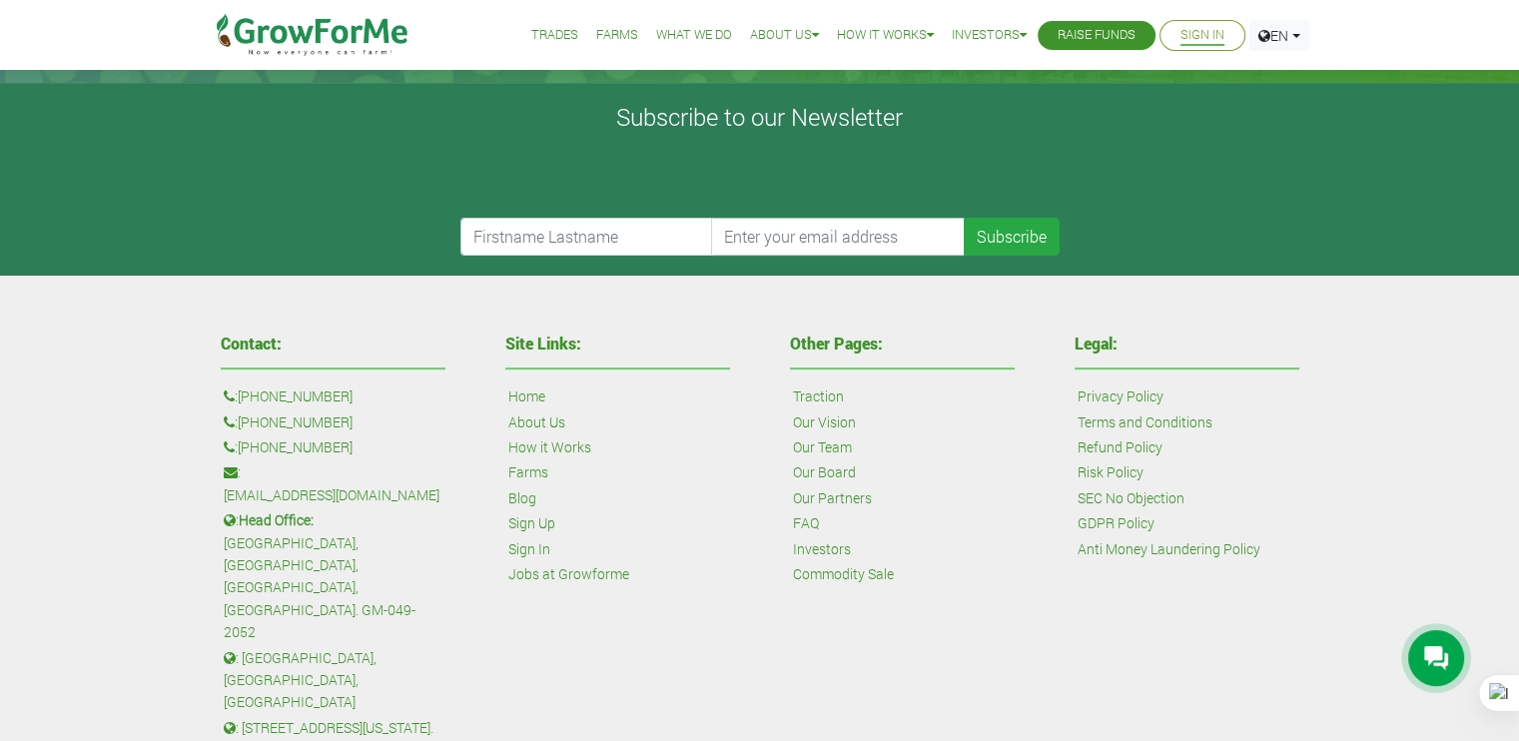
click at [573, 563] on link "Jobs at Growforme" at bounding box center [568, 574] width 121 height 22
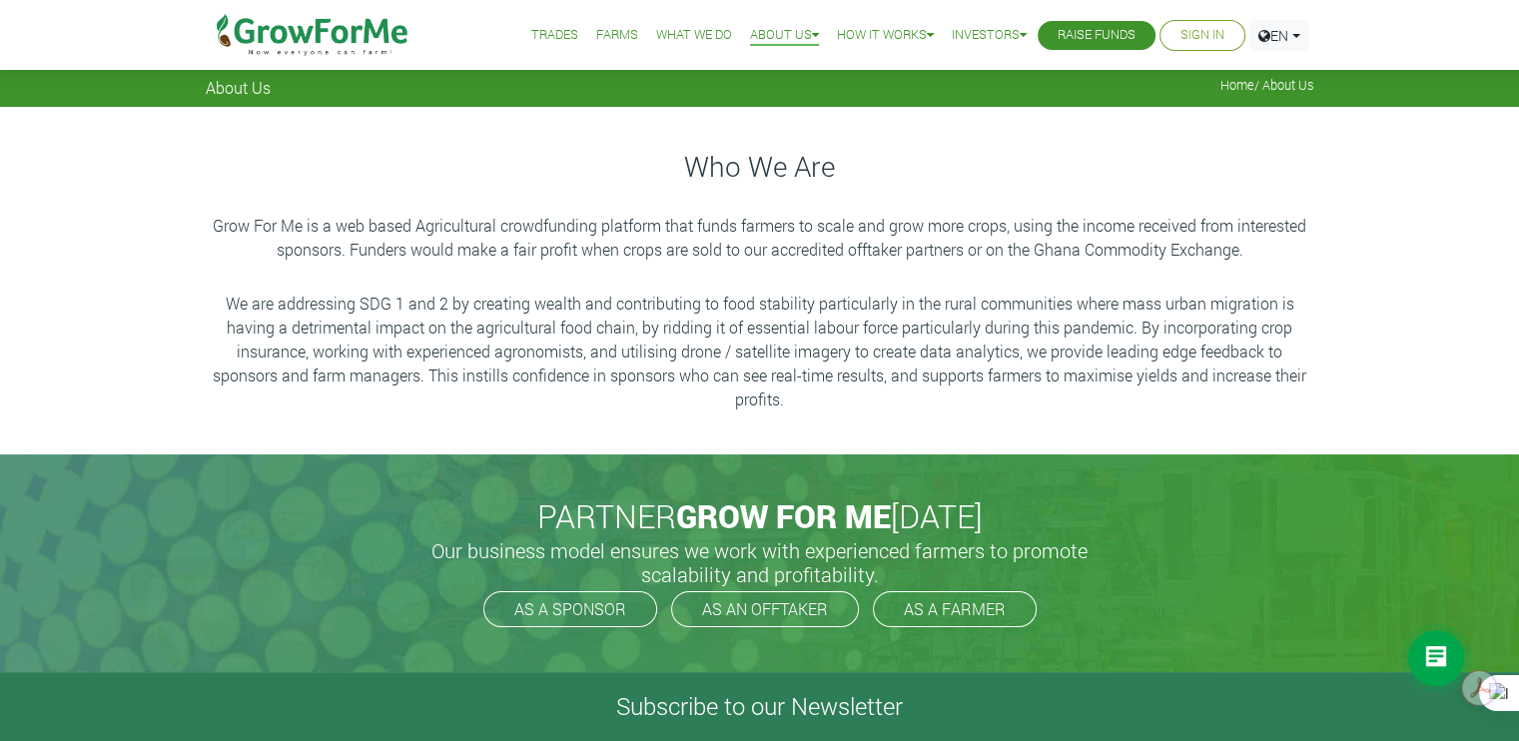
click at [531, 11] on li "Trades" at bounding box center [554, 35] width 61 height 71
click at [539, 27] on link "Trades" at bounding box center [554, 35] width 47 height 21
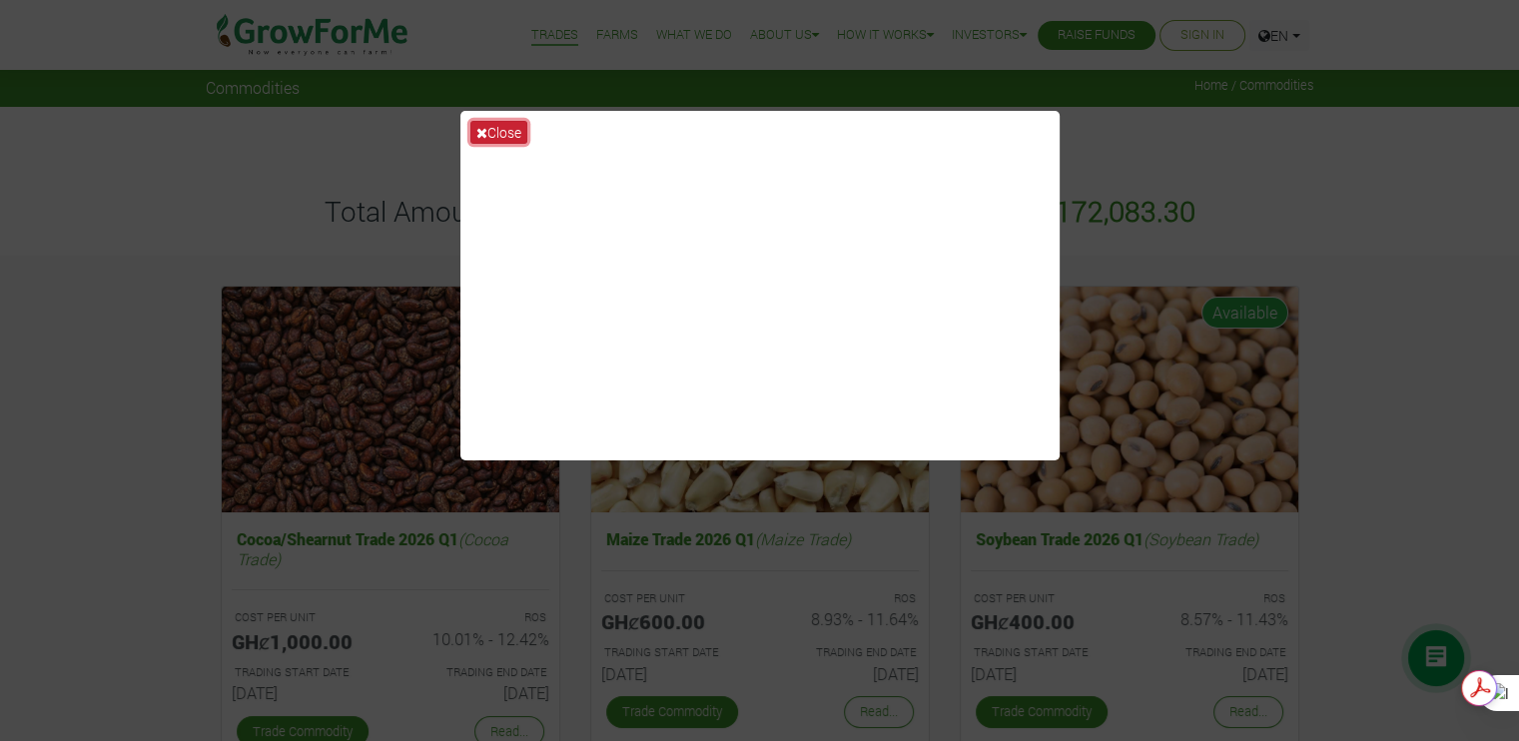
click at [483, 124] on button "Close" at bounding box center [498, 132] width 57 height 23
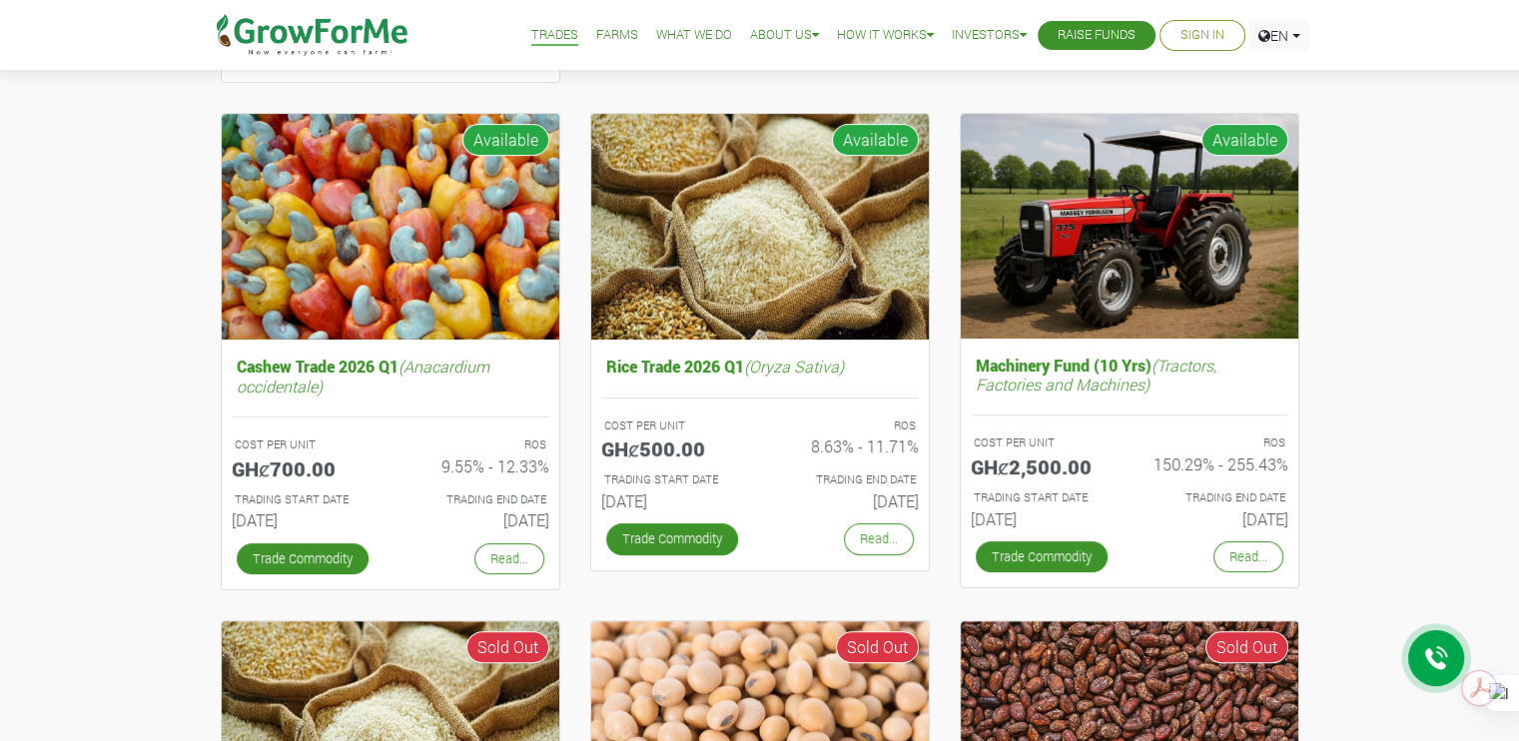
scroll to position [682, 0]
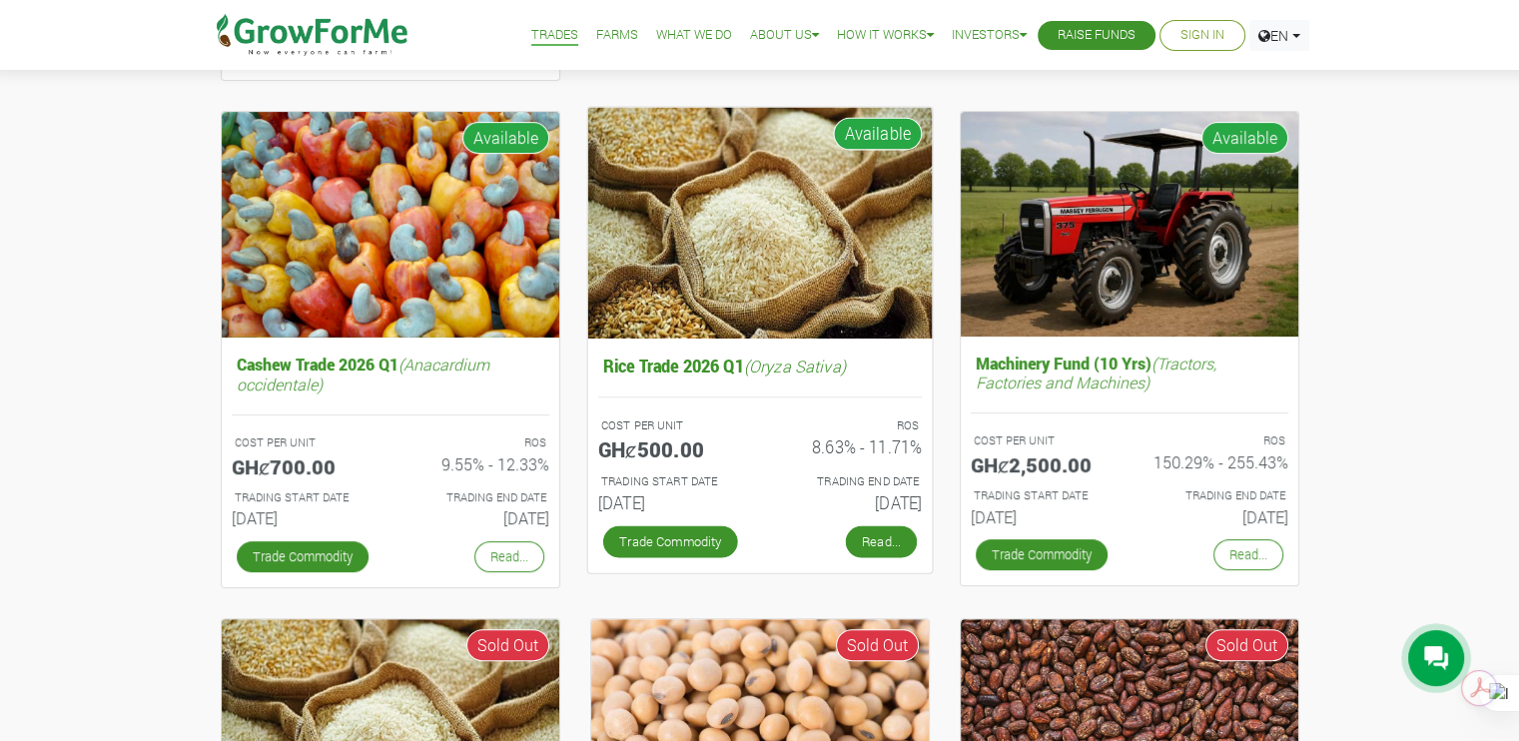
click at [889, 547] on link "Read..." at bounding box center [880, 541] width 71 height 32
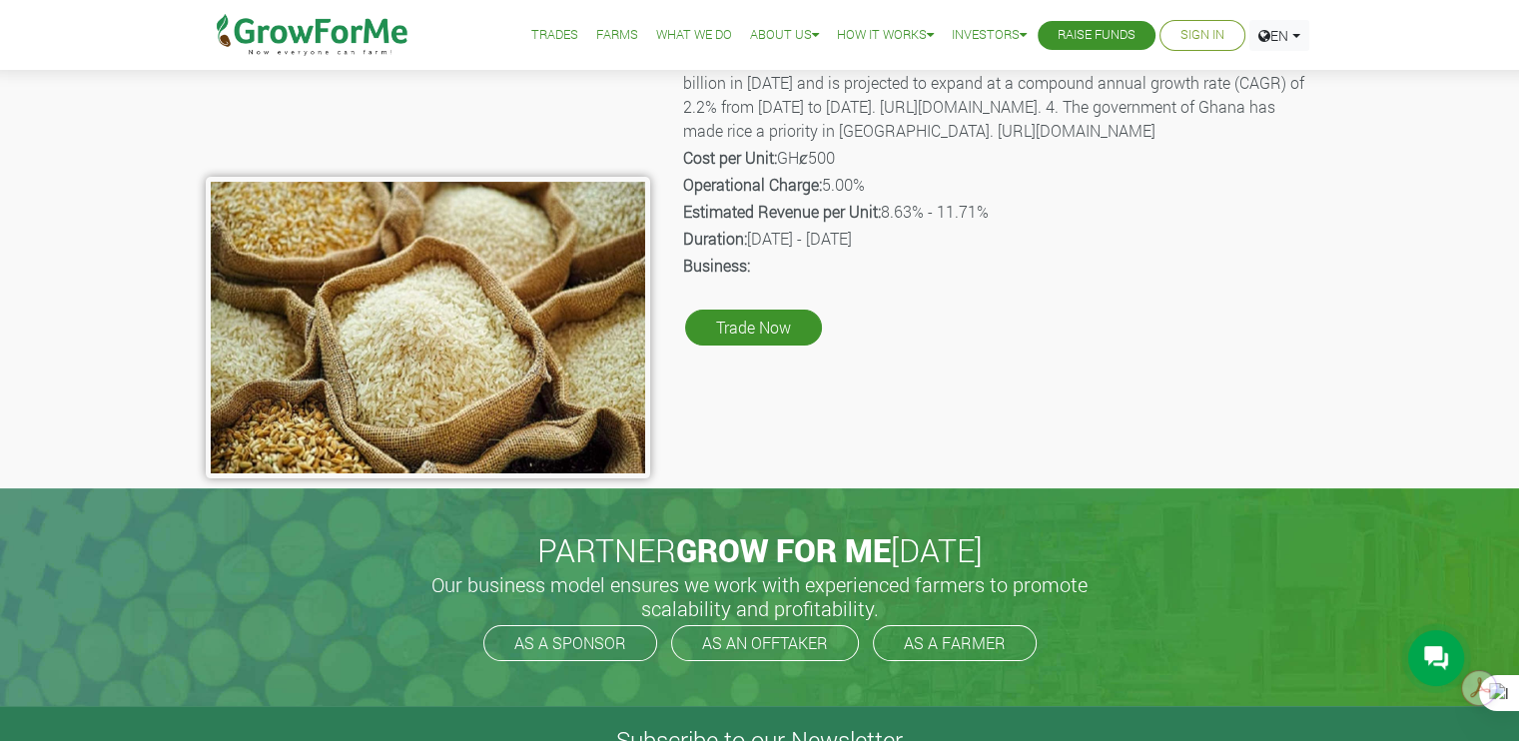
scroll to position [270, 0]
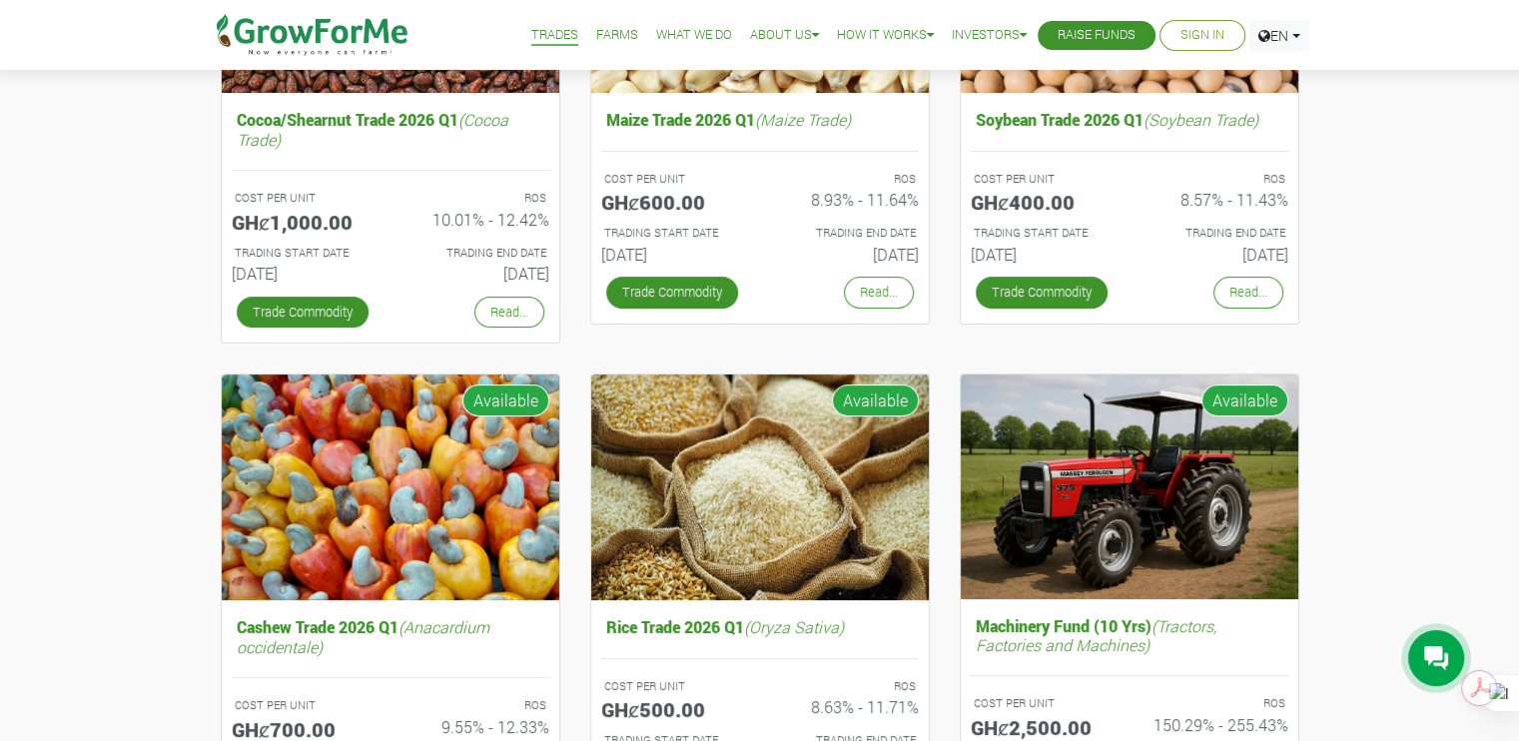
scroll to position [420, 0]
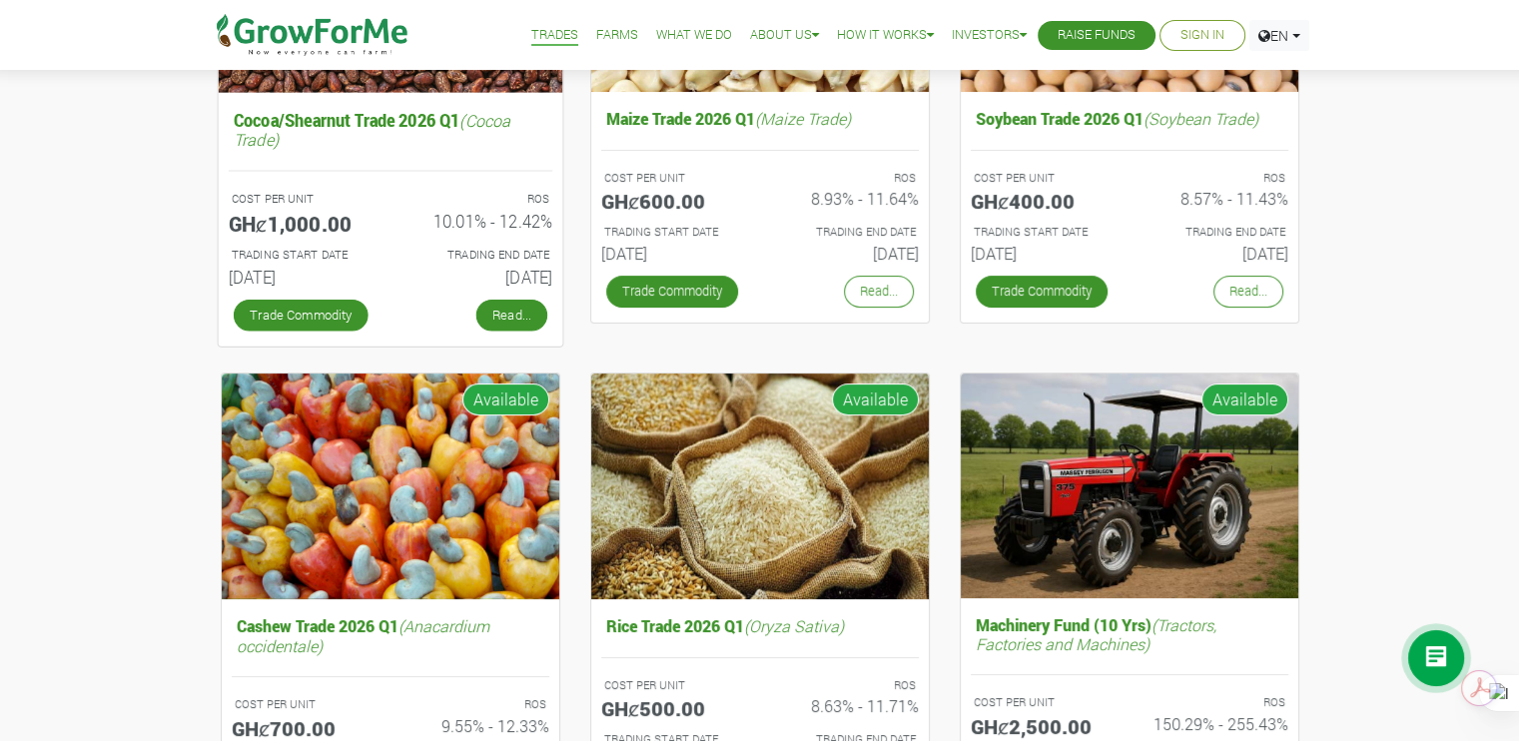
click at [513, 312] on link "Read..." at bounding box center [510, 315] width 71 height 32
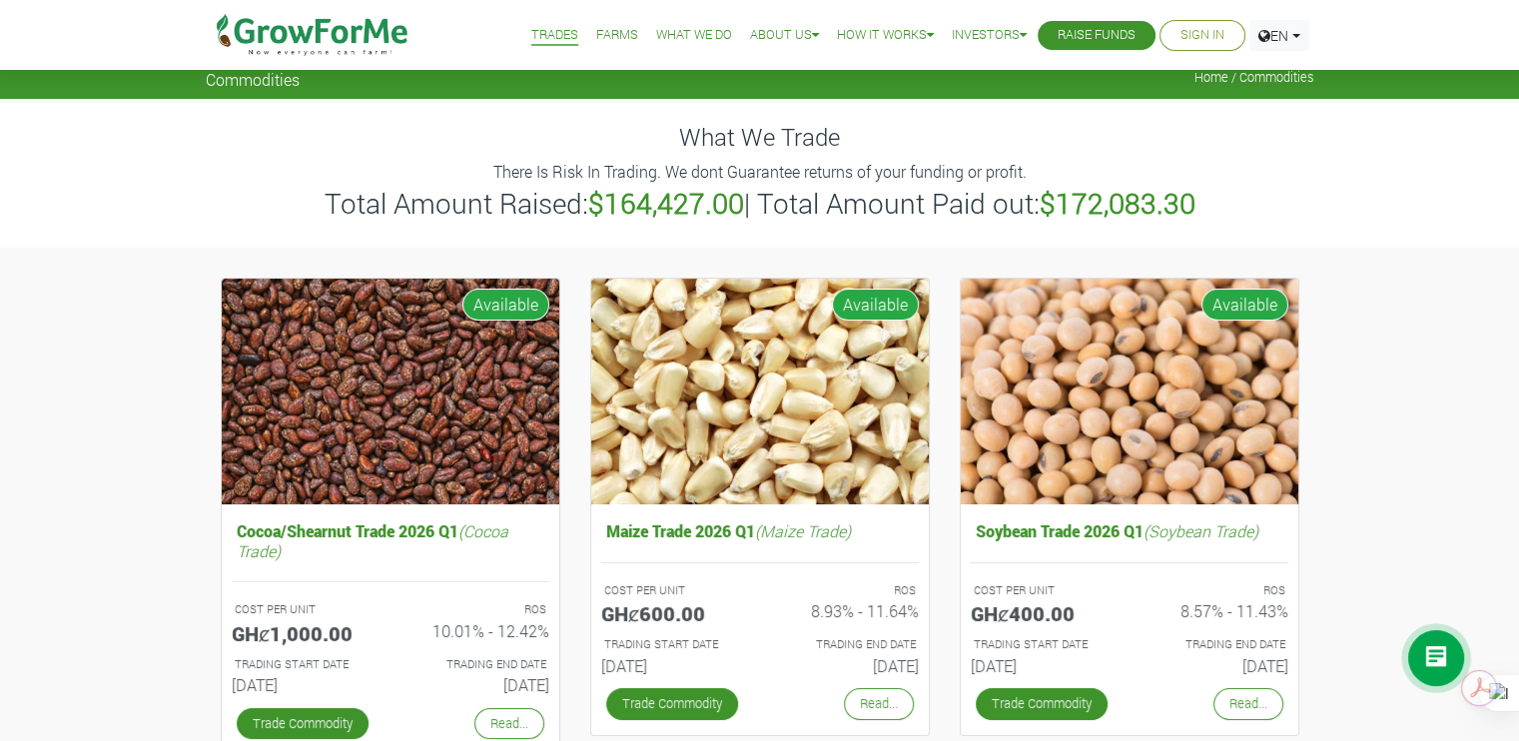
scroll to position [8, 0]
click at [984, 30] on link "Investors" at bounding box center [989, 35] width 75 height 21
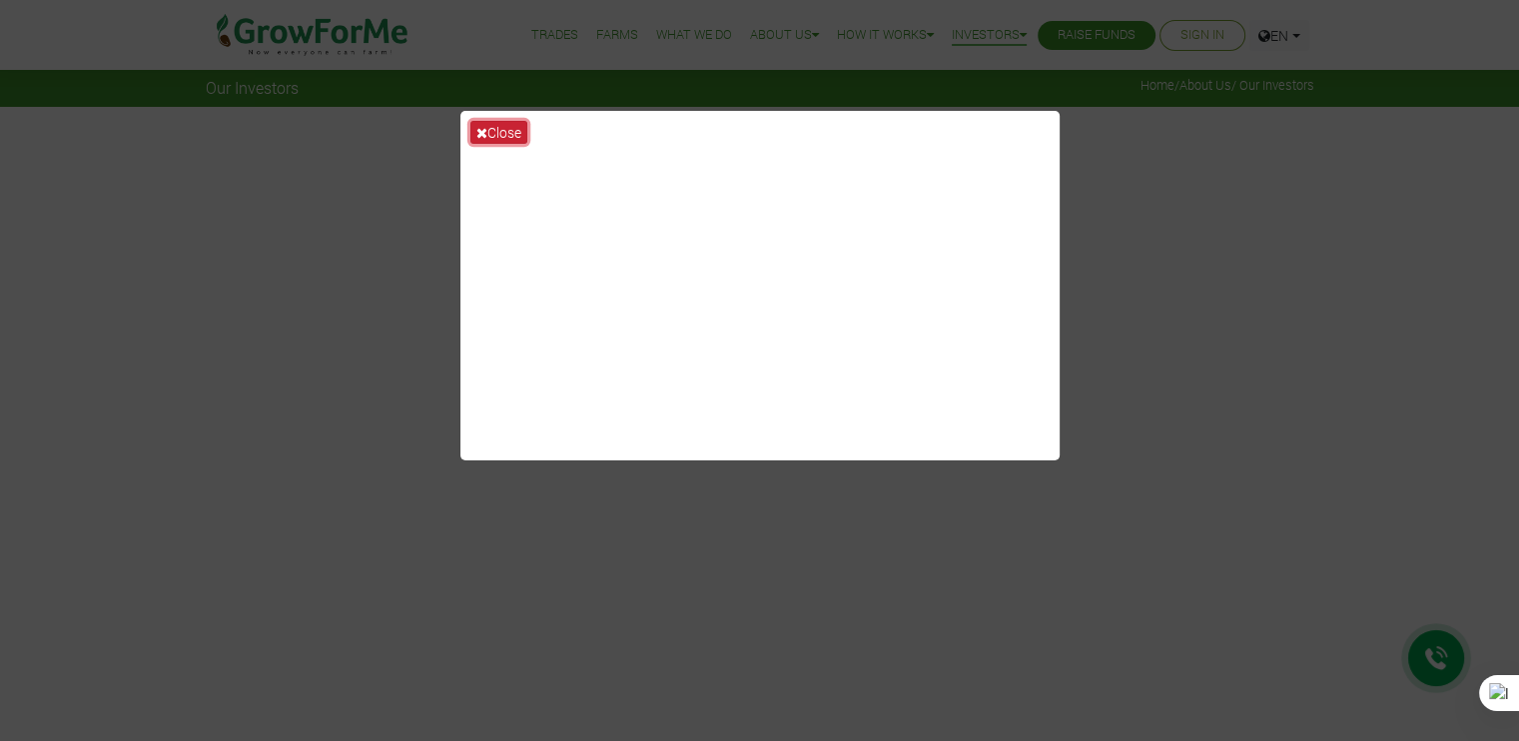
click at [494, 135] on button "Close" at bounding box center [498, 132] width 57 height 23
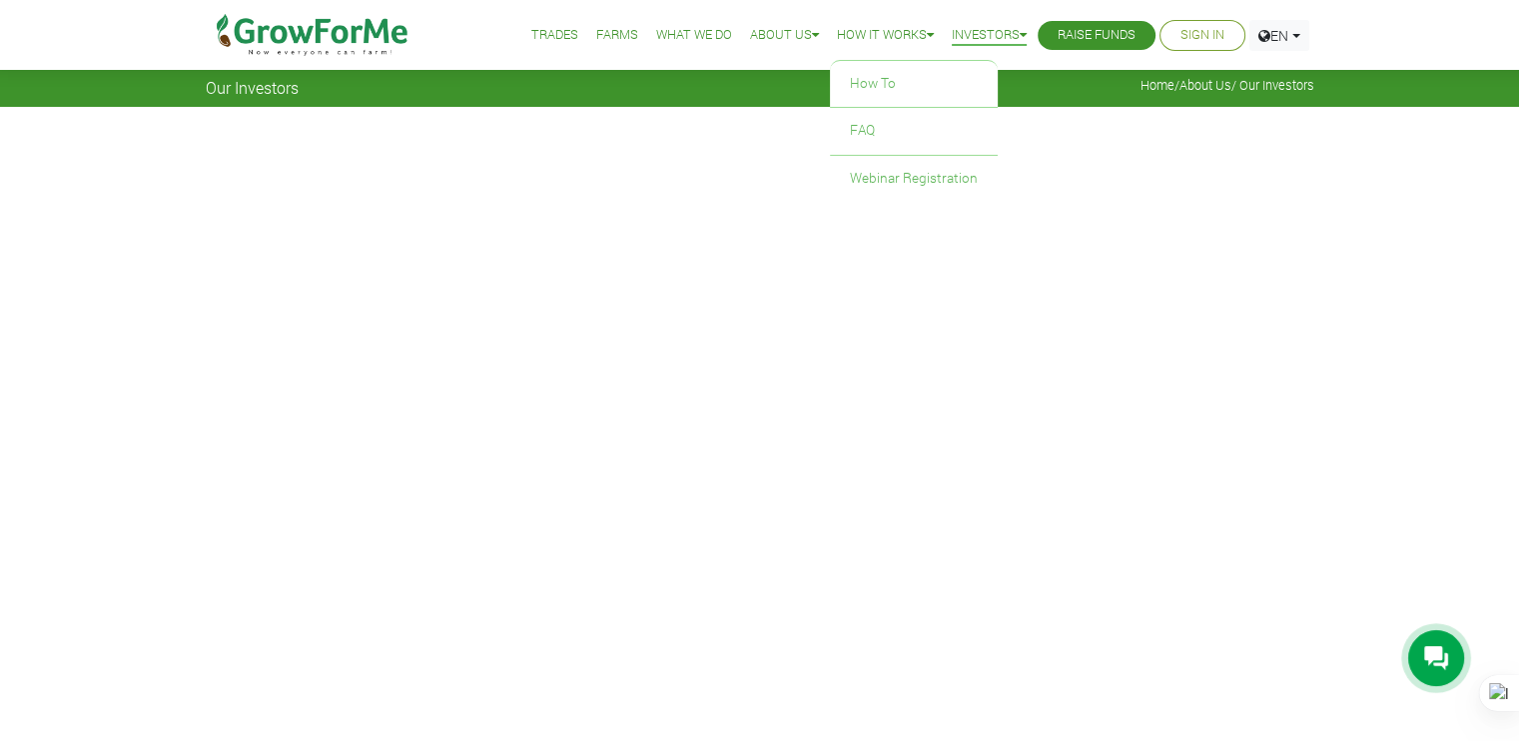
click at [854, 29] on link "How it Works" at bounding box center [885, 35] width 97 height 21
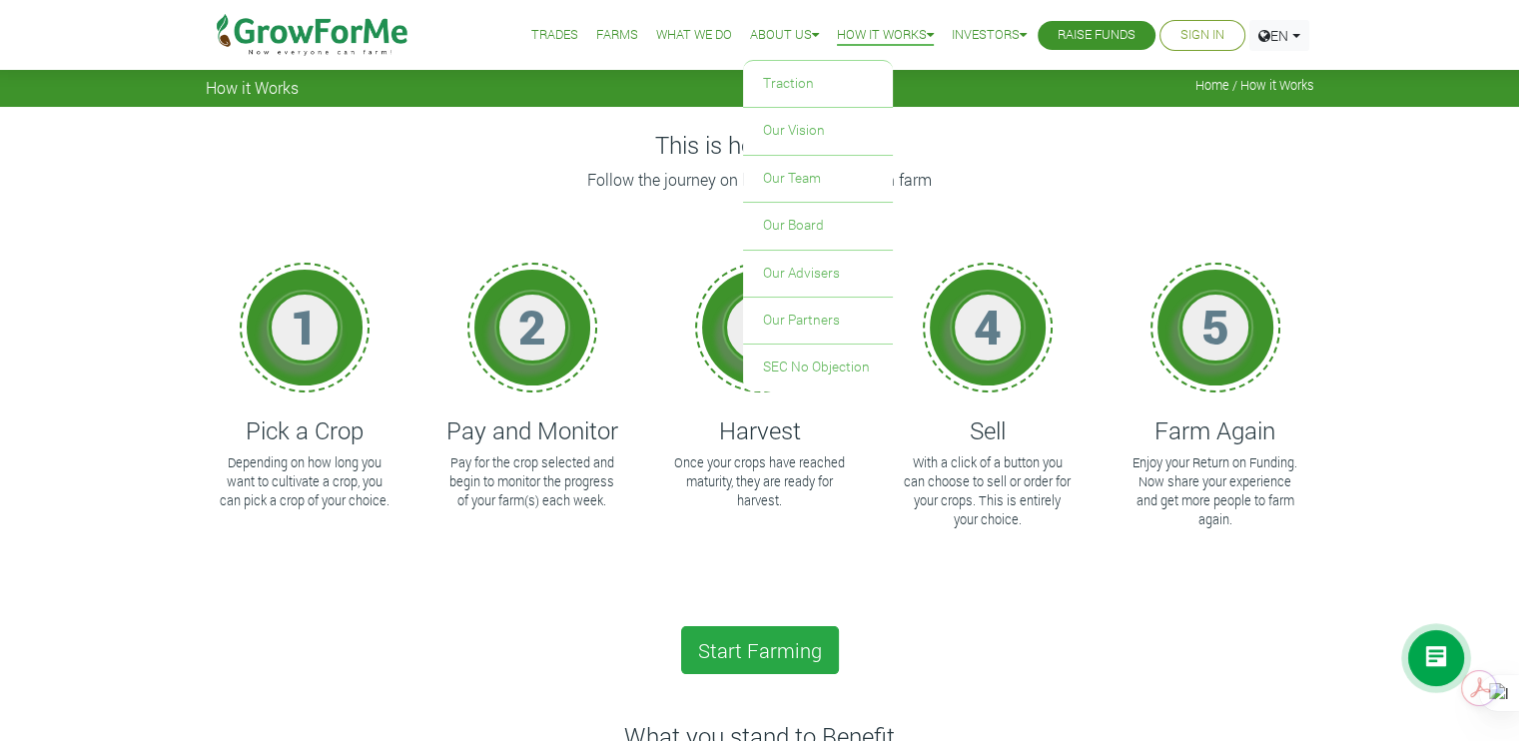
click at [762, 36] on link "About Us" at bounding box center [784, 35] width 69 height 21
